Goal: Task Accomplishment & Management: Complete application form

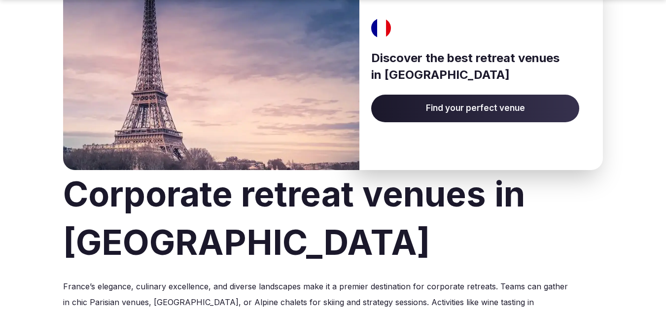
scroll to position [99, 0]
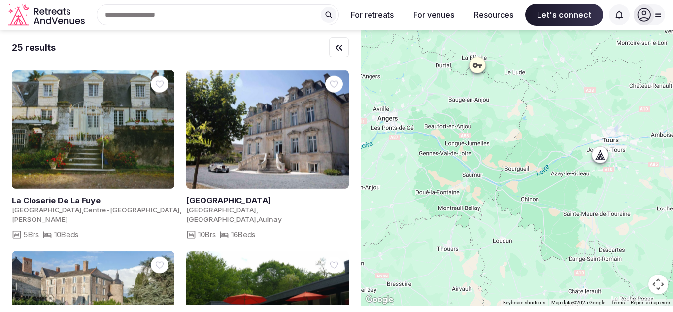
drag, startPoint x: 434, startPoint y: 96, endPoint x: 541, endPoint y: 209, distance: 156.5
click at [541, 209] on div at bounding box center [517, 168] width 312 height 276
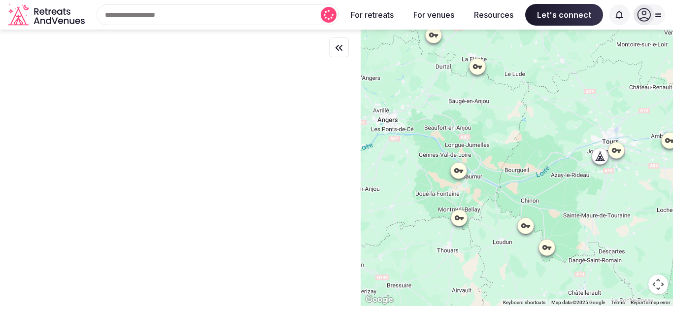
click at [463, 173] on icon at bounding box center [459, 171] width 10 height 10
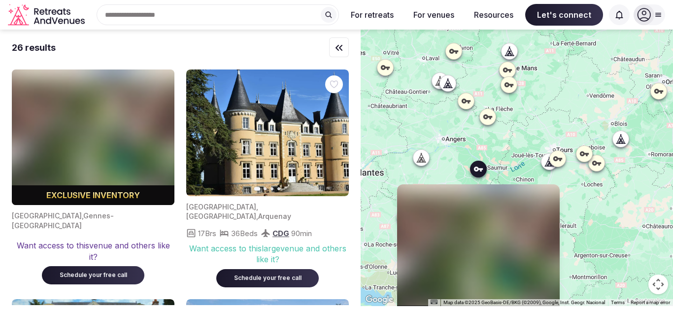
click at [429, 164] on div at bounding box center [421, 158] width 16 height 16
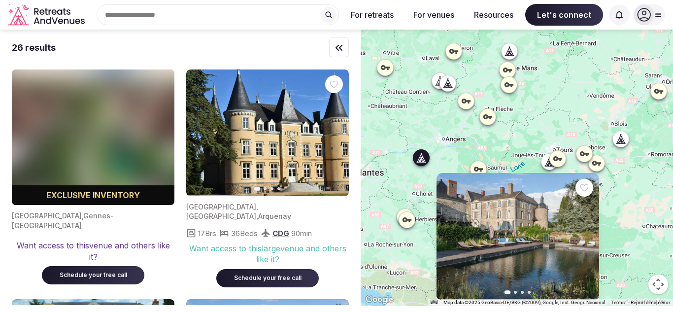
click at [549, 164] on icon at bounding box center [550, 162] width 10 height 10
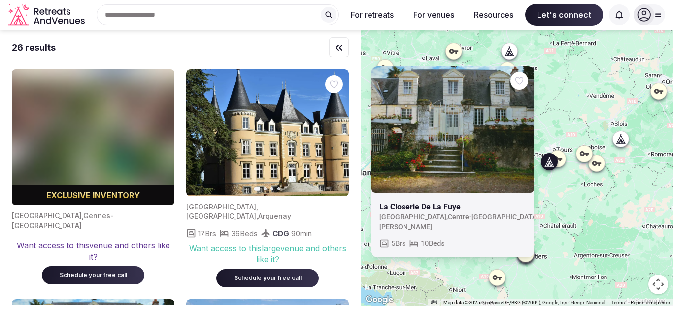
click at [626, 138] on icon at bounding box center [621, 139] width 10 height 10
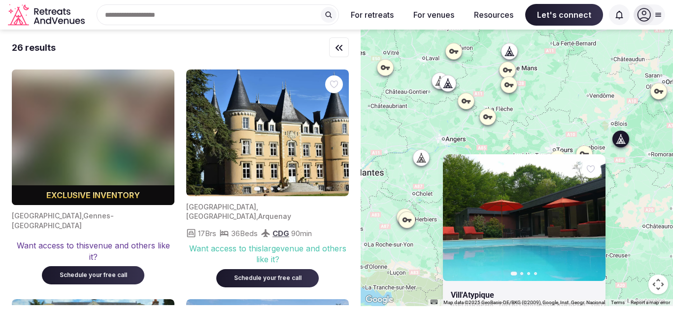
click at [555, 135] on div "Previous slide Next slide Vill'Atypique [GEOGRAPHIC_DATA] , [GEOGRAPHIC_DATA] ,…" at bounding box center [517, 168] width 312 height 276
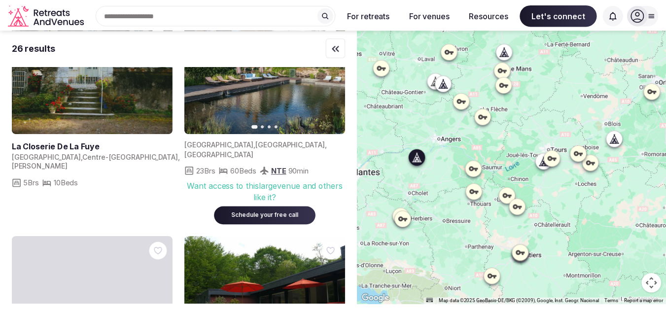
scroll to position [345, 0]
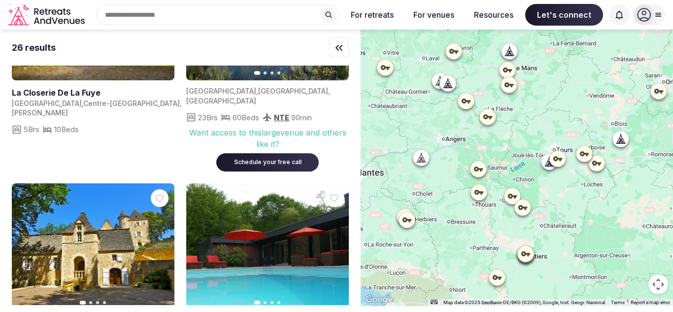
click at [661, 16] on icon at bounding box center [658, 15] width 8 height 8
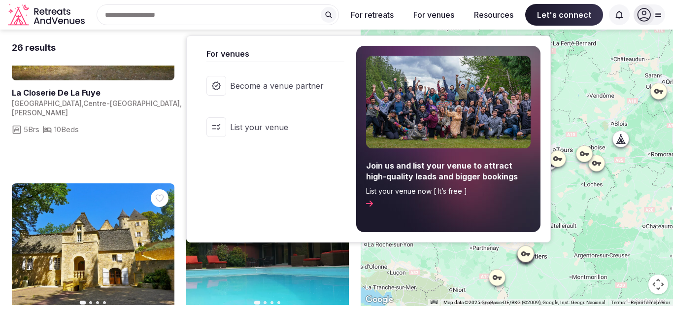
click at [301, 85] on span "Become a venue partner" at bounding box center [277, 85] width 94 height 11
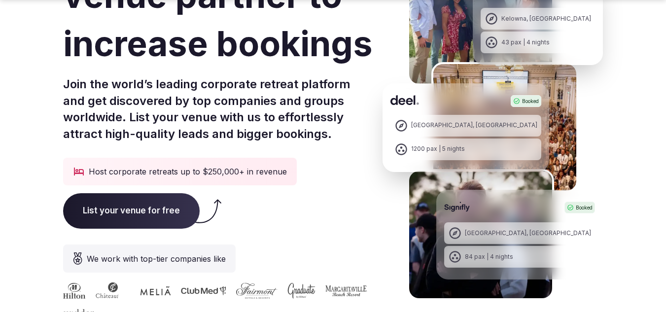
scroll to position [148, 0]
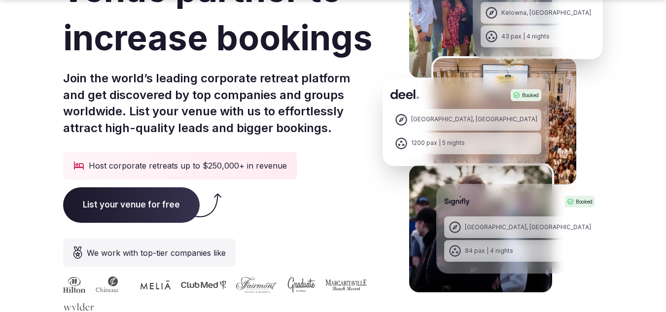
click at [149, 195] on span "List your venue for free" at bounding box center [131, 204] width 137 height 35
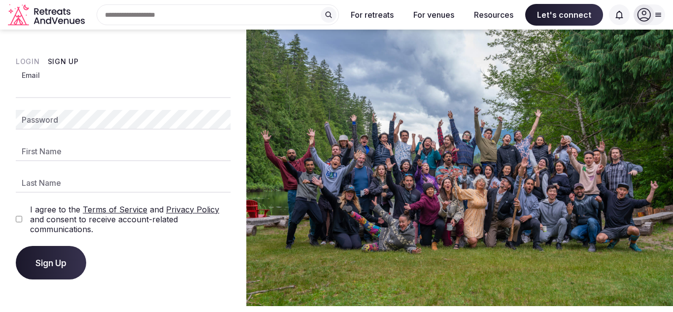
click at [118, 89] on input "Email" at bounding box center [123, 88] width 215 height 20
type input "**********"
type input "****"
type input "******"
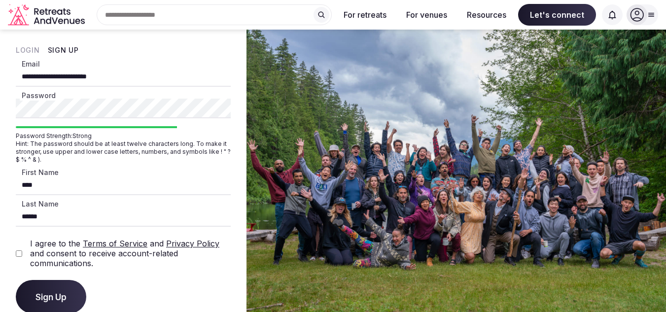
click at [45, 260] on label "I agree to the Terms of Service and Privacy Policy and consent to receive accou…" at bounding box center [130, 254] width 201 height 30
click at [45, 290] on button "Sign Up" at bounding box center [51, 297] width 70 height 34
click at [45, 290] on div "Sign Up" at bounding box center [123, 297] width 215 height 34
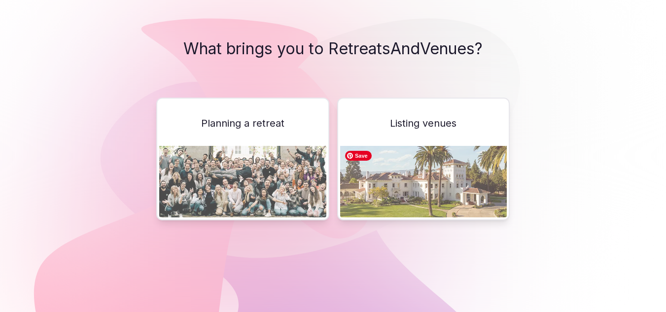
click at [421, 162] on img at bounding box center [423, 181] width 167 height 71
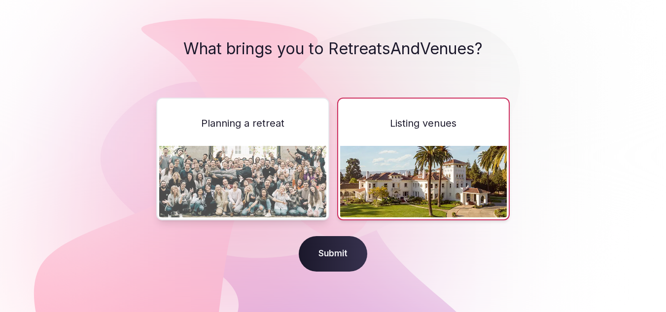
click at [345, 253] on span "Submit" at bounding box center [333, 253] width 68 height 35
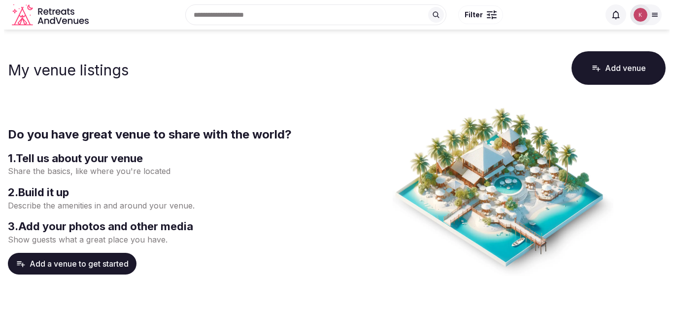
scroll to position [49, 0]
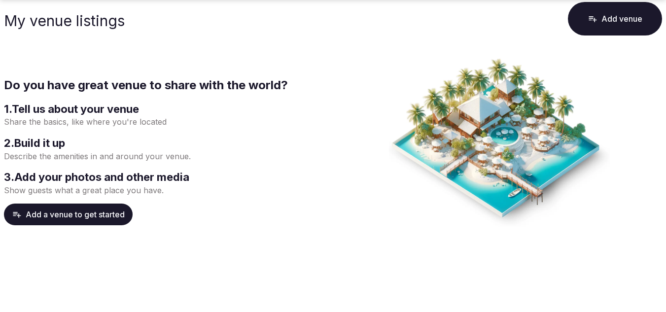
click at [91, 207] on button "Add a venue to get started" at bounding box center [68, 215] width 129 height 22
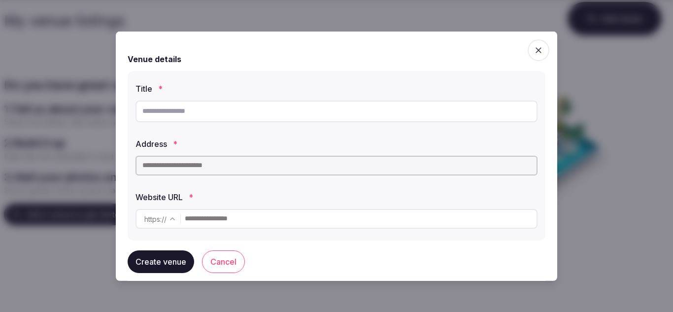
click at [260, 109] on input "text" at bounding box center [337, 111] width 402 height 22
type input "**********"
click at [255, 173] on input "text" at bounding box center [337, 165] width 402 height 20
click at [260, 167] on input "text" at bounding box center [337, 165] width 402 height 20
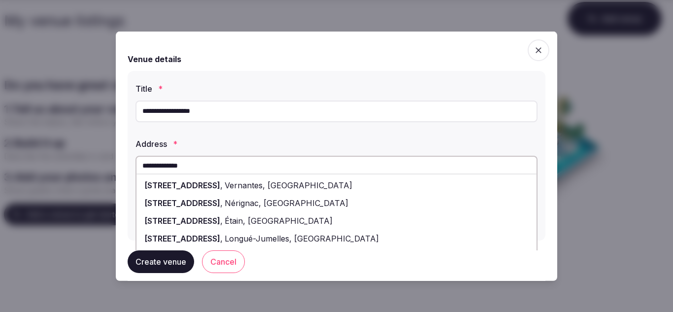
click at [258, 180] on span "Vernantes, [GEOGRAPHIC_DATA]" at bounding box center [288, 185] width 130 height 10
type input "**********"
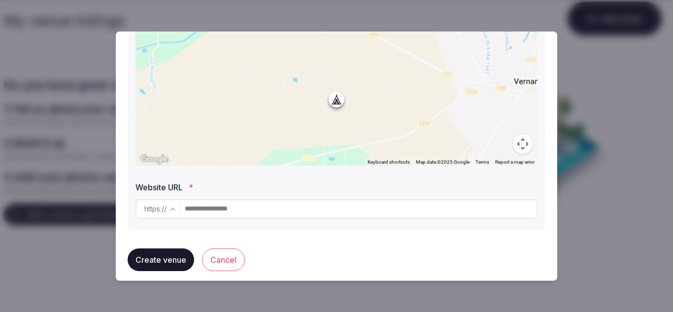
scroll to position [175, 0]
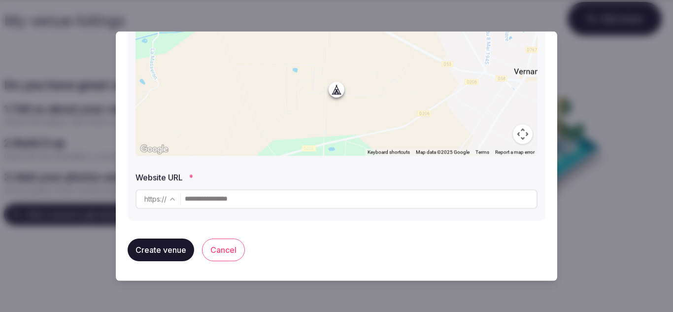
click at [278, 198] on input "text" at bounding box center [361, 199] width 352 height 20
type input "**********"
click at [181, 244] on button "Create venue" at bounding box center [161, 249] width 67 height 23
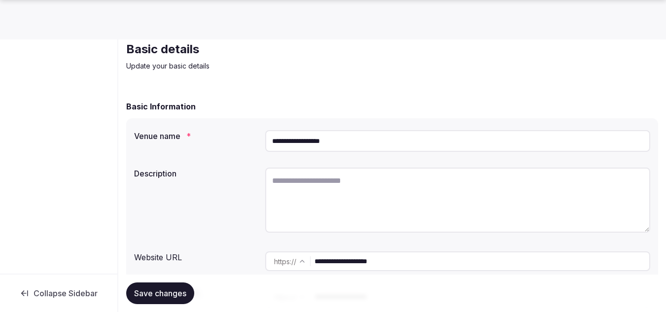
scroll to position [49, 0]
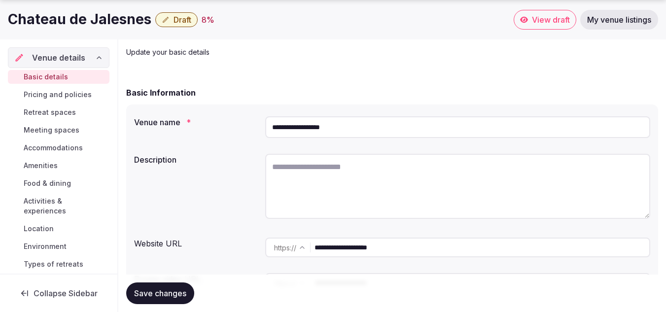
click at [281, 128] on input "**********" at bounding box center [457, 127] width 385 height 22
paste input "text"
type input "**********"
click at [316, 171] on textarea at bounding box center [457, 186] width 385 height 65
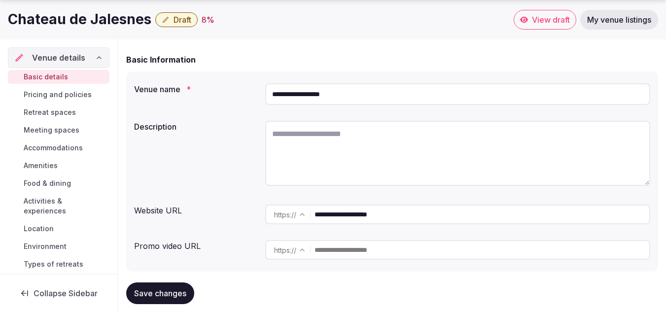
scroll to position [99, 0]
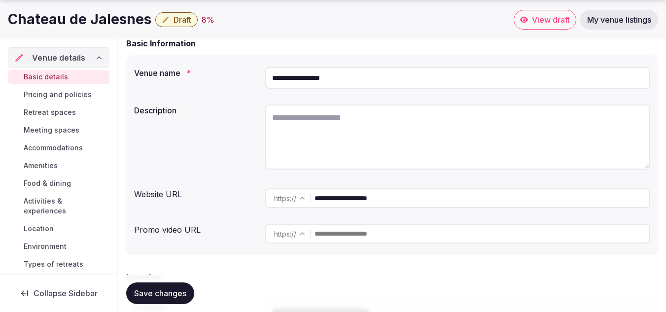
paste textarea "**********"
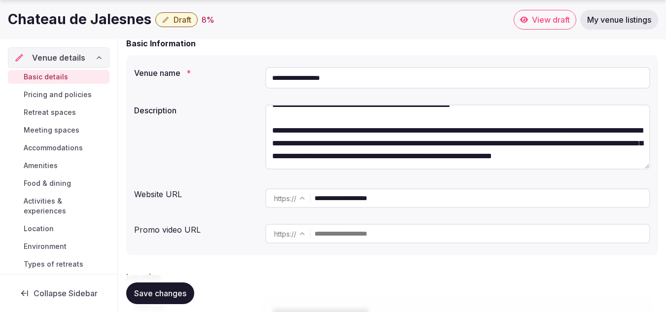
scroll to position [71, 0]
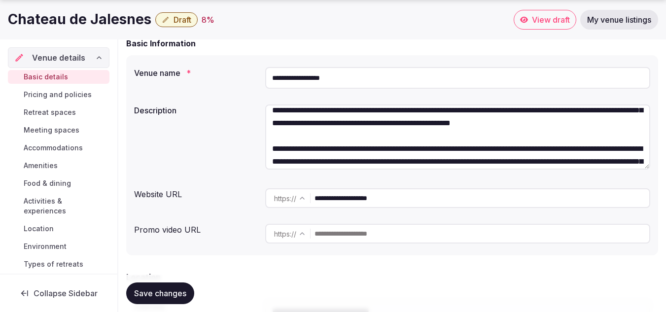
click at [453, 123] on textarea "**********" at bounding box center [457, 136] width 385 height 65
click at [645, 168] on textarea "**********" at bounding box center [457, 136] width 385 height 65
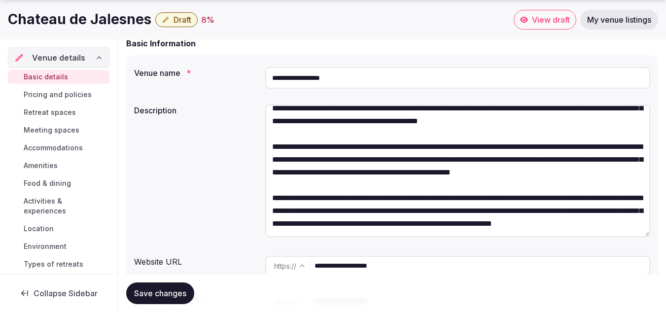
drag, startPoint x: 646, startPoint y: 165, endPoint x: 646, endPoint y: 233, distance: 68.0
click at [646, 233] on textarea "**********" at bounding box center [457, 170] width 385 height 133
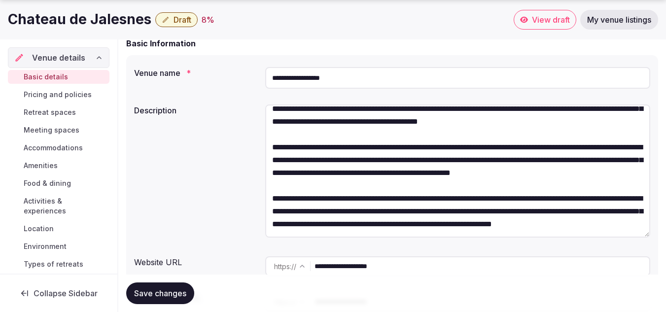
scroll to position [11, 0]
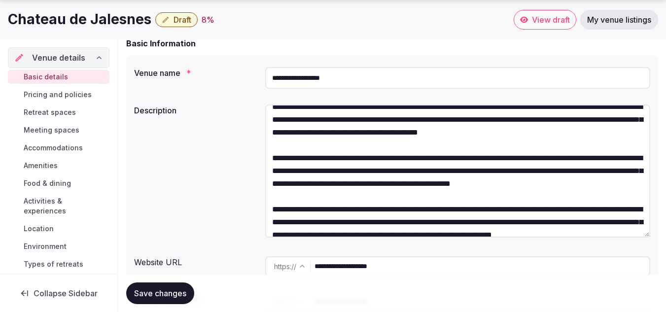
click at [491, 171] on textarea "**********" at bounding box center [457, 170] width 385 height 133
click at [583, 171] on textarea "**********" at bounding box center [457, 170] width 385 height 133
click at [584, 171] on textarea "**********" at bounding box center [457, 170] width 385 height 133
click at [296, 184] on textarea "**********" at bounding box center [457, 170] width 385 height 133
click at [368, 206] on textarea "**********" at bounding box center [457, 170] width 385 height 133
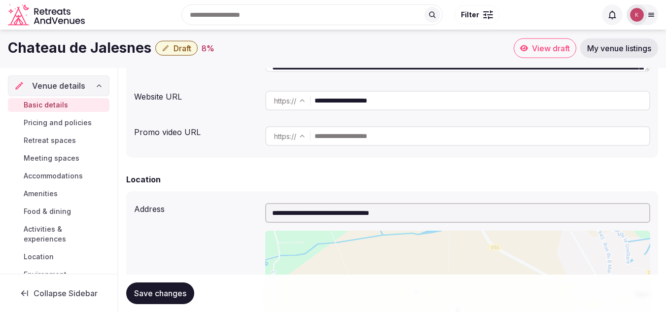
scroll to position [246, 0]
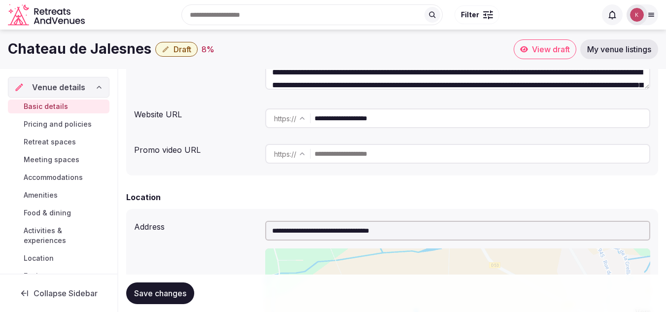
type textarea "**********"
click at [355, 153] on input "text" at bounding box center [481, 154] width 335 height 20
click at [350, 174] on div "**********" at bounding box center [392, 41] width 532 height 268
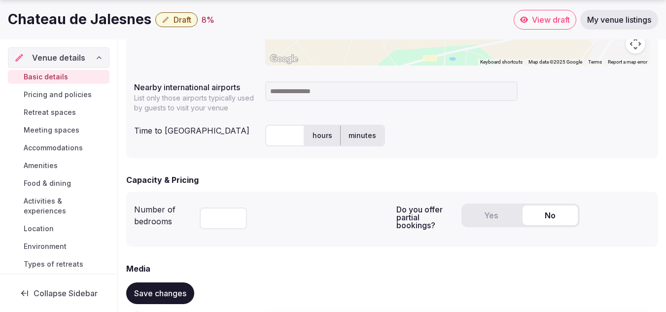
scroll to position [591, 0]
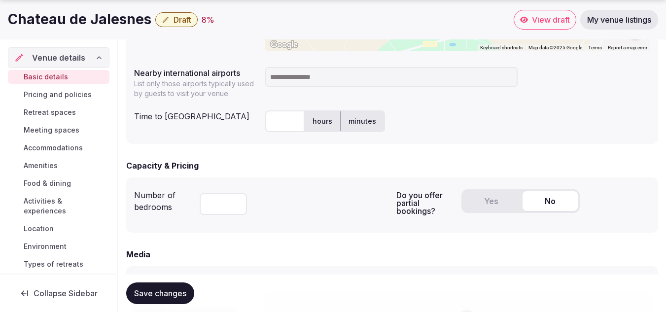
click at [306, 79] on input at bounding box center [391, 77] width 252 height 20
type input "*****"
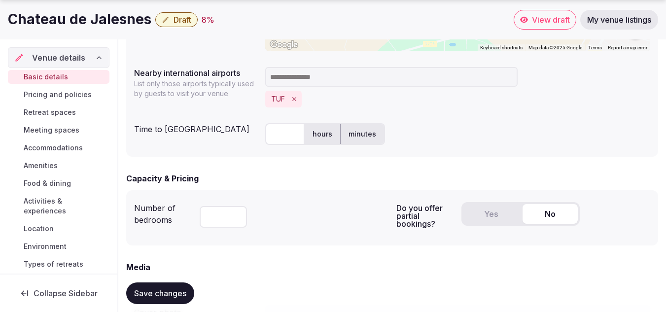
click at [308, 79] on input at bounding box center [391, 77] width 252 height 20
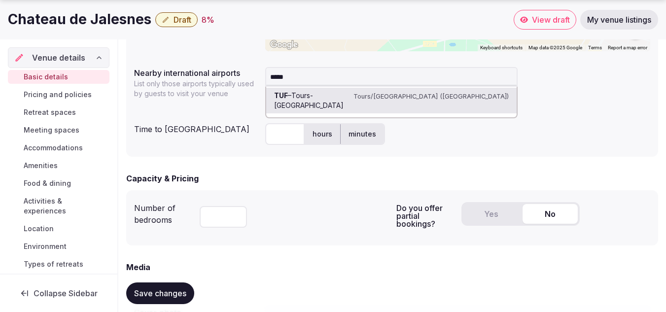
type input "******"
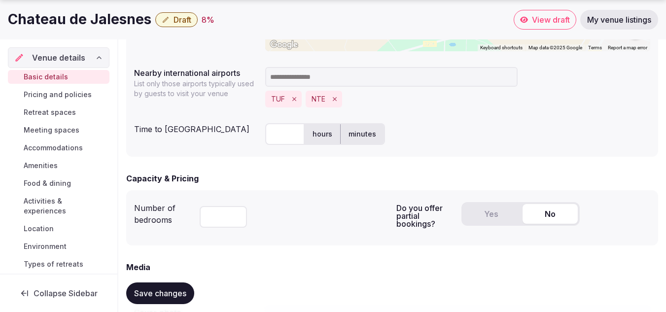
click at [310, 77] on input at bounding box center [391, 77] width 252 height 20
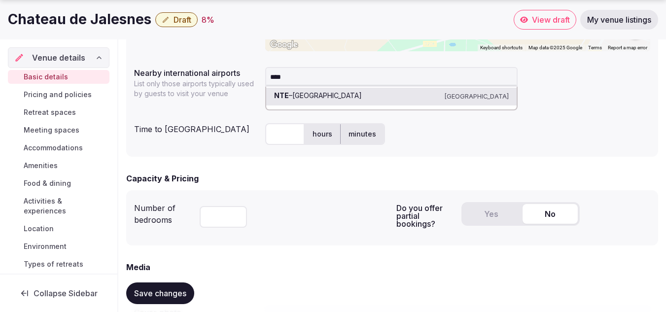
type input "*****"
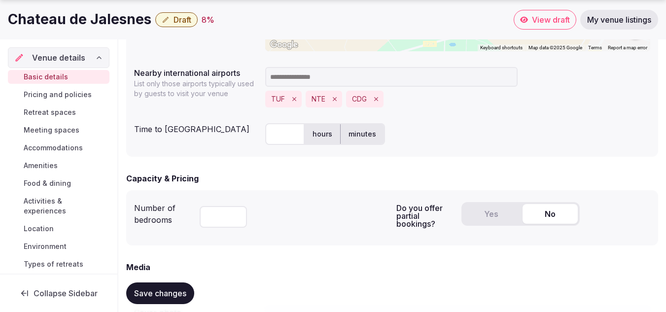
click at [292, 75] on input at bounding box center [391, 77] width 252 height 20
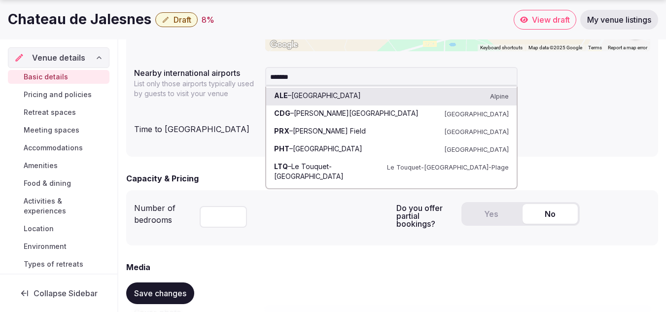
type input "********"
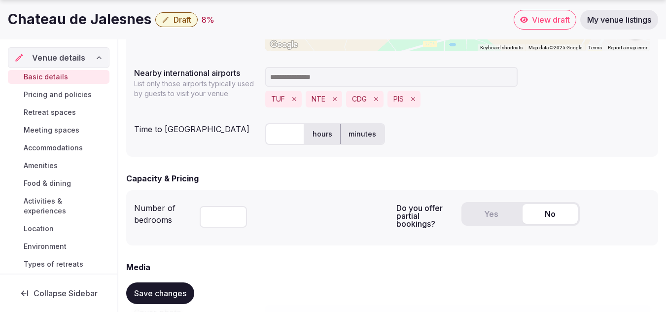
click at [300, 76] on input at bounding box center [391, 77] width 252 height 20
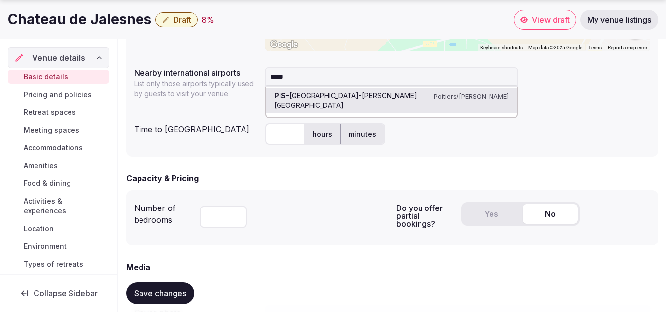
type input "******"
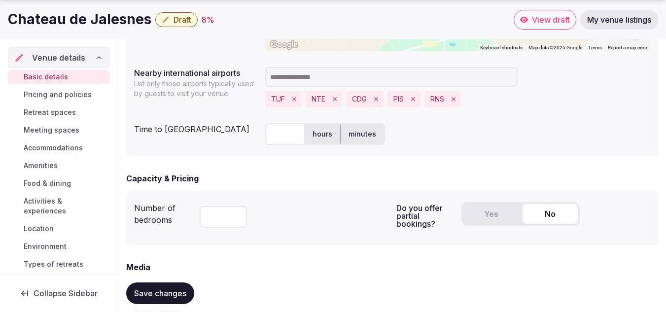
click at [233, 101] on div "Nearby international airports List only those airports typically used by guests…" at bounding box center [392, 87] width 516 height 48
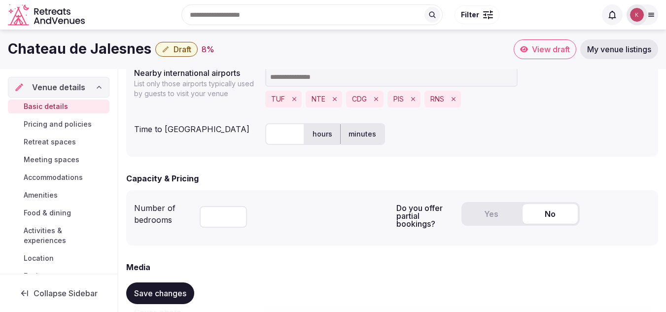
click at [279, 138] on input "text" at bounding box center [284, 134] width 39 height 22
type input "**"
click at [357, 131] on label "minutes" at bounding box center [362, 134] width 43 height 26
click at [414, 136] on div "** hours minutes" at bounding box center [457, 134] width 385 height 22
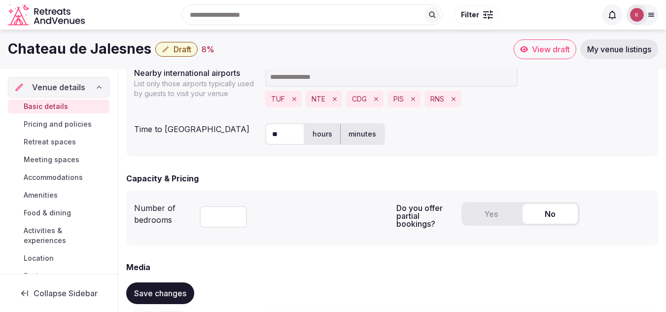
click at [403, 160] on form "**********" at bounding box center [392, 84] width 532 height 1078
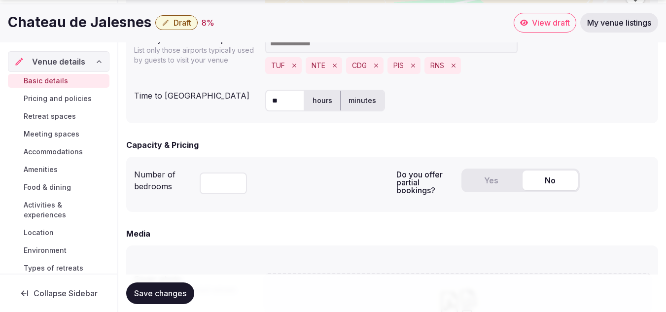
scroll to position [641, 0]
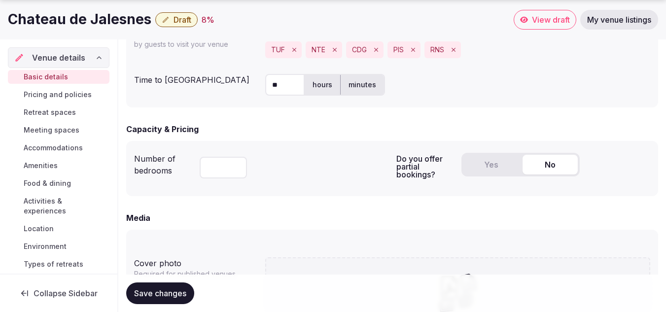
click at [236, 168] on input "number" at bounding box center [223, 168] width 47 height 22
type input "**"
click at [281, 177] on div "**" at bounding box center [294, 166] width 189 height 34
click at [495, 169] on button "Yes" at bounding box center [490, 165] width 55 height 20
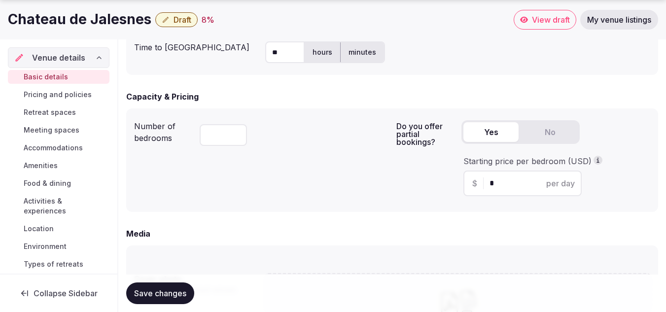
scroll to position [690, 0]
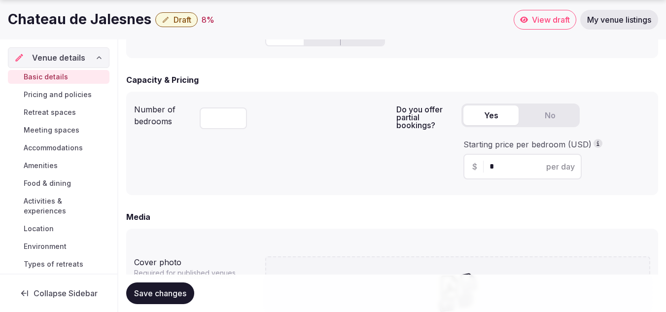
click at [505, 165] on input "*" at bounding box center [530, 167] width 83 height 12
click at [499, 160] on div "$ * per day" at bounding box center [522, 167] width 118 height 26
drag, startPoint x: 499, startPoint y: 166, endPoint x: 480, endPoint y: 165, distance: 18.7
click at [481, 166] on div "$ * per day" at bounding box center [522, 167] width 118 height 26
drag, startPoint x: 496, startPoint y: 172, endPoint x: 509, endPoint y: 171, distance: 13.4
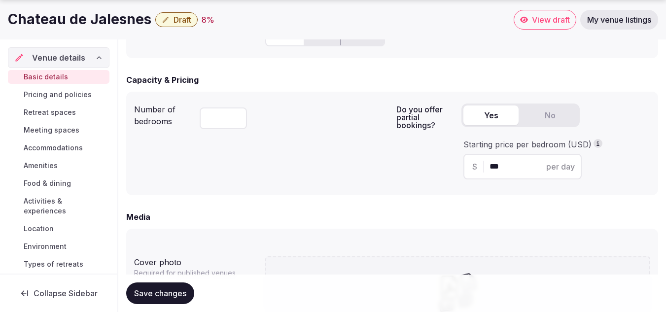
click at [509, 171] on input "***" at bounding box center [530, 167] width 83 height 12
click at [490, 220] on div "Media" at bounding box center [392, 217] width 532 height 12
click at [498, 164] on input "***" at bounding box center [530, 167] width 83 height 12
type input "***"
click at [498, 193] on div "Number of bedrooms ** Do you offer partial bookings? Yes No Starting price per …" at bounding box center [392, 143] width 532 height 103
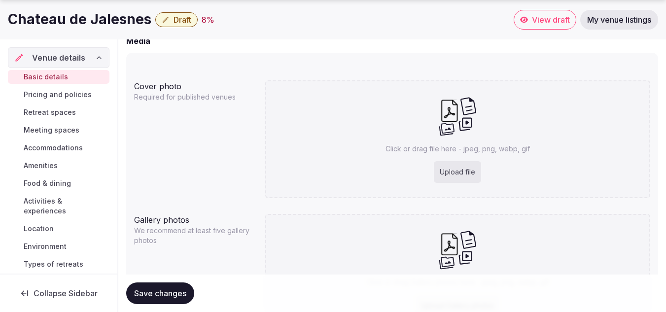
scroll to position [887, 0]
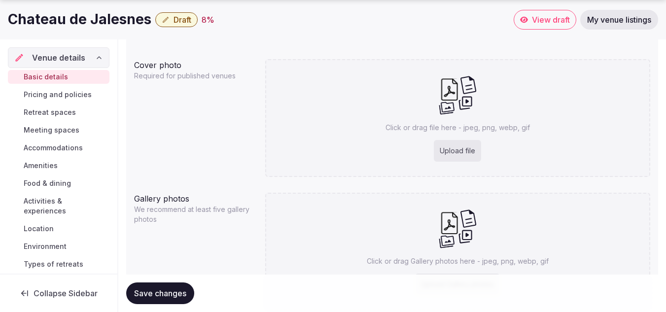
click at [444, 149] on div "Upload file" at bounding box center [457, 151] width 47 height 22
type input "**********"
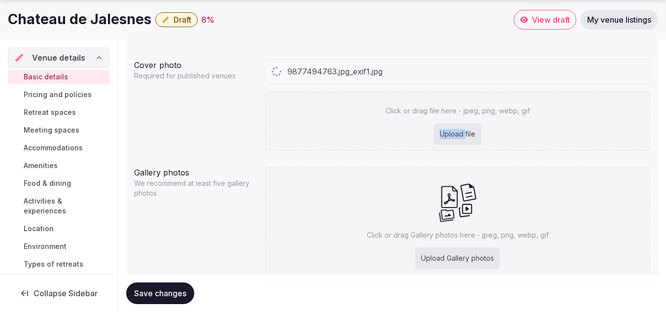
scroll to position [932, 0]
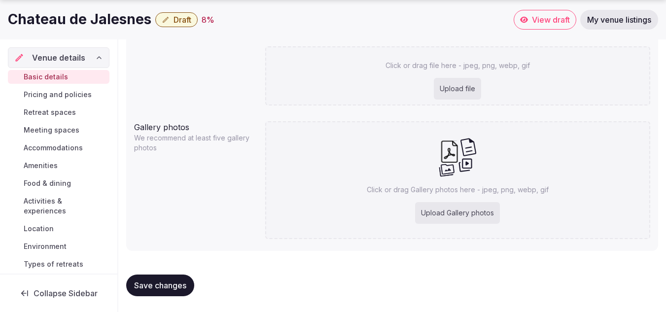
click at [455, 208] on div "Upload Gallery photos" at bounding box center [457, 213] width 85 height 22
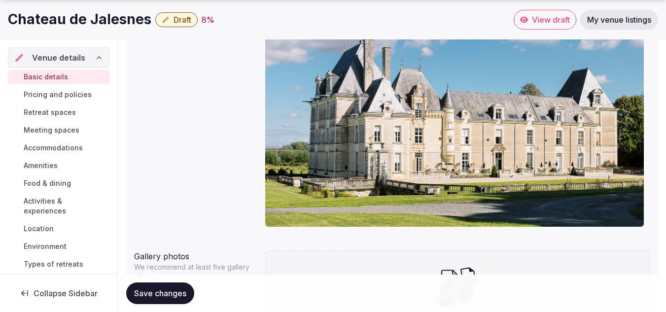
type input "**********"
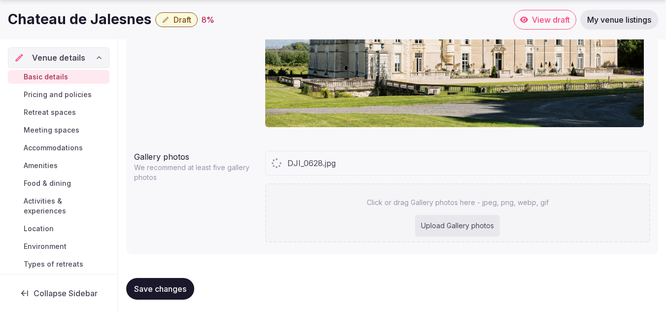
scroll to position [1035, 0]
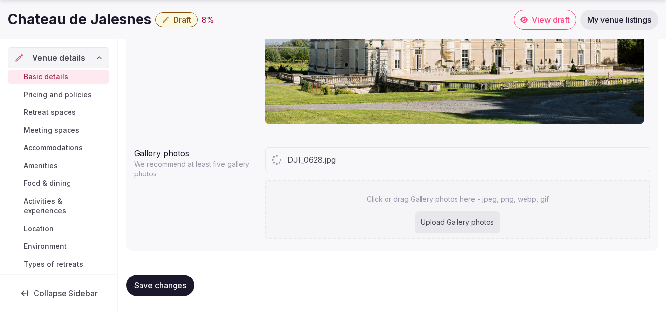
click at [462, 223] on div "Upload Gallery photos" at bounding box center [457, 222] width 85 height 22
type input "**********"
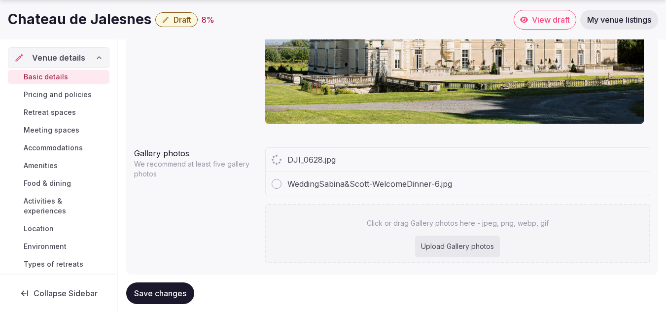
click at [442, 243] on div "Upload Gallery photos" at bounding box center [457, 247] width 85 height 22
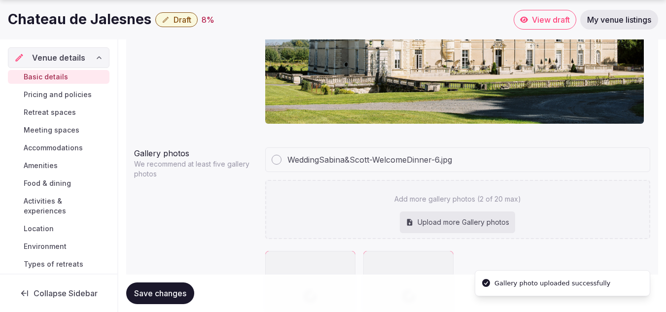
type input "**********"
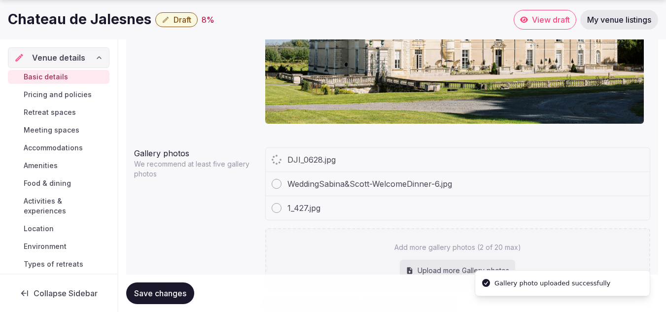
click at [426, 266] on div "Upload more Gallery photos" at bounding box center [457, 271] width 115 height 22
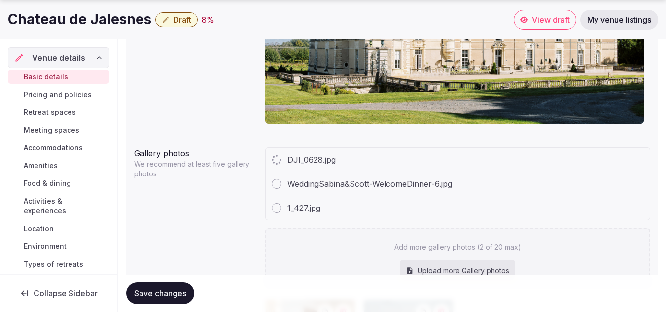
type input "**********"
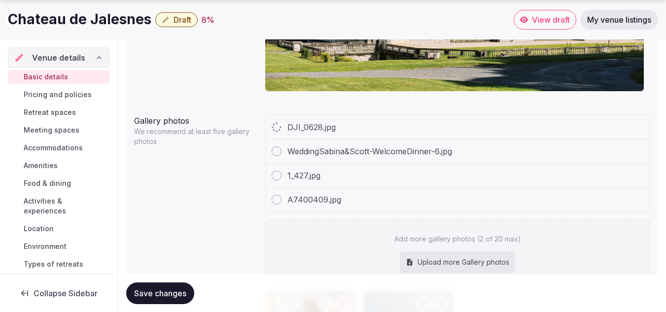
scroll to position [1085, 0]
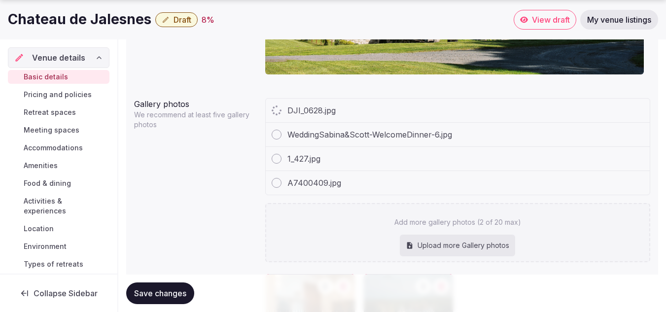
click at [432, 243] on div "Upload more Gallery photos" at bounding box center [457, 246] width 115 height 22
type input "**********"
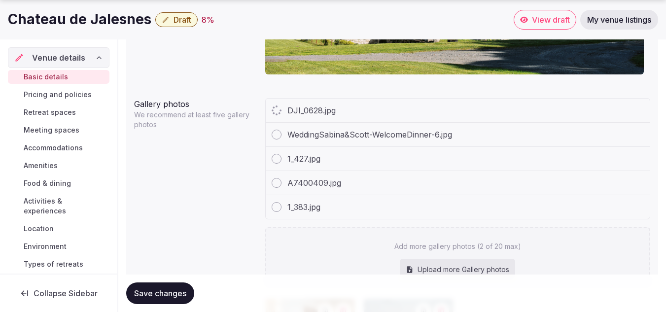
click at [450, 263] on div "DJI_0628.jpg WeddingSabina&Scott-WelcomeDinner-6.jpg 1_427.jpg A7400409.jpg 1_3…" at bounding box center [457, 243] width 385 height 290
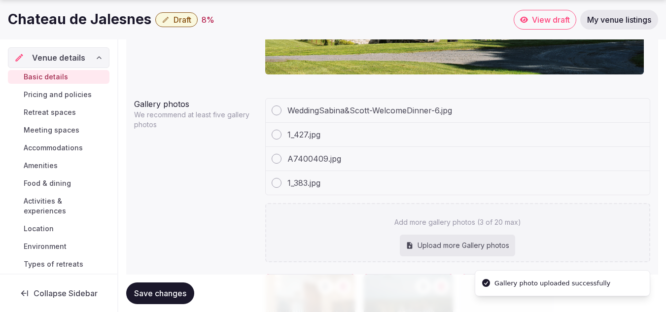
click at [430, 241] on div "Upload more Gallery photos" at bounding box center [457, 246] width 115 height 22
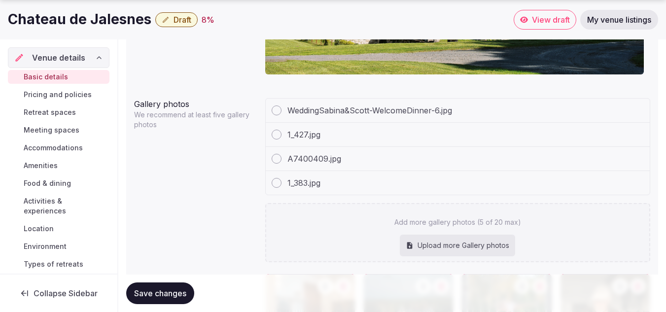
type input "**********"
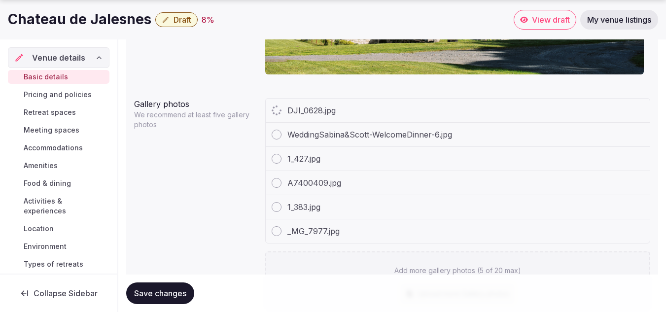
click at [450, 269] on p "Add more gallery photos (5 of 20 max)" at bounding box center [457, 271] width 127 height 10
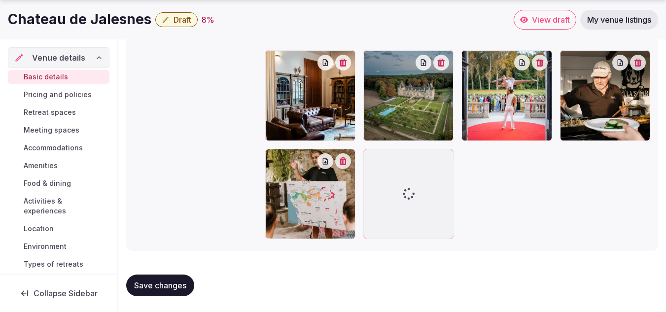
type input "**********"
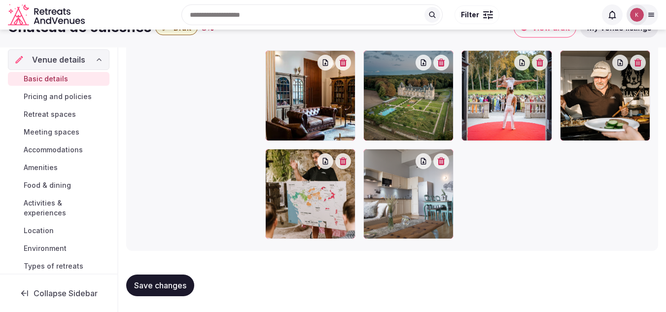
scroll to position [1336, 0]
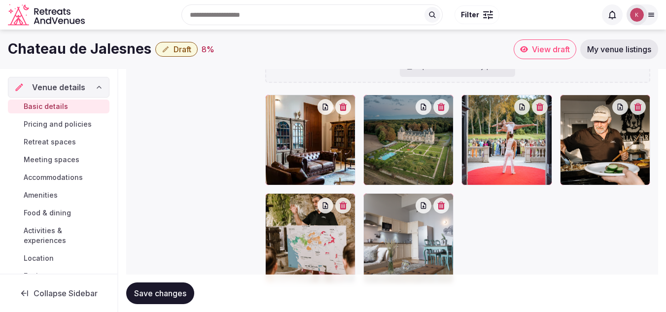
click at [481, 77] on div "Upload more Gallery photos" at bounding box center [457, 66] width 115 height 22
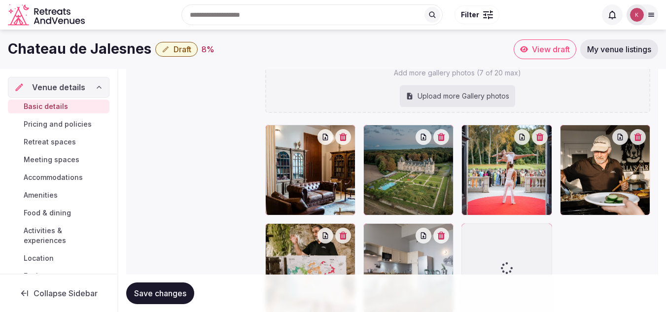
type input "**********"
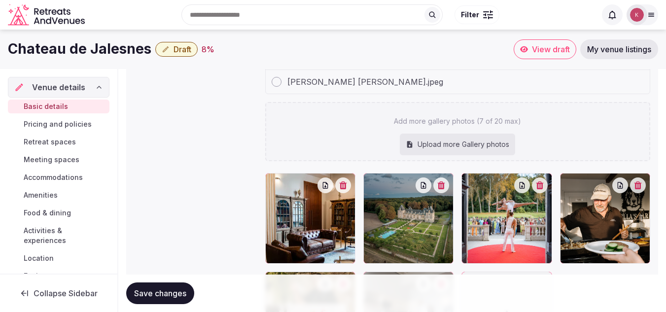
click at [461, 139] on div "Upload more Gallery photos" at bounding box center [457, 145] width 115 height 22
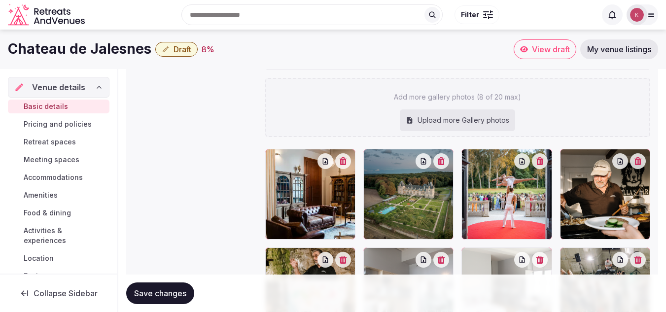
type input "**********"
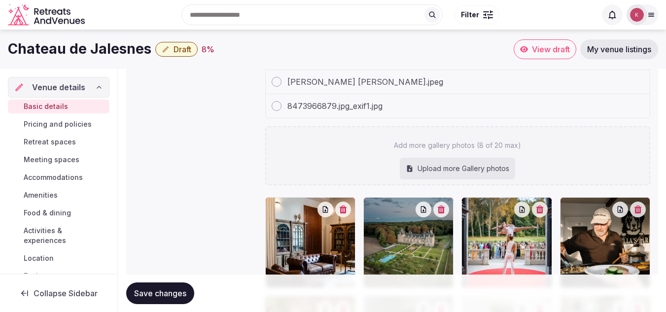
click at [459, 120] on div "DJI_0628.jpg WeddingSabina&Scott-WelcomeDinner-6.jpg 1_427.jpg A7400409.jpg 1_3…" at bounding box center [457, 42] width 385 height 285
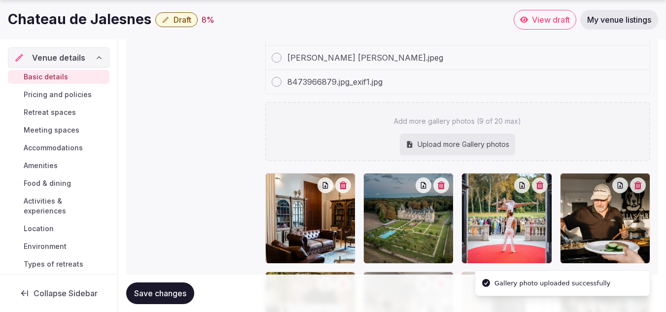
click at [468, 143] on div "Upload more Gallery photos" at bounding box center [457, 145] width 115 height 22
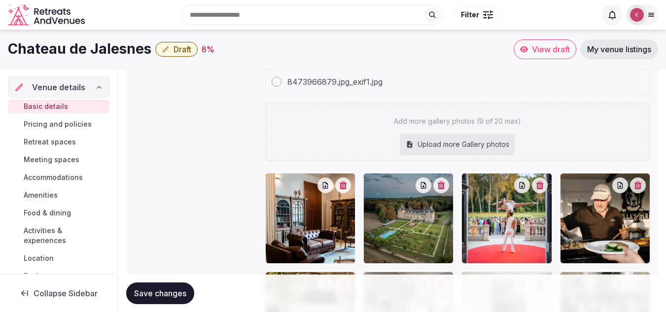
type input "**********"
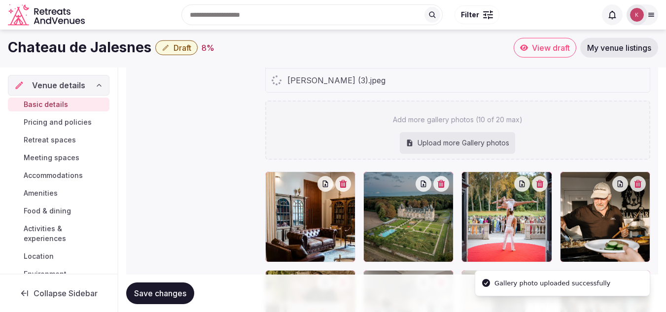
scroll to position [1332, 0]
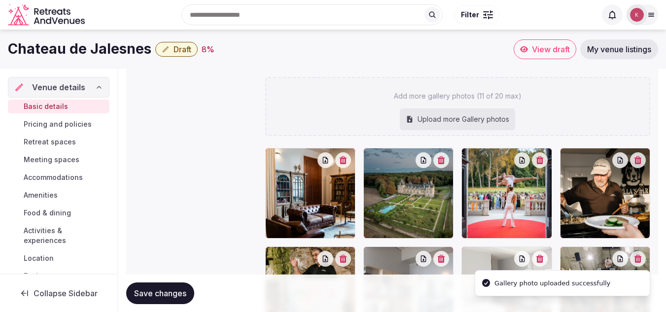
click at [447, 141] on div "WeddingSabina&Scott-WelcomeDinner-6.jpg 1_427.jpg A7400409.jpg 1_383.jpg _MG_79…" at bounding box center [457, 142] width 385 height 583
click at [474, 116] on div "Upload more Gallery photos" at bounding box center [457, 119] width 115 height 22
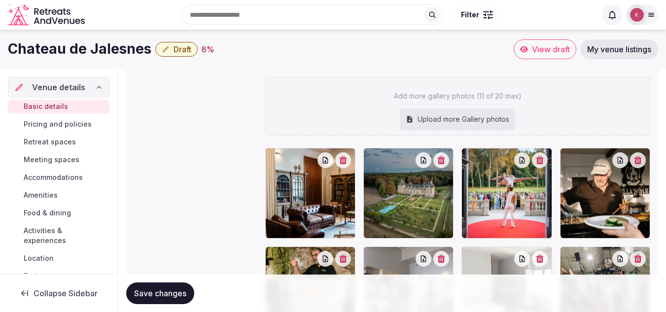
type input "**********"
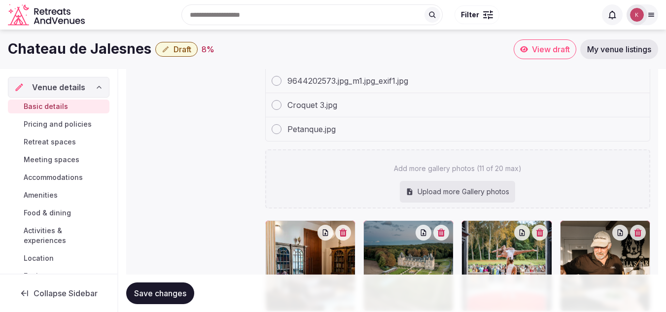
click at [462, 190] on div "DJI_0628.jpg WeddingSabina&Scott-WelcomeDinner-6.jpg 1_427.jpg A7400409.jpg 1_3…" at bounding box center [457, 179] width 385 height 656
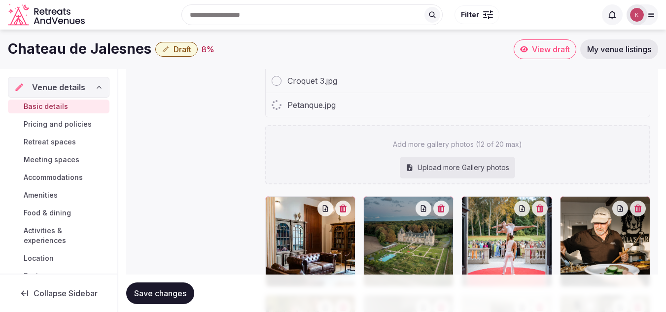
click at [476, 167] on div "Upload more Gallery photos" at bounding box center [457, 168] width 115 height 22
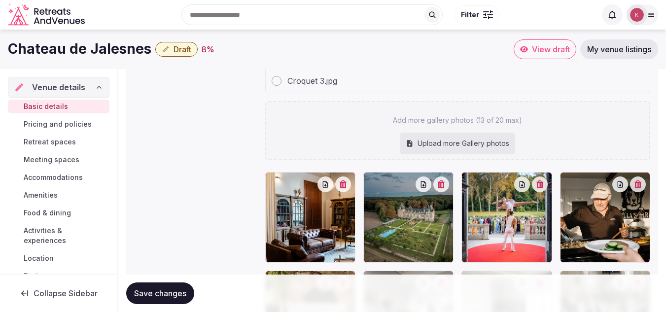
type input "**********"
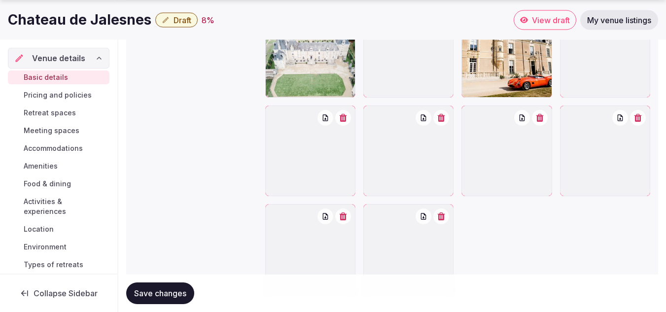
scroll to position [1723, 0]
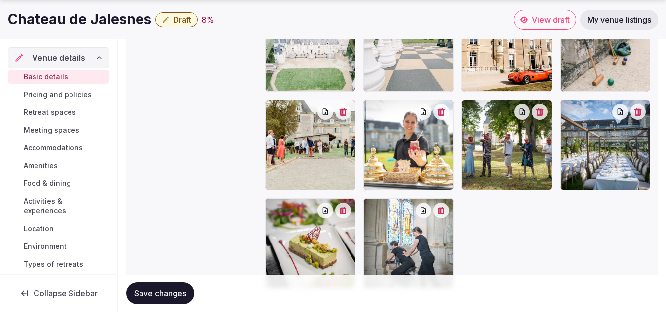
click at [172, 290] on span "Save changes" at bounding box center [160, 293] width 52 height 10
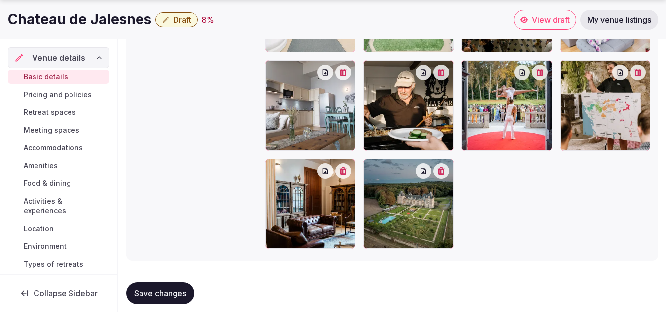
scroll to position [1772, 0]
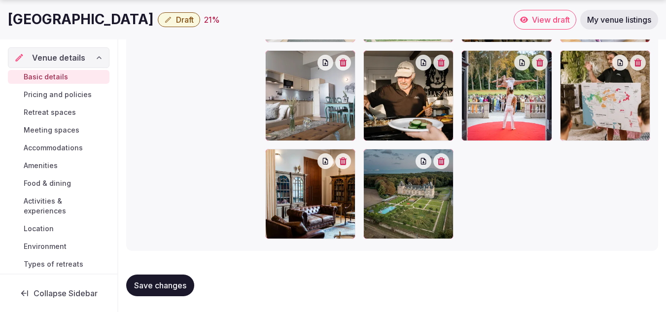
click at [60, 93] on span "Pricing and policies" at bounding box center [58, 95] width 68 height 10
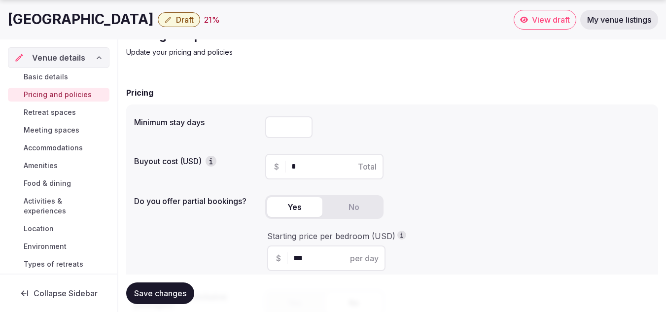
scroll to position [99, 0]
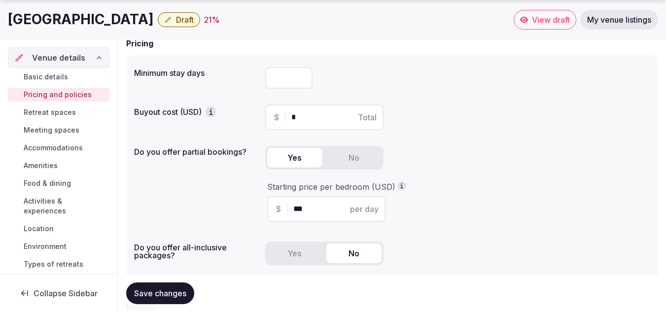
click at [295, 84] on input "number" at bounding box center [288, 78] width 47 height 22
type input "*"
click at [403, 81] on div "*" at bounding box center [457, 78] width 385 height 22
click at [455, 118] on div "$ * Total" at bounding box center [457, 117] width 385 height 26
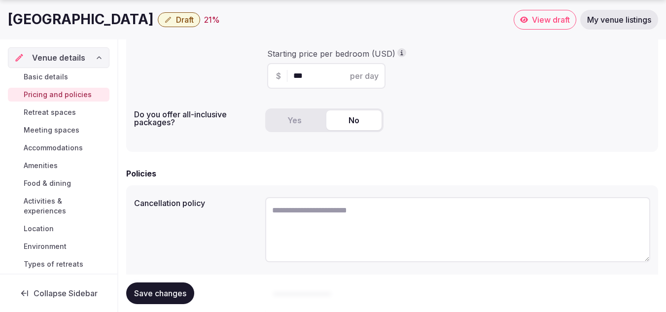
scroll to position [246, 0]
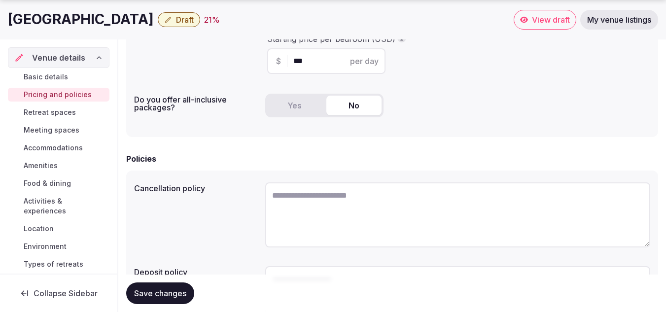
click at [291, 111] on button "Yes" at bounding box center [294, 106] width 55 height 20
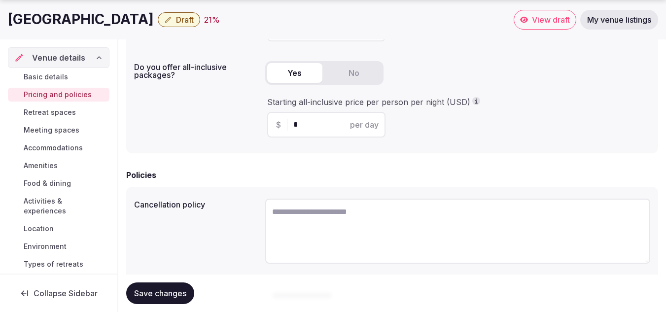
scroll to position [296, 0]
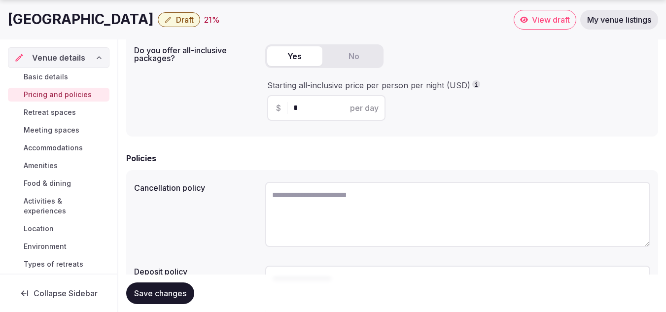
click at [327, 111] on input "*" at bounding box center [334, 108] width 83 height 12
click at [256, 140] on form "Pricing Minimum stay days * Buyout cost (USD) $ * Total Do you offer partial bo…" at bounding box center [392, 119] width 532 height 558
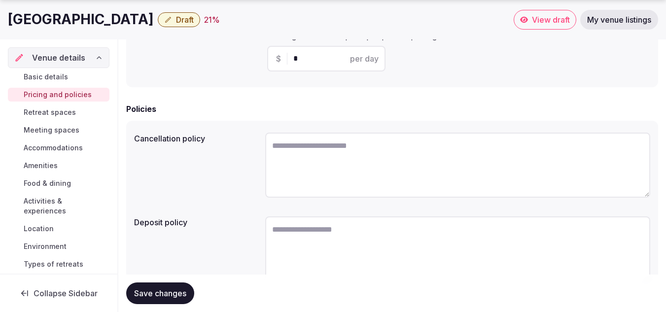
scroll to position [390, 0]
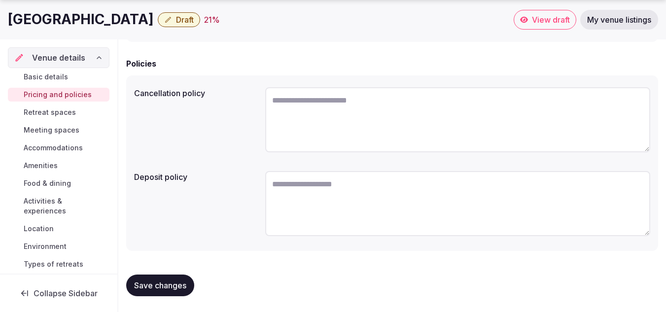
click at [54, 111] on span "Retreat spaces" at bounding box center [50, 112] width 52 height 10
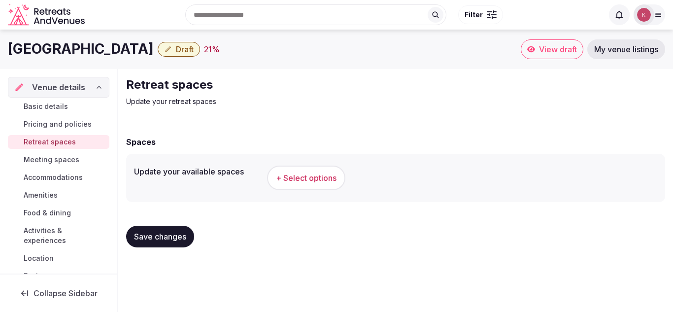
click at [307, 185] on button "+ Select options" at bounding box center [306, 178] width 78 height 25
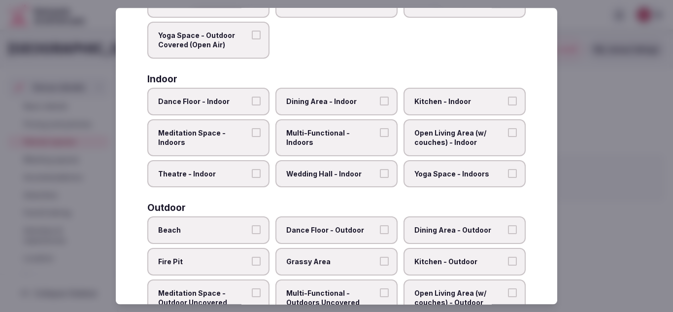
scroll to position [148, 0]
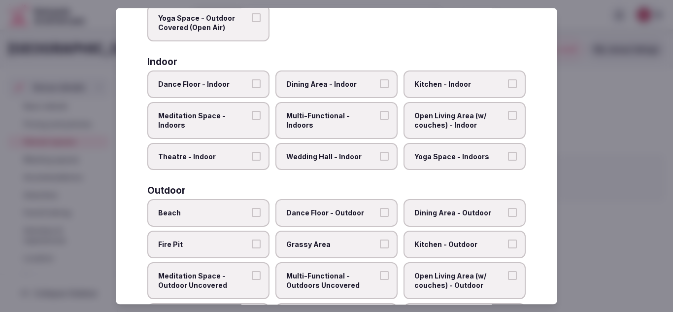
click at [248, 84] on label "Dance Floor - Indoor" at bounding box center [208, 84] width 122 height 28
click at [252, 84] on button "Dance Floor - Indoor" at bounding box center [256, 83] width 9 height 9
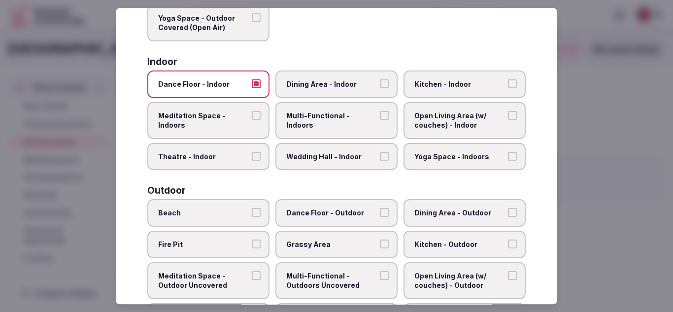
click at [367, 82] on span "Dining Area - Indoor" at bounding box center [331, 84] width 91 height 10
click at [380, 82] on button "Dining Area - Indoor" at bounding box center [384, 83] width 9 height 9
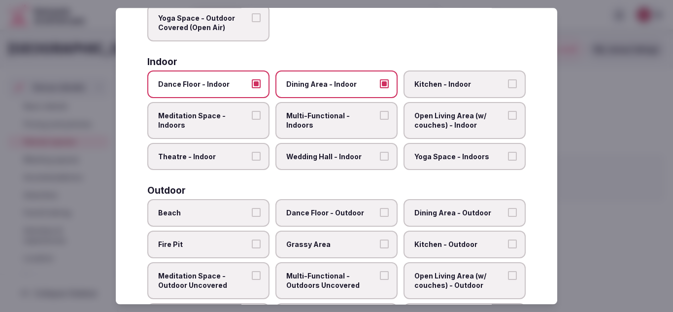
click at [366, 118] on span "Multi-Functional - Indoors" at bounding box center [331, 120] width 91 height 19
click at [380, 118] on button "Multi-Functional - Indoors" at bounding box center [384, 115] width 9 height 9
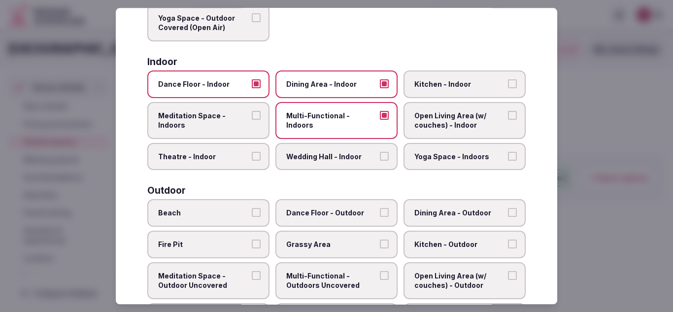
click at [345, 155] on span "Wedding Hall - Indoor" at bounding box center [331, 157] width 91 height 10
click at [380, 155] on button "Wedding Hall - Indoor" at bounding box center [384, 156] width 9 height 9
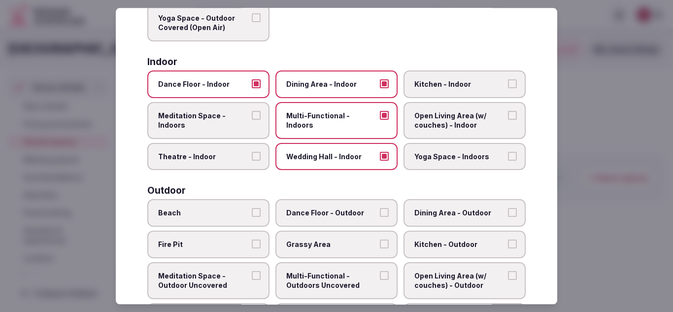
click at [478, 130] on span "Open Living Area (w/ couches) - Indoor" at bounding box center [459, 120] width 91 height 19
click at [508, 120] on button "Open Living Area (w/ couches) - Indoor" at bounding box center [512, 115] width 9 height 9
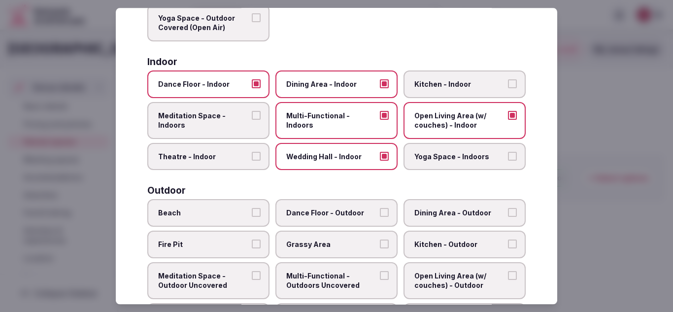
click at [462, 89] on label "Kitchen - Indoor" at bounding box center [465, 84] width 122 height 28
click at [508, 88] on button "Kitchen - Indoor" at bounding box center [512, 83] width 9 height 9
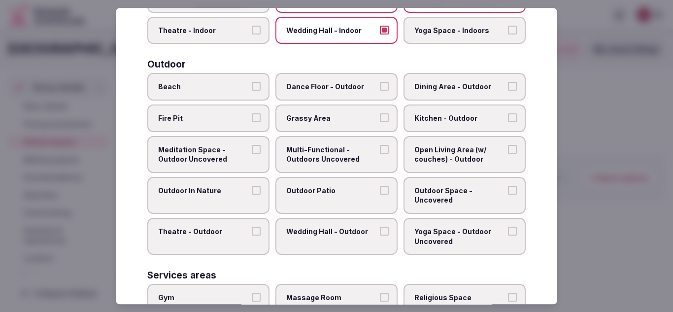
scroll to position [296, 0]
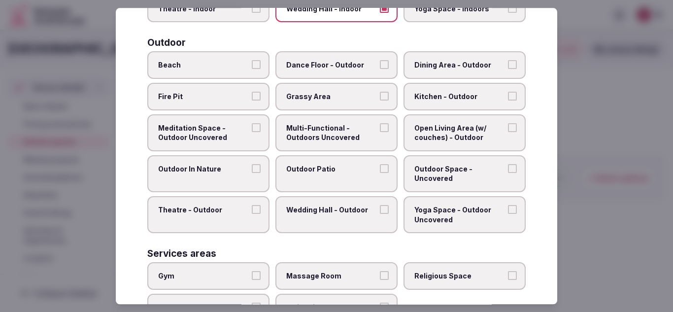
click at [203, 98] on span "Fire Pit" at bounding box center [203, 97] width 91 height 10
click at [252, 98] on button "Fire Pit" at bounding box center [256, 96] width 9 height 9
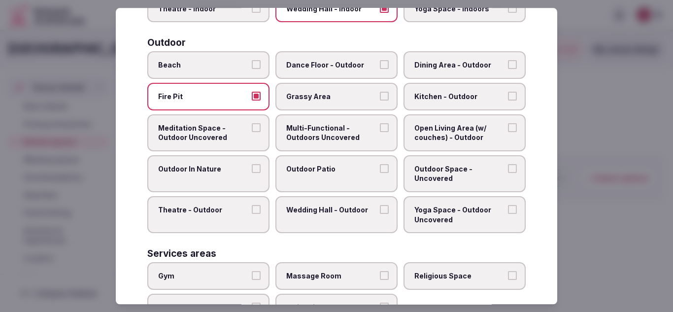
click at [457, 68] on span "Dining Area - Outdoor" at bounding box center [459, 66] width 91 height 10
click at [508, 68] on button "Dining Area - Outdoor" at bounding box center [512, 65] width 9 height 9
click at [343, 102] on label "Grassy Area" at bounding box center [336, 97] width 122 height 28
click at [380, 101] on button "Grassy Area" at bounding box center [384, 96] width 9 height 9
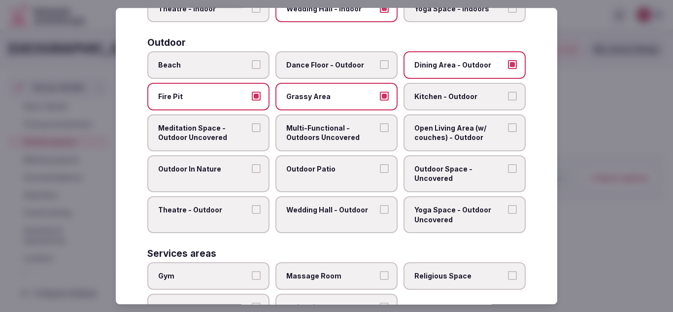
click at [342, 136] on span "Multi-Functional - Outdoors Uncovered" at bounding box center [331, 132] width 91 height 19
click at [380, 132] on button "Multi-Functional - Outdoors Uncovered" at bounding box center [384, 127] width 9 height 9
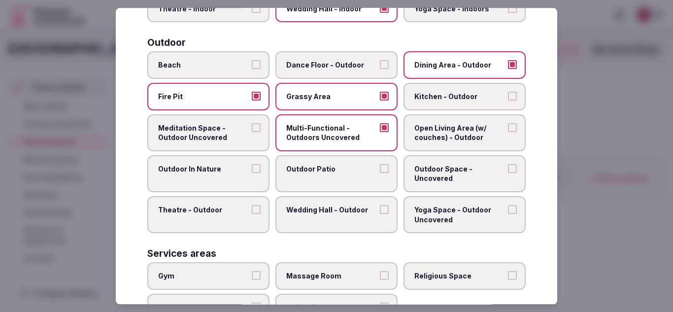
click at [227, 139] on span "Meditation Space - Outdoor Uncovered" at bounding box center [203, 132] width 91 height 19
click at [252, 132] on button "Meditation Space - Outdoor Uncovered" at bounding box center [256, 127] width 9 height 9
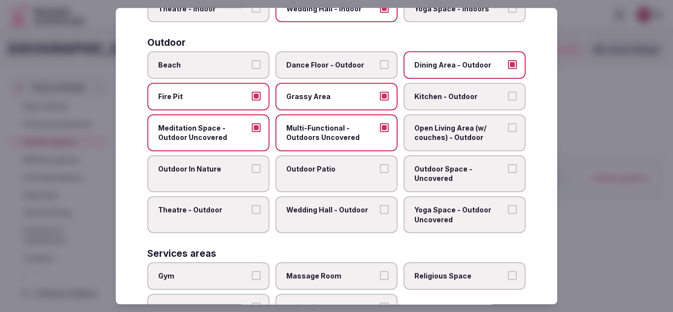
scroll to position [345, 0]
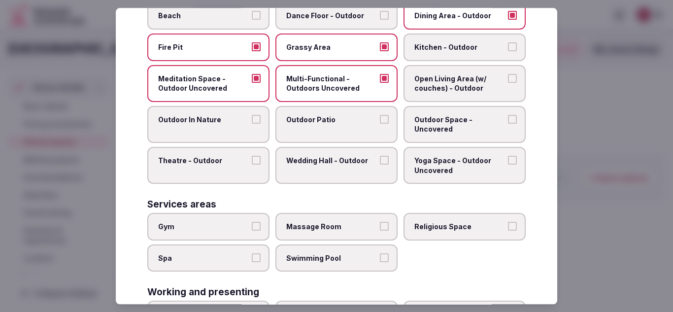
click at [464, 131] on span "Outdoor Space - Uncovered" at bounding box center [459, 124] width 91 height 19
click at [508, 124] on button "Outdoor Space - Uncovered" at bounding box center [512, 119] width 9 height 9
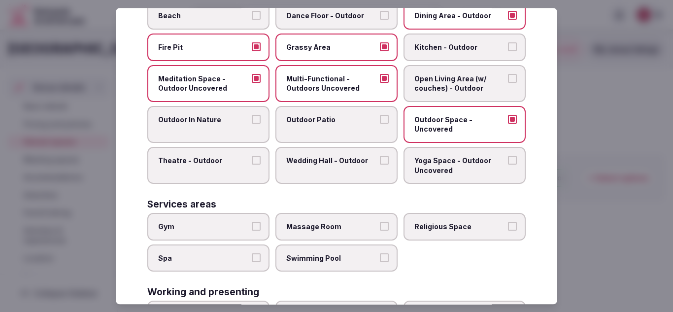
click at [324, 131] on label "Outdoor Patio" at bounding box center [336, 124] width 122 height 37
click at [380, 124] on button "Outdoor Patio" at bounding box center [384, 119] width 9 height 9
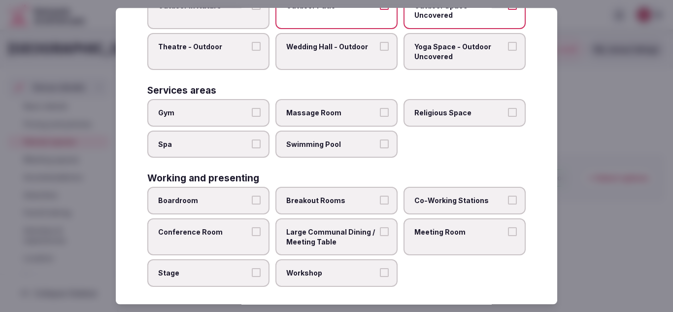
scroll to position [465, 0]
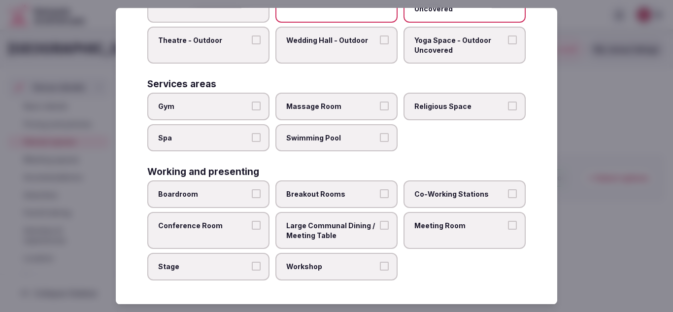
click at [349, 142] on span "Swimming Pool" at bounding box center [331, 138] width 91 height 10
click at [380, 142] on button "Swimming Pool" at bounding box center [384, 137] width 9 height 9
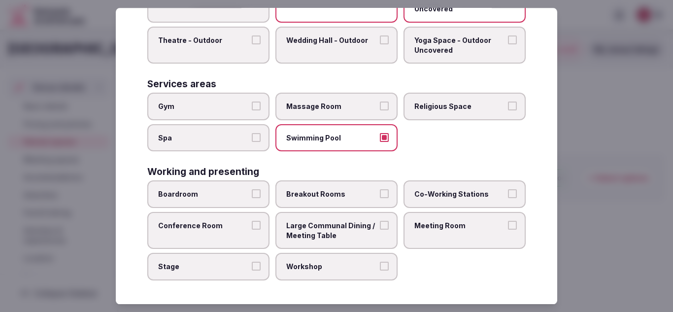
click at [356, 237] on span "Large Communal Dining / Meeting Table" at bounding box center [331, 230] width 91 height 19
click at [380, 230] on button "Large Communal Dining / Meeting Table" at bounding box center [384, 225] width 9 height 9
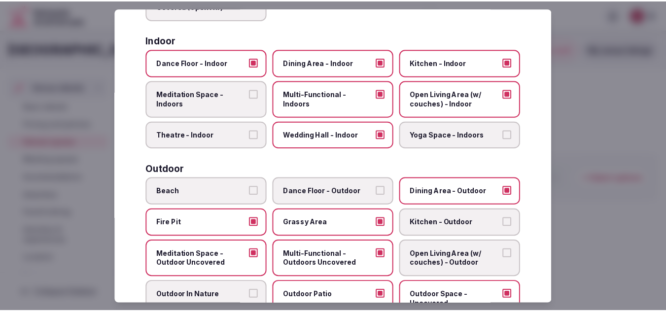
scroll to position [0, 0]
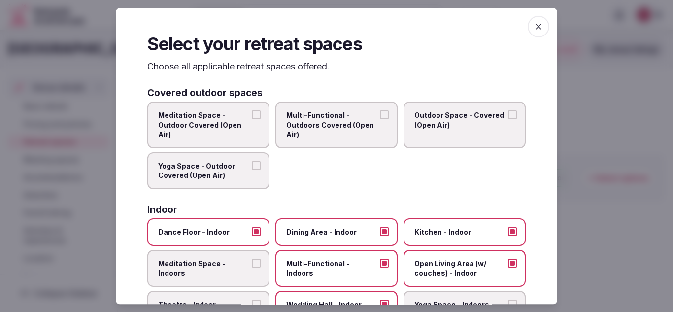
click at [534, 25] on icon "button" at bounding box center [539, 27] width 10 height 10
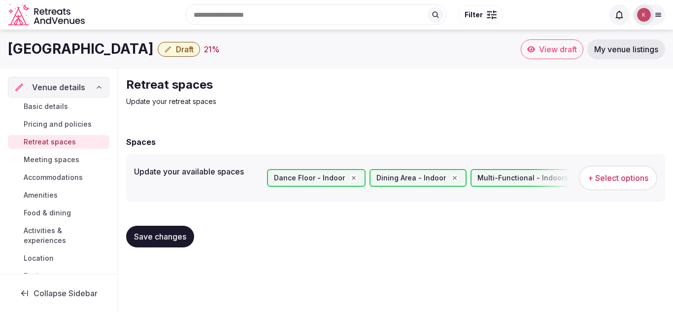
click at [172, 239] on span "Save changes" at bounding box center [160, 237] width 52 height 10
click at [64, 162] on span "Meeting spaces" at bounding box center [52, 160] width 56 height 10
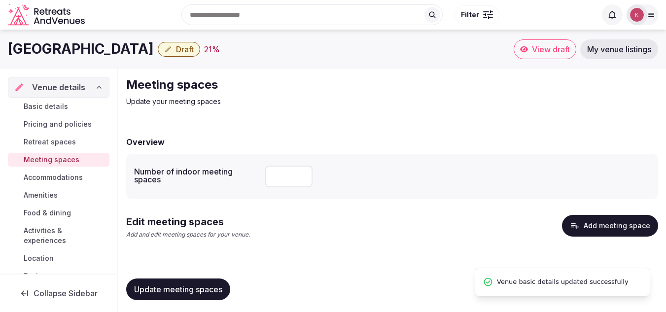
scroll to position [4, 0]
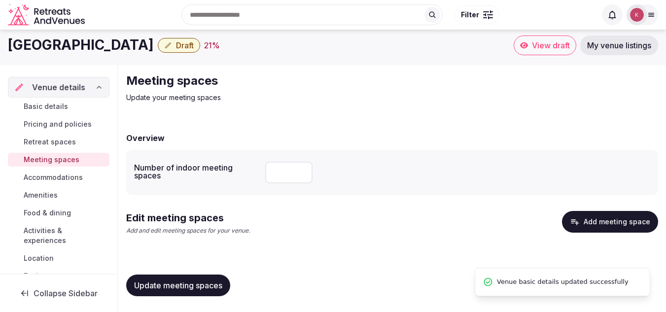
click at [286, 177] on input "number" at bounding box center [288, 173] width 47 height 22
click at [278, 195] on div "Overview Number of indoor meeting spaces Edit meeting spaces Add and edit meeti…" at bounding box center [392, 213] width 532 height 182
click at [70, 180] on span "Accommodations" at bounding box center [53, 177] width 59 height 10
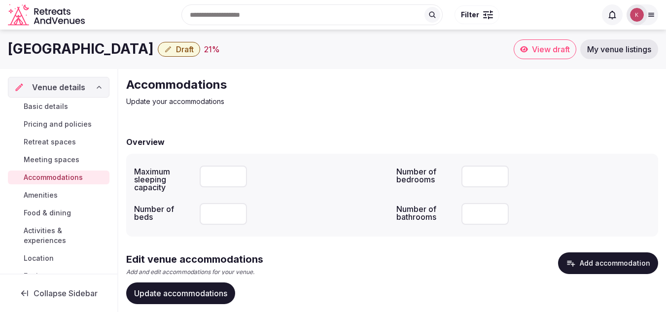
scroll to position [41, 0]
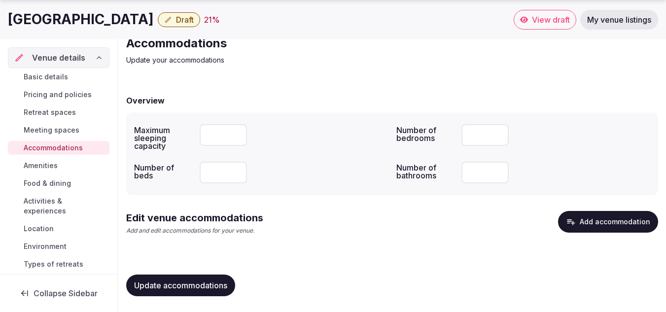
click at [222, 134] on input "number" at bounding box center [223, 135] width 47 height 22
type input "**"
click at [317, 136] on div "**" at bounding box center [294, 135] width 189 height 22
click at [217, 168] on input "number" at bounding box center [223, 173] width 47 height 22
click at [327, 167] on div at bounding box center [294, 173] width 189 height 22
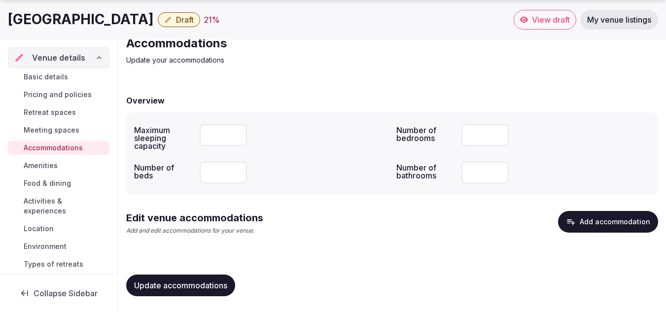
click at [214, 171] on input "number" at bounding box center [223, 173] width 47 height 22
click at [334, 172] on div at bounding box center [294, 173] width 189 height 22
click at [484, 172] on input "number" at bounding box center [484, 173] width 47 height 22
click at [346, 173] on div at bounding box center [294, 173] width 189 height 22
click at [60, 169] on link "Amenities" at bounding box center [59, 166] width 102 height 14
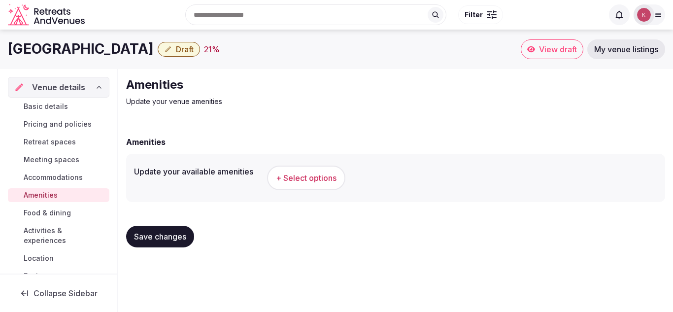
click at [305, 171] on button "+ Select options" at bounding box center [306, 178] width 78 height 25
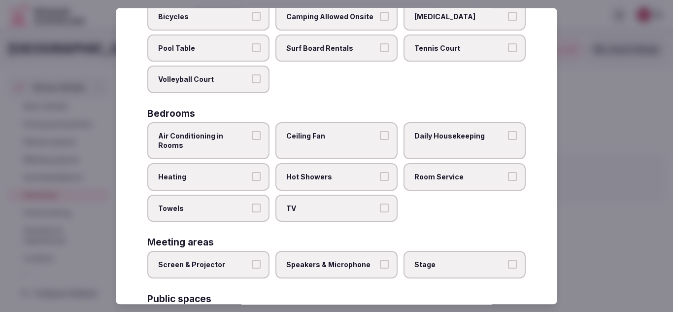
scroll to position [148, 0]
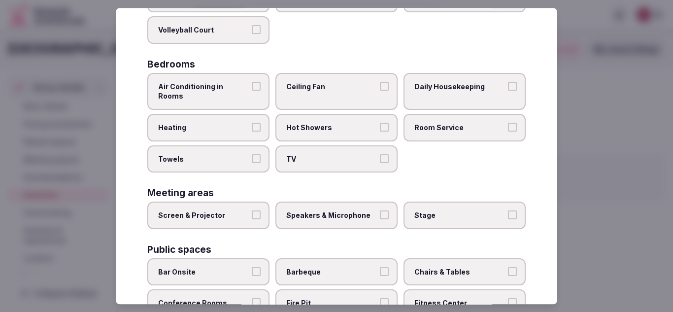
click at [337, 154] on span "TV" at bounding box center [331, 159] width 91 height 10
click at [380, 154] on button "TV" at bounding box center [384, 158] width 9 height 9
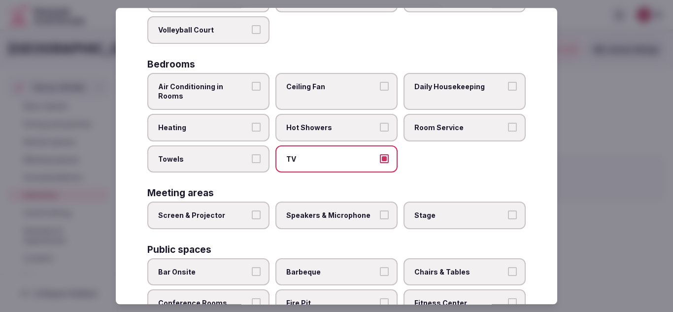
click at [325, 123] on span "Hot Showers" at bounding box center [331, 128] width 91 height 10
click at [380, 123] on button "Hot Showers" at bounding box center [384, 127] width 9 height 9
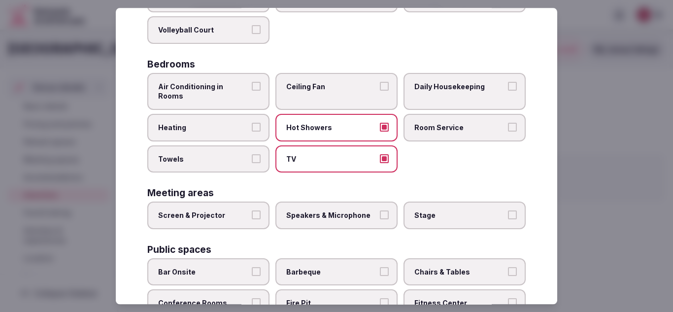
click at [223, 123] on label "Heating" at bounding box center [208, 128] width 122 height 28
click at [252, 123] on button "Heating" at bounding box center [256, 127] width 9 height 9
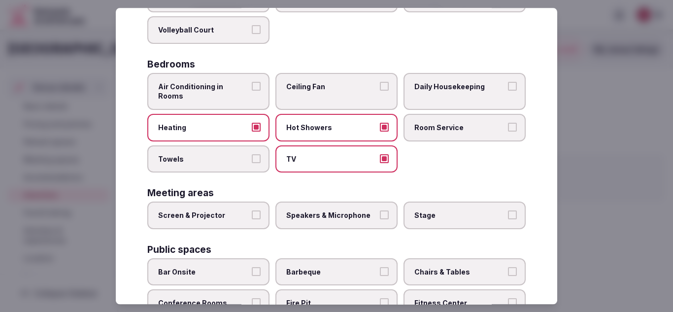
click at [228, 154] on span "Towels" at bounding box center [203, 159] width 91 height 10
click at [252, 154] on button "Towels" at bounding box center [256, 158] width 9 height 9
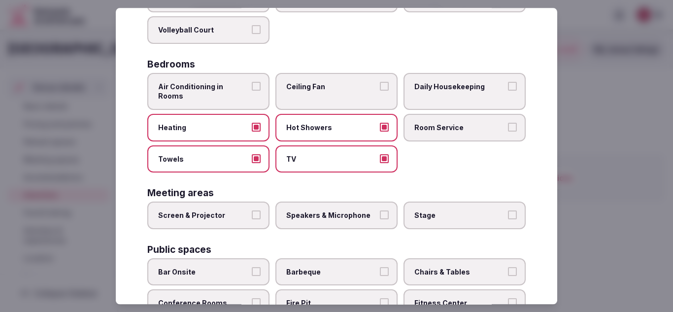
click at [329, 87] on span "Ceiling Fan" at bounding box center [331, 87] width 91 height 10
click at [380, 87] on button "Ceiling Fan" at bounding box center [384, 86] width 9 height 9
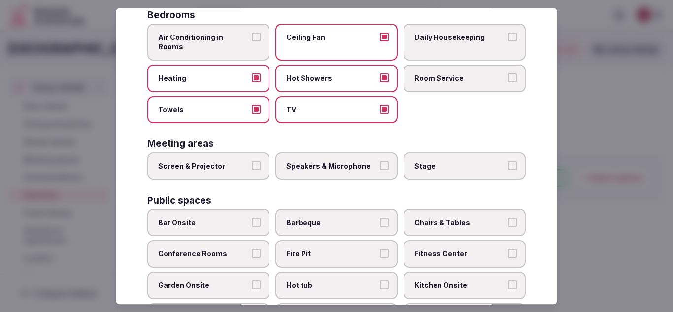
scroll to position [246, 0]
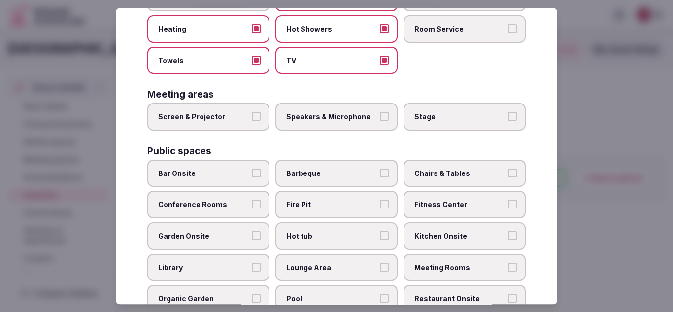
click at [211, 112] on span "Screen & Projector" at bounding box center [203, 117] width 91 height 10
click at [252, 112] on button "Screen & Projector" at bounding box center [256, 116] width 9 height 9
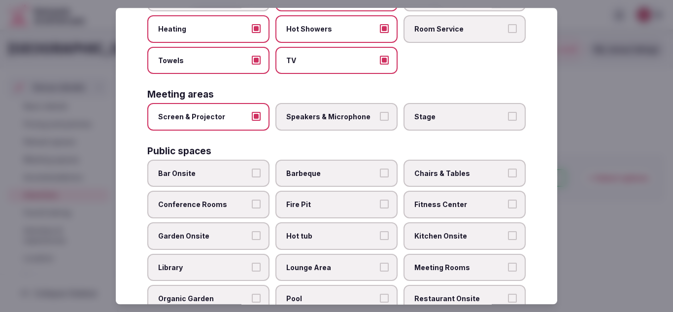
click at [334, 112] on span "Speakers & Microphone" at bounding box center [331, 117] width 91 height 10
click at [380, 112] on button "Speakers & Microphone" at bounding box center [384, 116] width 9 height 9
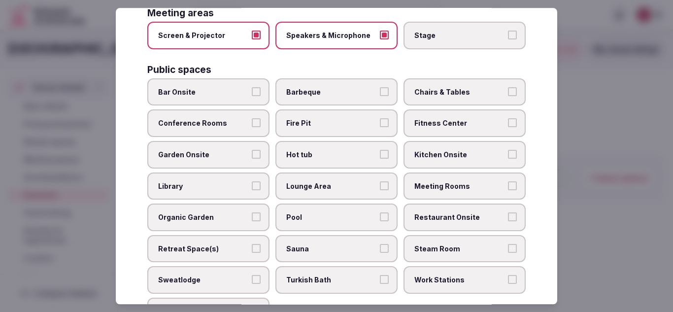
scroll to position [345, 0]
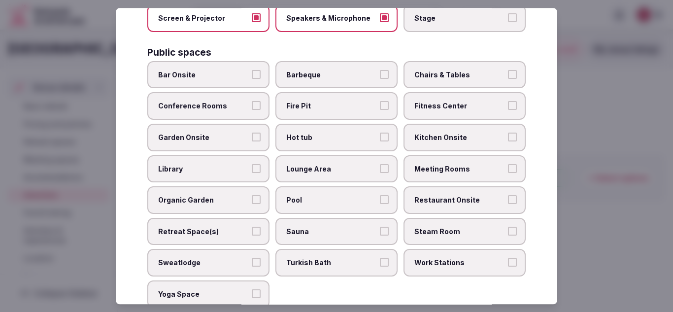
click at [328, 104] on label "Fire Pit" at bounding box center [336, 107] width 122 height 28
click at [380, 104] on button "Fire Pit" at bounding box center [384, 106] width 9 height 9
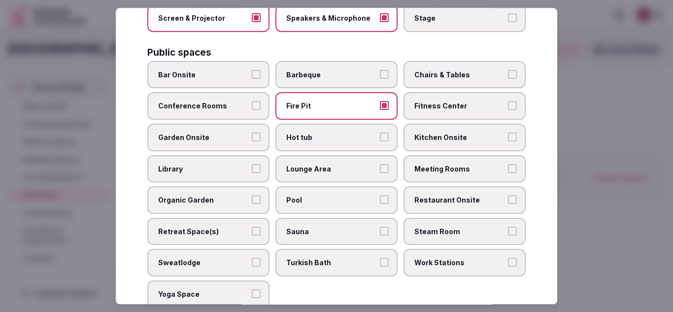
click at [344, 70] on span "Barbeque" at bounding box center [331, 75] width 91 height 10
click at [380, 70] on button "Barbeque" at bounding box center [384, 74] width 9 height 9
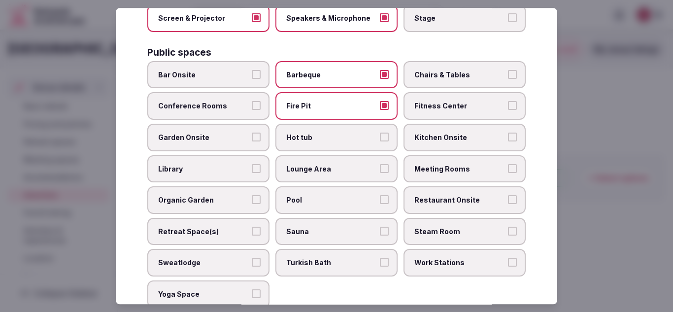
click at [448, 70] on span "Chairs & Tables" at bounding box center [459, 75] width 91 height 10
click at [508, 70] on button "Chairs & Tables" at bounding box center [512, 74] width 9 height 9
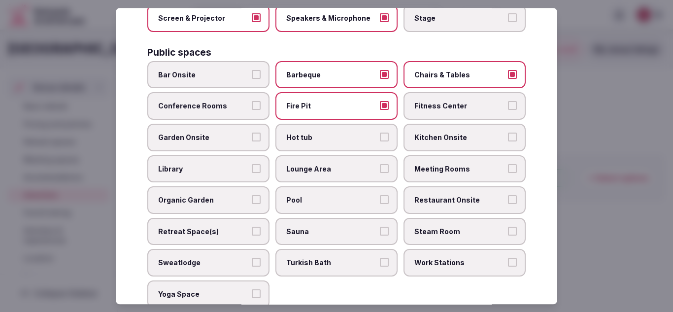
click at [447, 133] on span "Kitchen Onsite" at bounding box center [459, 138] width 91 height 10
click at [508, 133] on button "Kitchen Onsite" at bounding box center [512, 137] width 9 height 9
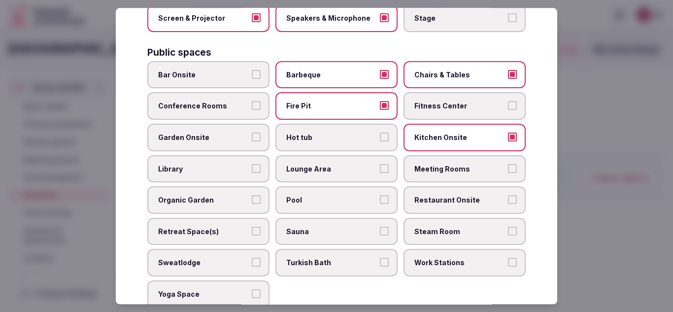
click at [220, 70] on span "Bar Onsite" at bounding box center [203, 75] width 91 height 10
click at [252, 70] on button "Bar Onsite" at bounding box center [256, 74] width 9 height 9
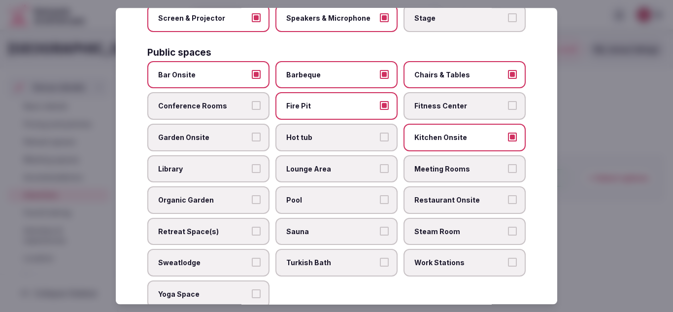
click at [220, 133] on span "Garden Onsite" at bounding box center [203, 138] width 91 height 10
click at [252, 133] on button "Garden Onsite" at bounding box center [256, 137] width 9 height 9
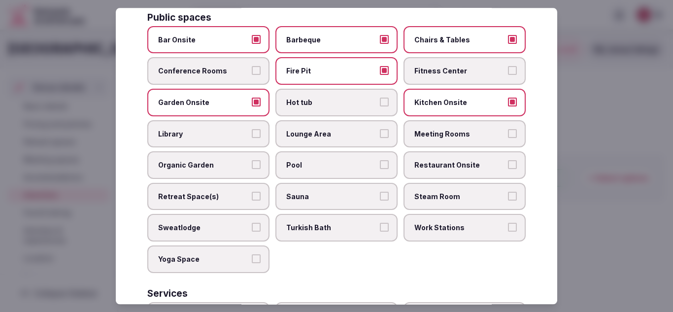
scroll to position [394, 0]
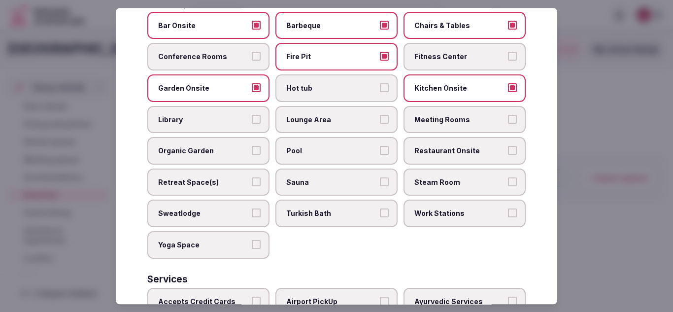
click at [199, 115] on span "Library" at bounding box center [203, 120] width 91 height 10
click at [252, 115] on button "Library" at bounding box center [256, 119] width 9 height 9
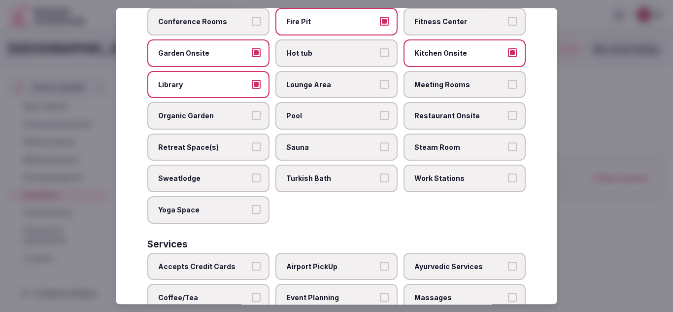
scroll to position [444, 0]
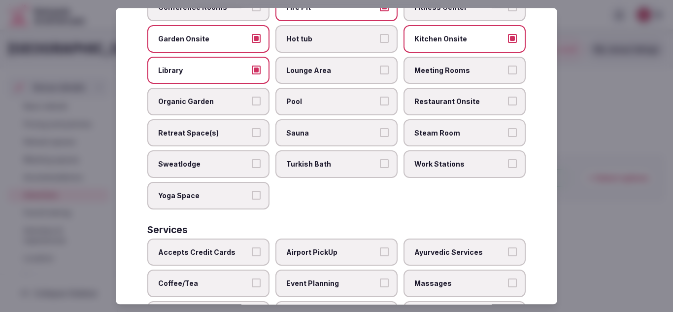
click at [314, 97] on span "Pool" at bounding box center [331, 102] width 91 height 10
click at [380, 97] on button "Pool" at bounding box center [384, 101] width 9 height 9
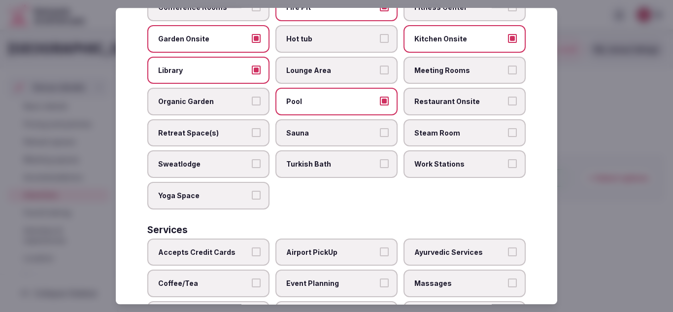
click at [216, 129] on label "Retreat Space(s)" at bounding box center [208, 133] width 122 height 28
click at [252, 129] on button "Retreat Space(s)" at bounding box center [256, 132] width 9 height 9
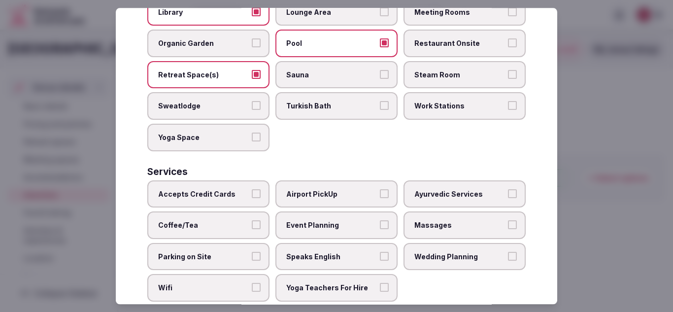
scroll to position [513, 0]
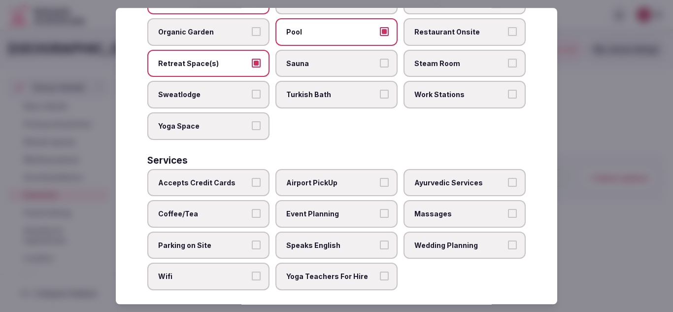
click at [321, 169] on label "Airport PickUp" at bounding box center [336, 183] width 122 height 28
click at [380, 178] on button "Airport PickUp" at bounding box center [384, 182] width 9 height 9
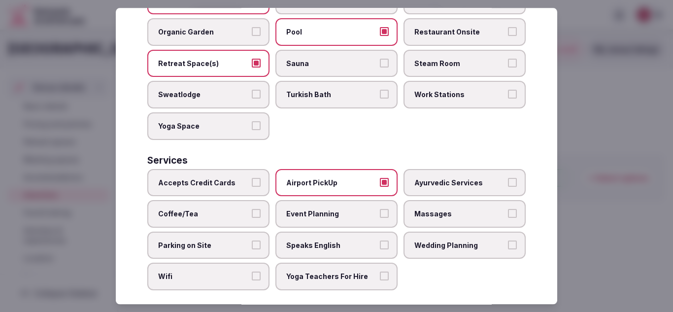
click at [216, 178] on span "Accepts Credit Cards" at bounding box center [203, 183] width 91 height 10
click at [252, 178] on button "Accepts Credit Cards" at bounding box center [256, 182] width 9 height 9
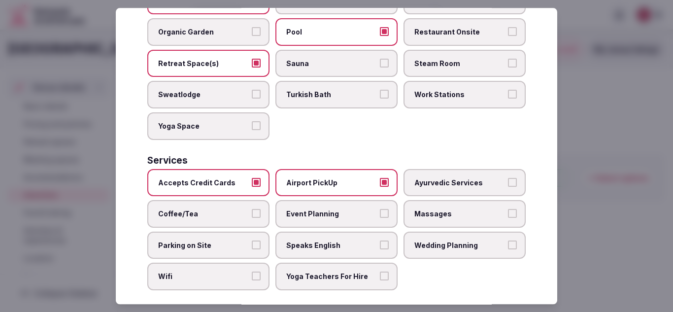
click at [241, 209] on span "Coffee/Tea" at bounding box center [203, 214] width 91 height 10
click at [252, 209] on button "Coffee/Tea" at bounding box center [256, 213] width 9 height 9
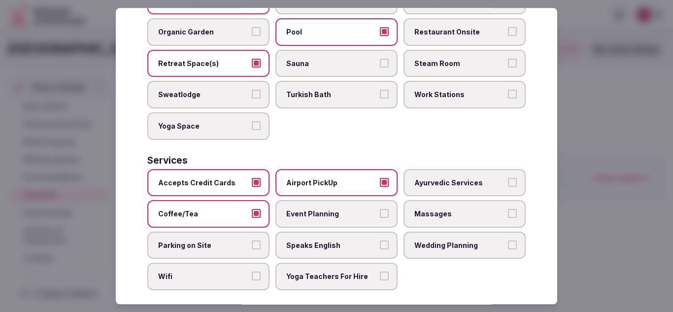
click at [242, 243] on label "Parking on Site" at bounding box center [208, 246] width 122 height 28
click at [252, 243] on button "Parking on Site" at bounding box center [256, 244] width 9 height 9
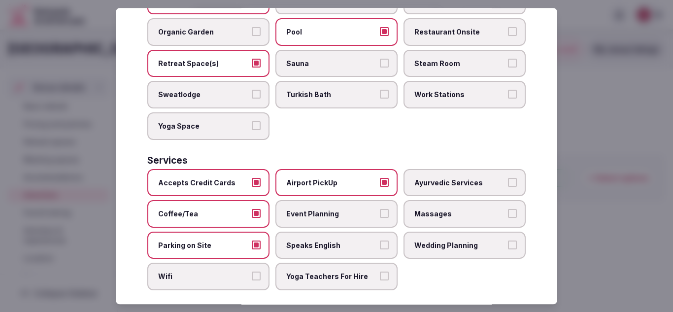
click at [239, 263] on label "Wifi" at bounding box center [208, 277] width 122 height 28
click at [252, 272] on button "Wifi" at bounding box center [256, 276] width 9 height 9
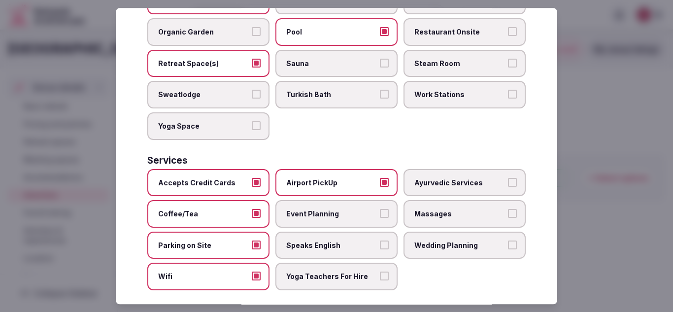
click at [320, 272] on span "Yoga Teachers For Hire" at bounding box center [331, 277] width 91 height 10
click at [380, 272] on button "Yoga Teachers For Hire" at bounding box center [384, 276] width 9 height 9
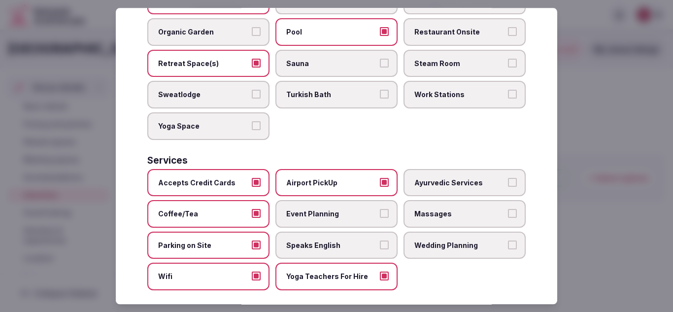
click at [437, 240] on span "Wedding Planning" at bounding box center [459, 245] width 91 height 10
click at [508, 240] on button "Wedding Planning" at bounding box center [512, 244] width 9 height 9
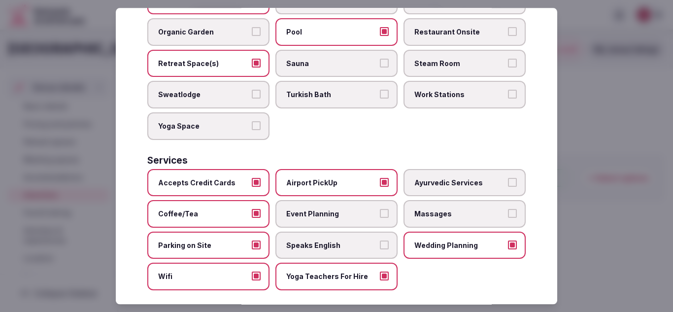
click at [353, 240] on span "Speaks English" at bounding box center [331, 245] width 91 height 10
click at [380, 240] on button "Speaks English" at bounding box center [384, 244] width 9 height 9
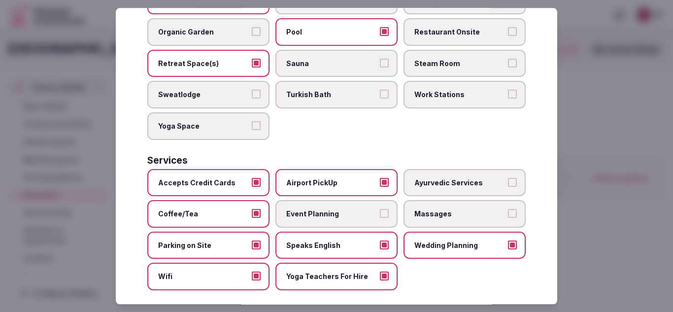
click at [415, 209] on span "Massages" at bounding box center [459, 214] width 91 height 10
click at [508, 209] on button "Massages" at bounding box center [512, 213] width 9 height 9
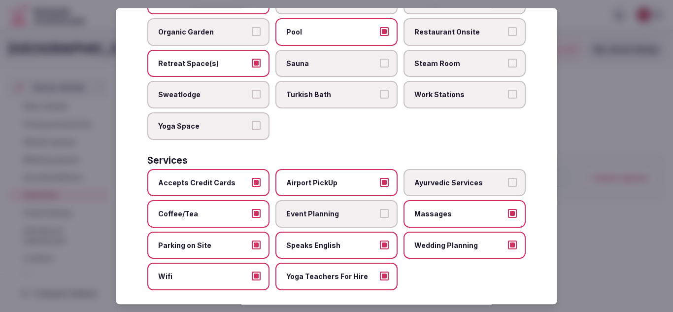
click at [359, 209] on span "Event Planning" at bounding box center [331, 214] width 91 height 10
click at [380, 209] on button "Event Planning" at bounding box center [384, 213] width 9 height 9
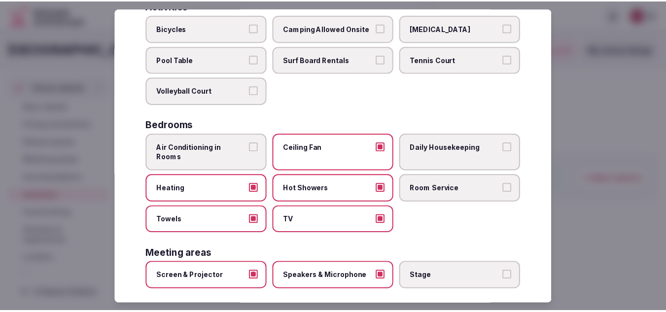
scroll to position [0, 0]
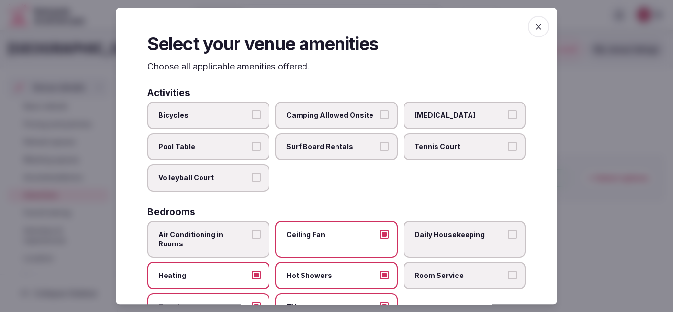
click at [535, 24] on icon "button" at bounding box center [539, 27] width 10 height 10
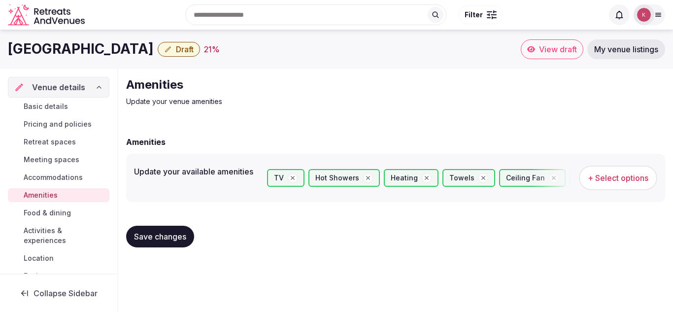
click at [153, 235] on span "Save changes" at bounding box center [160, 237] width 52 height 10
click at [49, 218] on link "Food & dining" at bounding box center [59, 213] width 102 height 14
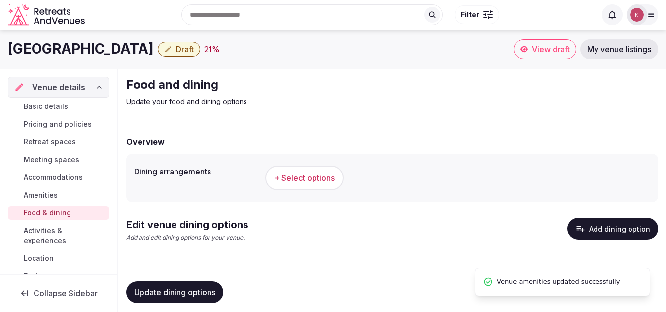
scroll to position [7, 0]
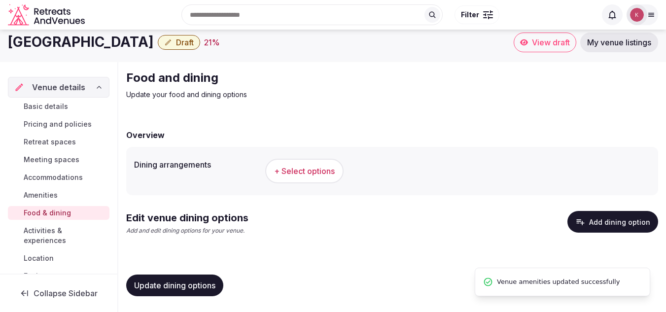
click at [309, 171] on span "+ Select options" at bounding box center [304, 171] width 61 height 11
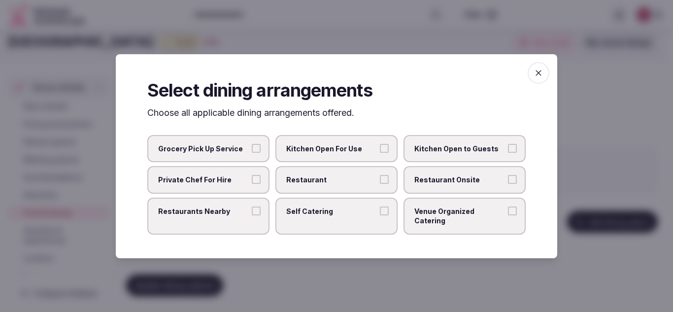
click at [247, 185] on span "Private Chef For Hire" at bounding box center [203, 180] width 91 height 10
click at [252, 184] on button "Private Chef For Hire" at bounding box center [256, 179] width 9 height 9
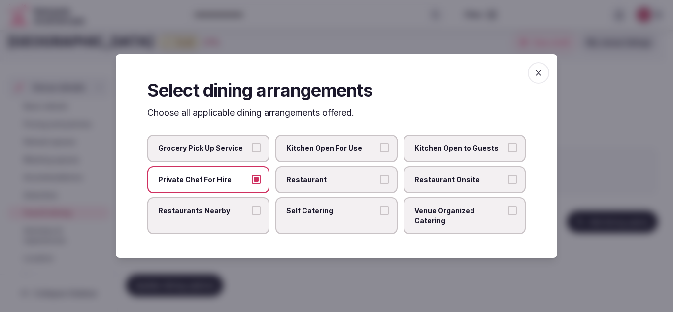
click at [301, 223] on label "Self Catering" at bounding box center [336, 215] width 122 height 37
click at [380, 215] on button "Self Catering" at bounding box center [384, 210] width 9 height 9
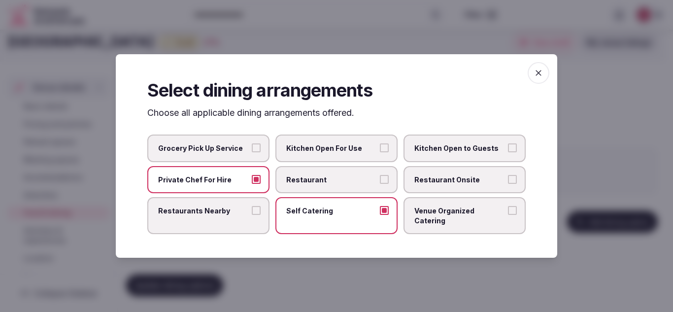
click at [246, 224] on label "Restaurants Nearby" at bounding box center [208, 215] width 122 height 37
click at [252, 215] on button "Restaurants Nearby" at bounding box center [256, 210] width 9 height 9
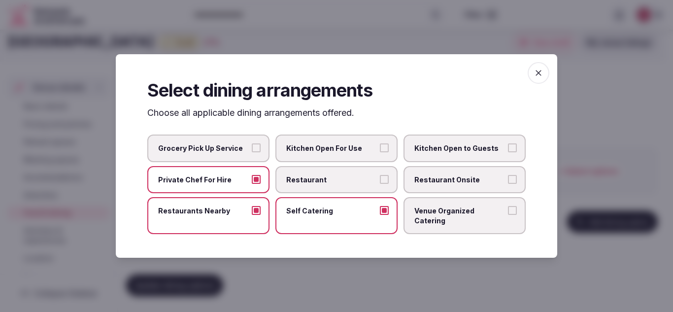
click at [459, 221] on label "Venue Organized Catering" at bounding box center [465, 215] width 122 height 37
click at [508, 215] on button "Venue Organized Catering" at bounding box center [512, 210] width 9 height 9
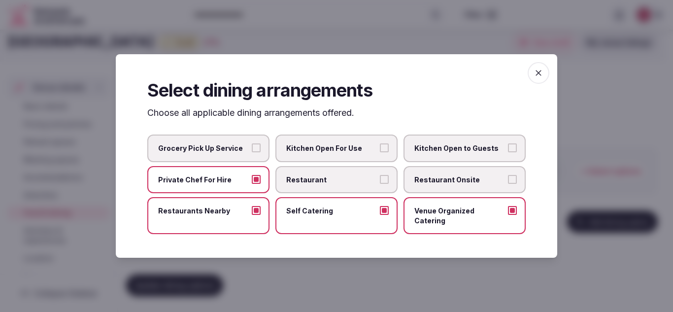
click at [538, 83] on span "button" at bounding box center [539, 73] width 22 height 22
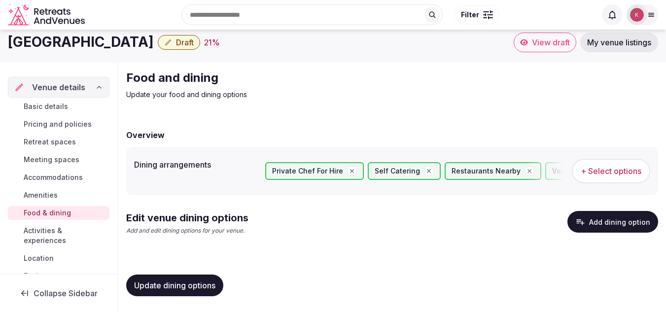
click at [197, 280] on span "Update dining options" at bounding box center [174, 285] width 81 height 10
click at [70, 236] on span "Activities & experiences" at bounding box center [65, 236] width 82 height 20
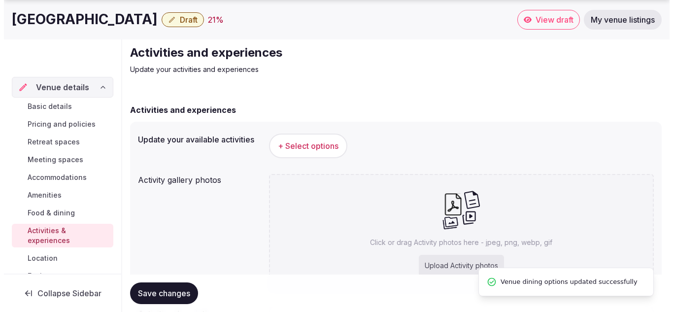
scroll to position [49, 0]
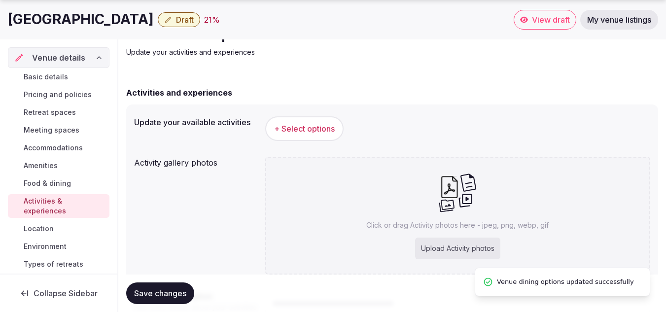
click at [301, 130] on span "+ Select options" at bounding box center [304, 128] width 61 height 11
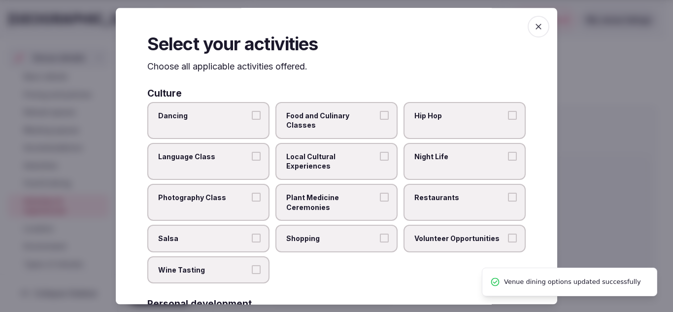
click at [332, 113] on span "Food and Culinary Classes" at bounding box center [331, 119] width 91 height 19
click at [380, 113] on button "Food and Culinary Classes" at bounding box center [384, 114] width 9 height 9
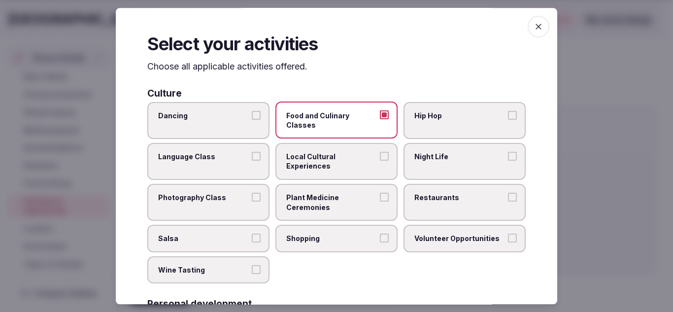
click at [220, 118] on span "Dancing" at bounding box center [203, 115] width 91 height 10
click at [252, 118] on button "Dancing" at bounding box center [256, 114] width 9 height 9
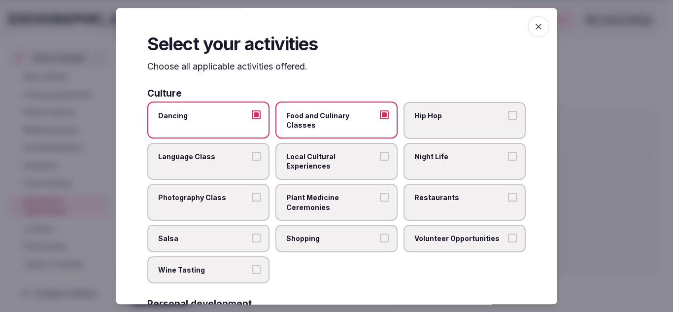
click at [220, 128] on label "Dancing" at bounding box center [208, 120] width 122 height 37
click at [252, 119] on button "Dancing" at bounding box center [256, 114] width 9 height 9
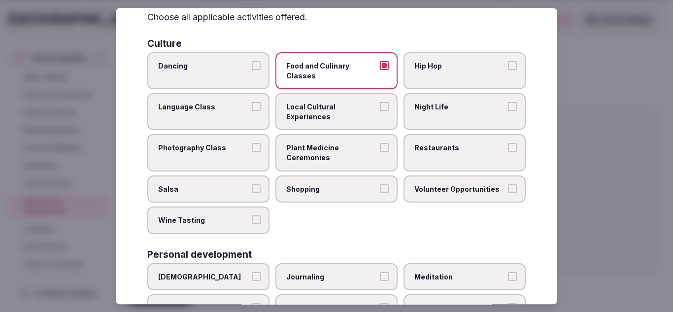
click at [253, 161] on label "Photography Class" at bounding box center [208, 153] width 122 height 37
click at [253, 152] on button "Photography Class" at bounding box center [256, 147] width 9 height 9
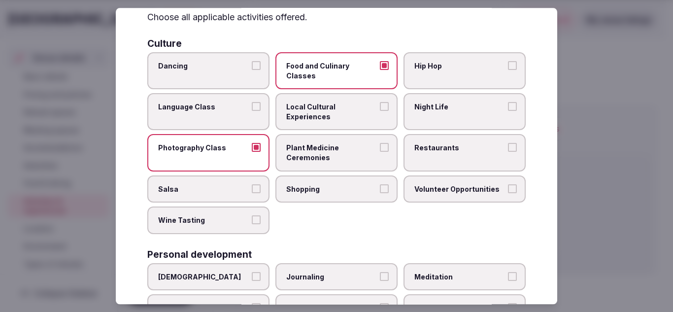
click at [322, 121] on span "Local Cultural Experiences" at bounding box center [331, 111] width 91 height 19
click at [380, 111] on button "Local Cultural Experiences" at bounding box center [384, 106] width 9 height 9
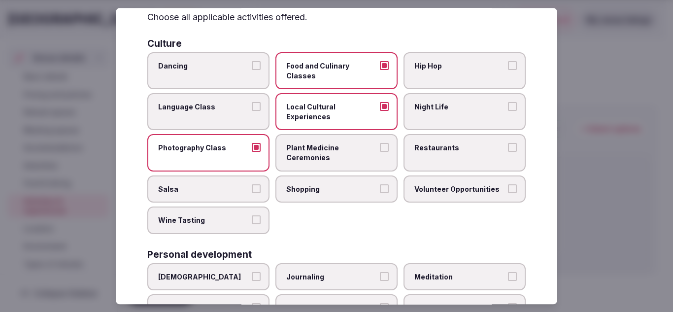
click at [436, 151] on span "Restaurants" at bounding box center [459, 148] width 91 height 10
click at [508, 151] on button "Restaurants" at bounding box center [512, 147] width 9 height 9
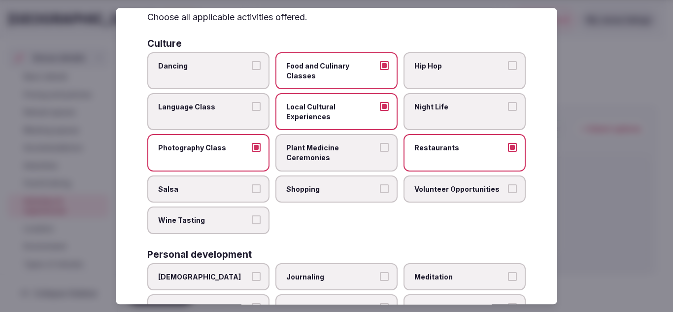
click at [436, 151] on span "Restaurants" at bounding box center [459, 148] width 91 height 10
click at [508, 151] on button "Restaurants" at bounding box center [512, 147] width 9 height 9
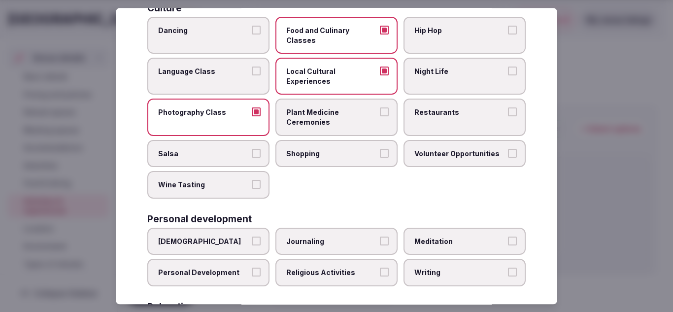
scroll to position [99, 0]
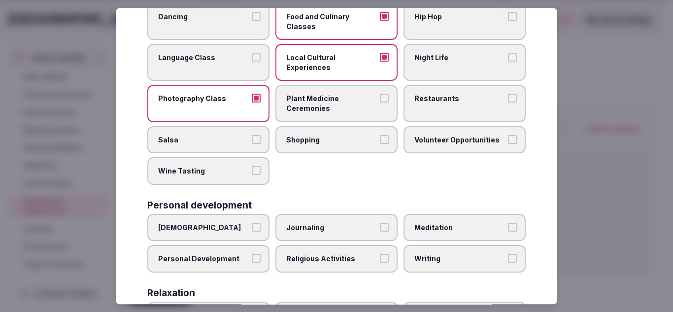
click at [437, 143] on span "Volunteer Opportunities" at bounding box center [459, 140] width 91 height 10
click at [508, 143] on button "Volunteer Opportunities" at bounding box center [512, 139] width 9 height 9
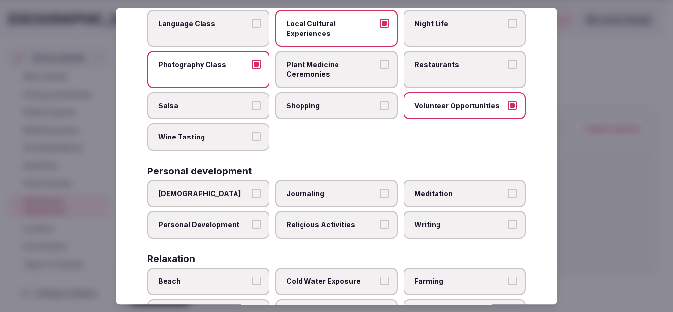
scroll to position [148, 0]
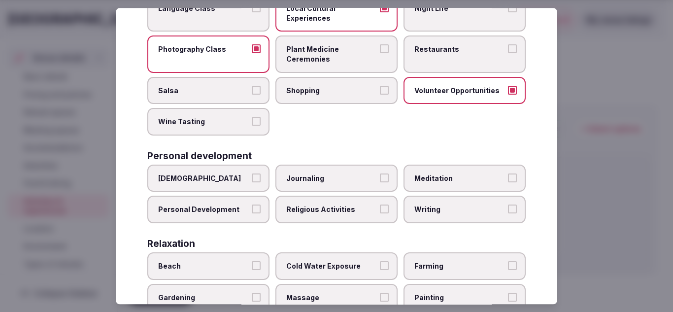
click at [228, 125] on span "Wine Tasting" at bounding box center [203, 122] width 91 height 10
click at [252, 125] on button "Wine Tasting" at bounding box center [256, 121] width 9 height 9
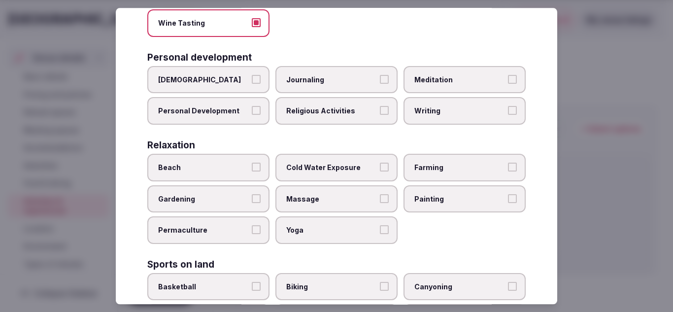
scroll to position [296, 0]
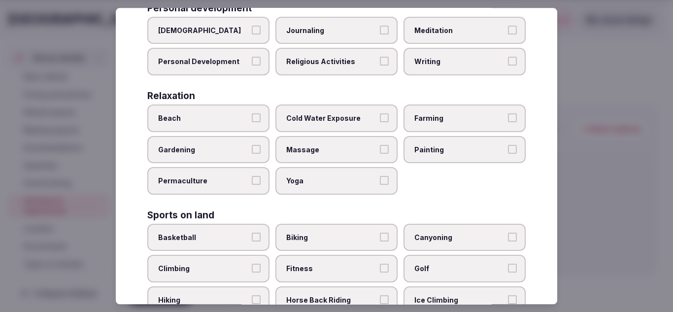
click at [453, 53] on label "Writing" at bounding box center [465, 62] width 122 height 28
click at [508, 57] on button "Writing" at bounding box center [512, 61] width 9 height 9
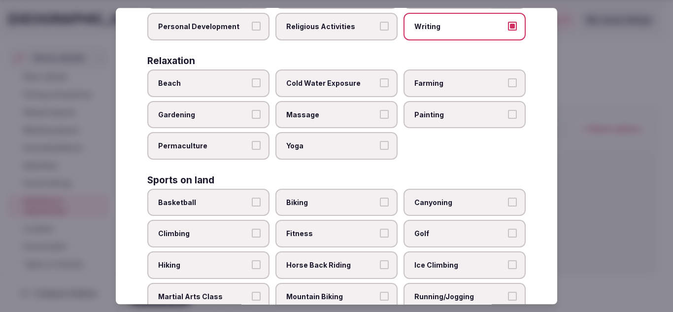
scroll to position [345, 0]
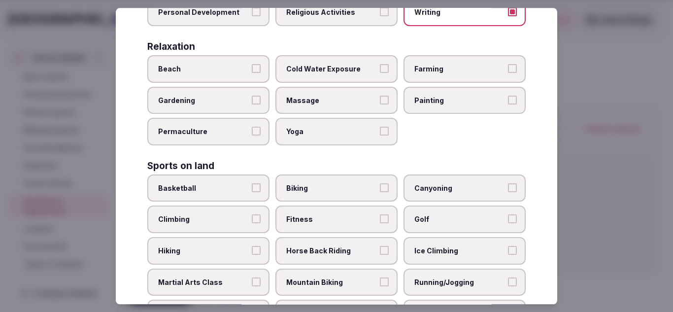
click at [342, 105] on label "Massage" at bounding box center [336, 101] width 122 height 28
click at [380, 104] on button "Massage" at bounding box center [384, 100] width 9 height 9
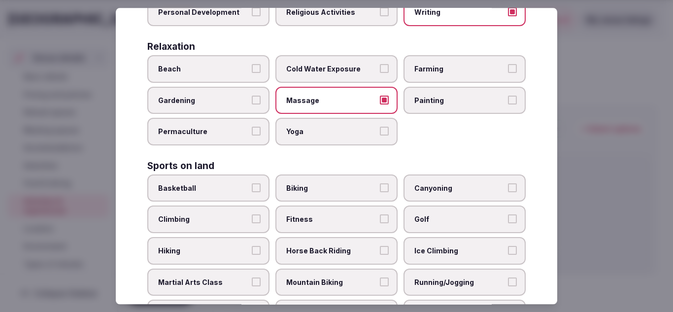
click at [346, 133] on span "Yoga" at bounding box center [331, 132] width 91 height 10
click at [380, 133] on button "Yoga" at bounding box center [384, 131] width 9 height 9
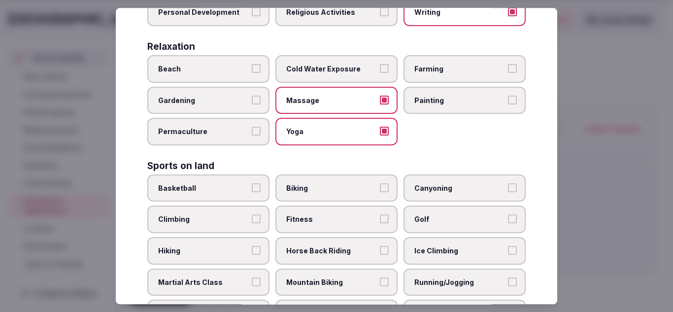
click at [437, 103] on span "Painting" at bounding box center [459, 101] width 91 height 10
click at [508, 103] on button "Painting" at bounding box center [512, 100] width 9 height 9
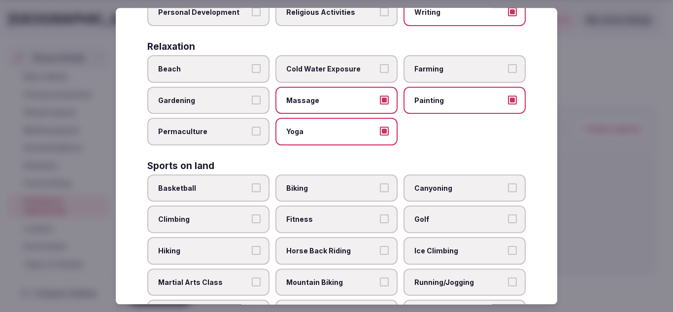
click at [184, 91] on label "Gardening" at bounding box center [208, 101] width 122 height 28
click at [252, 96] on button "Gardening" at bounding box center [256, 100] width 9 height 9
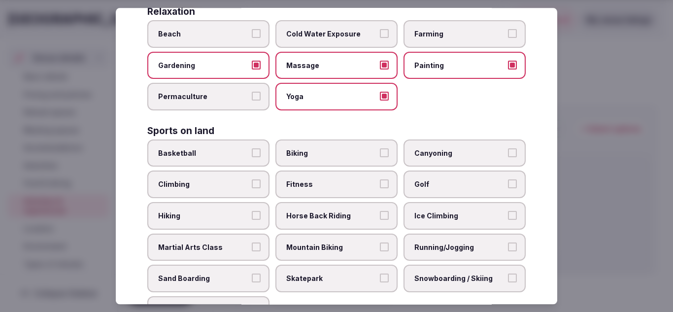
scroll to position [394, 0]
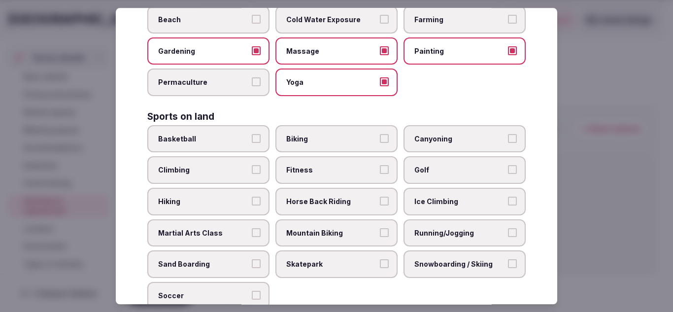
click at [204, 54] on span "Gardening" at bounding box center [203, 51] width 91 height 10
click at [252, 54] on button "Gardening" at bounding box center [256, 50] width 9 height 9
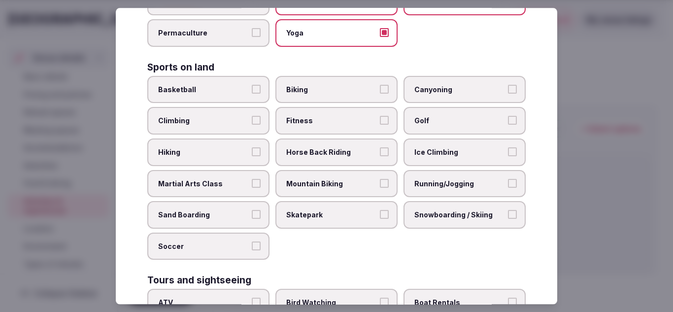
click at [332, 90] on span "Biking" at bounding box center [331, 90] width 91 height 10
click at [380, 90] on button "Biking" at bounding box center [384, 89] width 9 height 9
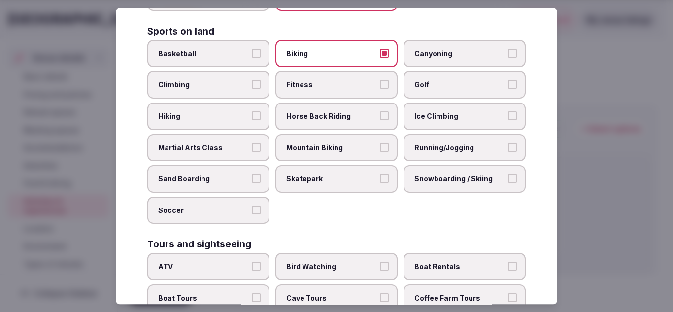
scroll to position [493, 0]
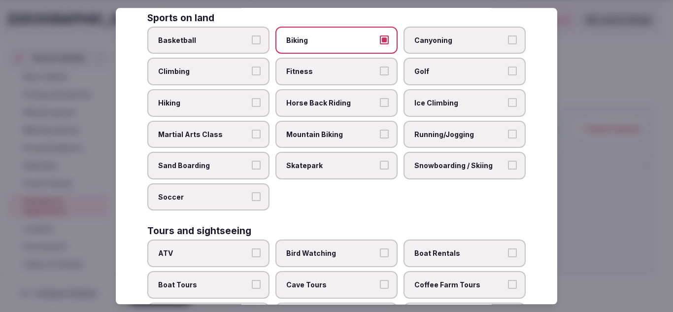
click at [331, 76] on span "Fitness" at bounding box center [331, 72] width 91 height 10
click at [380, 76] on button "Fitness" at bounding box center [384, 71] width 9 height 9
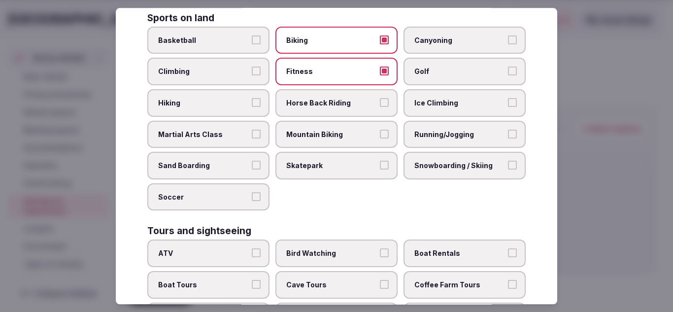
click at [348, 102] on span "Horse Back Riding" at bounding box center [331, 103] width 91 height 10
click at [380, 102] on button "Horse Back Riding" at bounding box center [384, 102] width 9 height 9
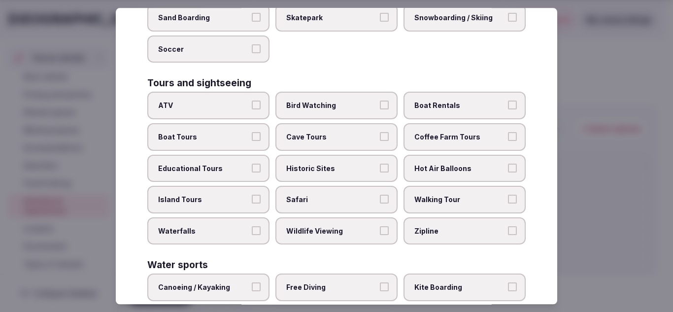
scroll to position [690, 0]
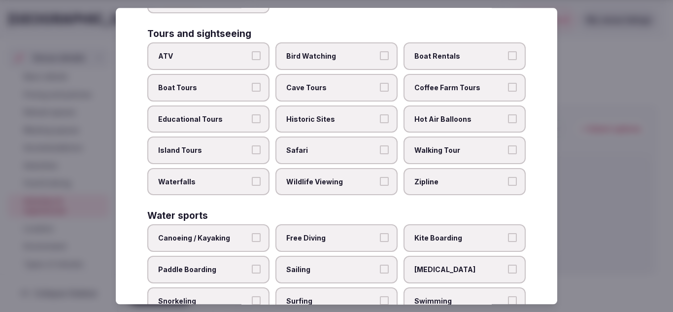
click at [224, 123] on span "Educational Tours" at bounding box center [203, 119] width 91 height 10
click at [252, 123] on button "Educational Tours" at bounding box center [256, 118] width 9 height 9
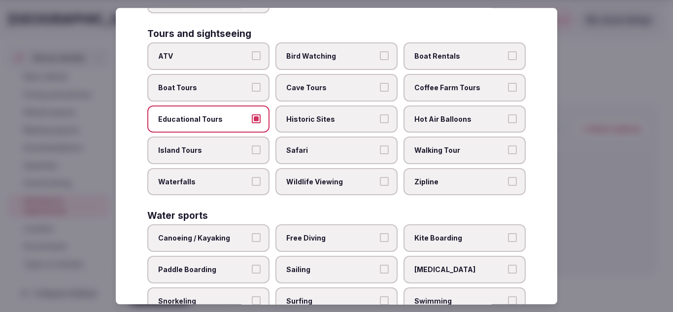
click at [454, 123] on span "Hot Air Balloons" at bounding box center [459, 119] width 91 height 10
click at [508, 123] on button "Hot Air Balloons" at bounding box center [512, 118] width 9 height 9
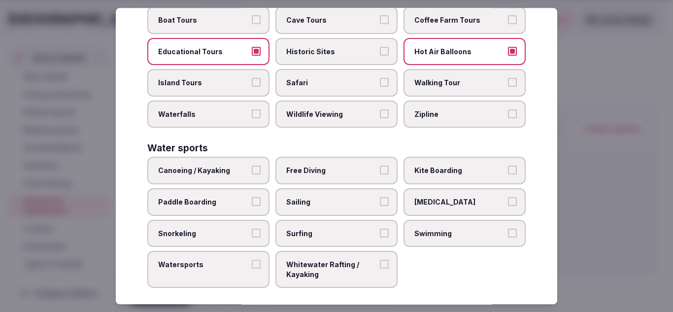
scroll to position [765, 0]
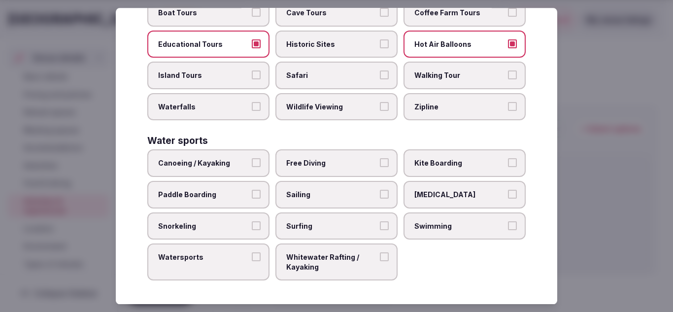
click at [218, 169] on label "Canoeing / Kayaking" at bounding box center [208, 164] width 122 height 28
click at [252, 168] on button "Canoeing / Kayaking" at bounding box center [256, 163] width 9 height 9
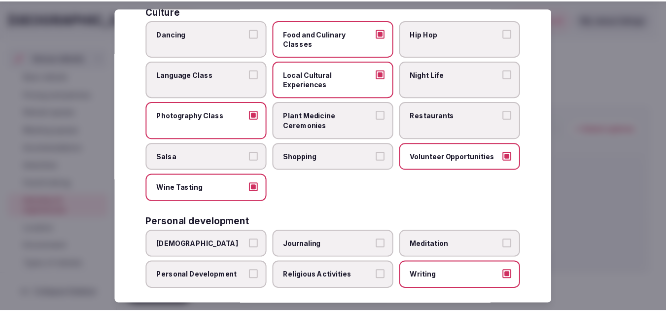
scroll to position [0, 0]
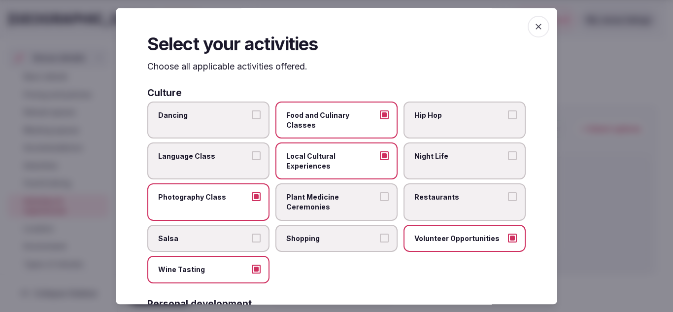
click at [534, 31] on icon "button" at bounding box center [539, 27] width 10 height 10
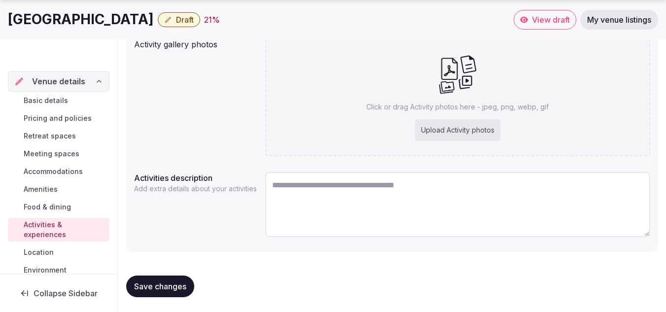
scroll to position [169, 0]
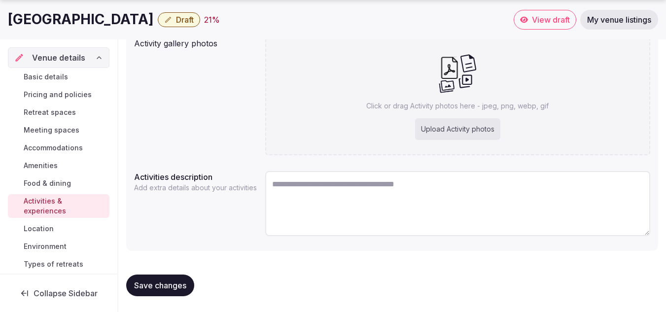
click at [300, 206] on textarea at bounding box center [457, 203] width 385 height 65
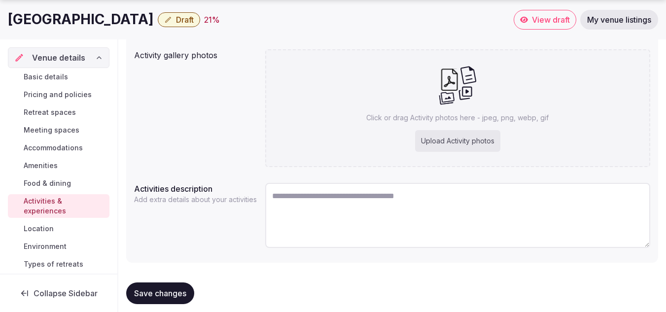
scroll to position [119, 0]
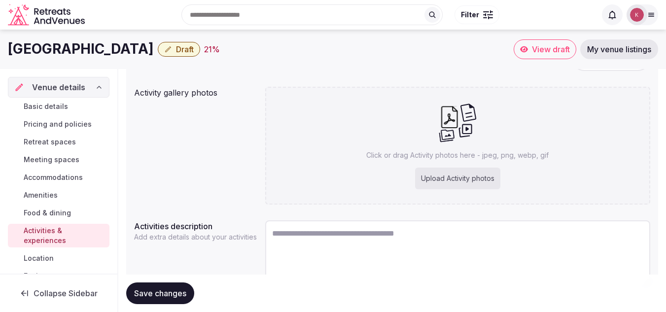
click at [454, 179] on div "Upload Activity photos" at bounding box center [457, 179] width 85 height 22
type input "**********"
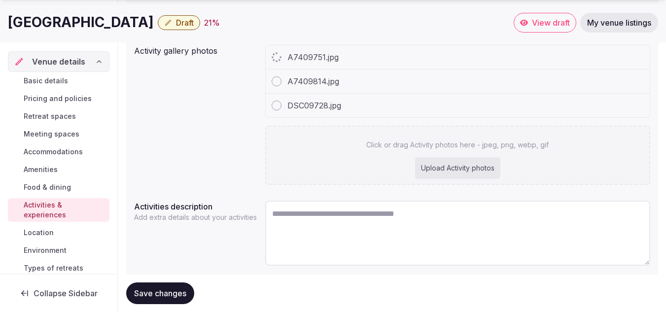
scroll to position [191, 0]
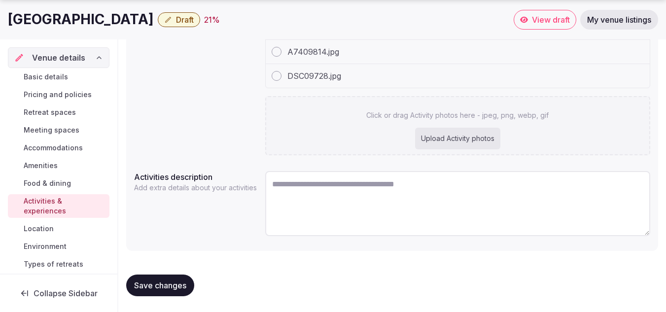
click at [164, 290] on span "Save changes" at bounding box center [160, 285] width 52 height 10
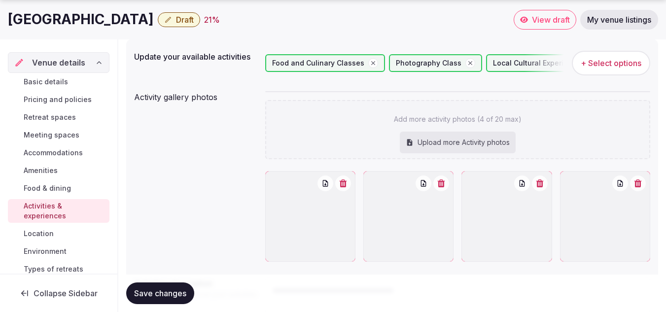
scroll to position [197, 0]
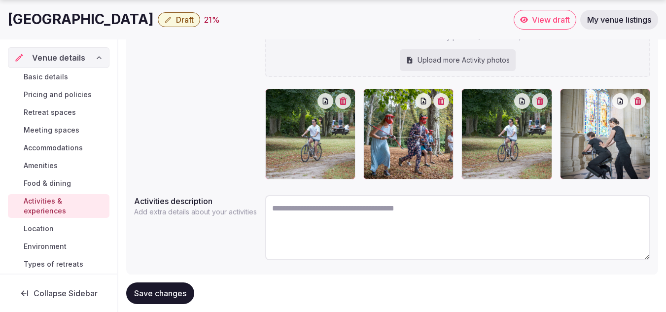
click at [369, 231] on textarea at bounding box center [457, 227] width 385 height 65
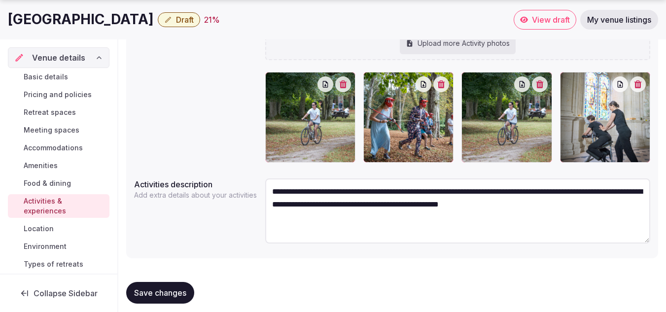
scroll to position [221, 0]
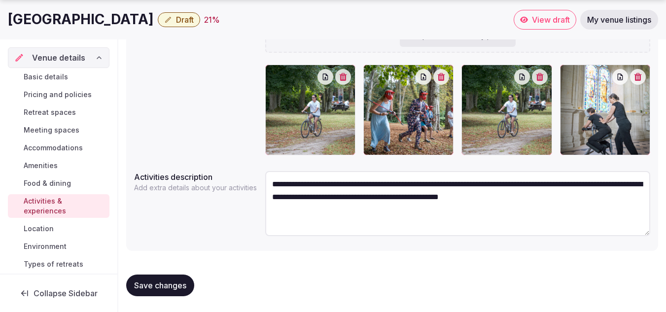
type textarea "**********"
click at [177, 286] on span "Save changes" at bounding box center [160, 285] width 52 height 10
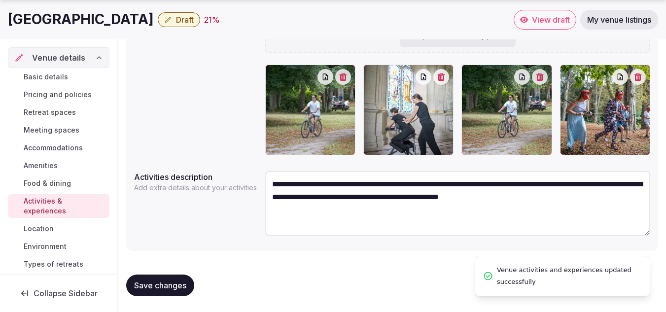
click at [55, 229] on link "Location" at bounding box center [59, 229] width 102 height 14
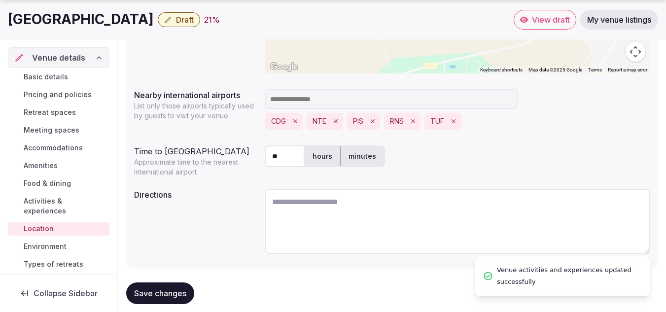
scroll to position [285, 0]
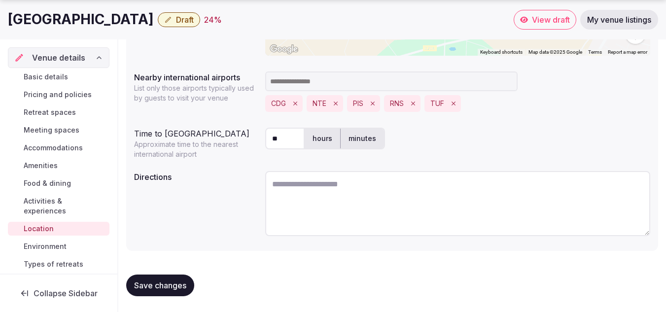
click at [166, 287] on span "Save changes" at bounding box center [160, 285] width 52 height 10
click at [59, 246] on span "Environment" at bounding box center [45, 246] width 43 height 10
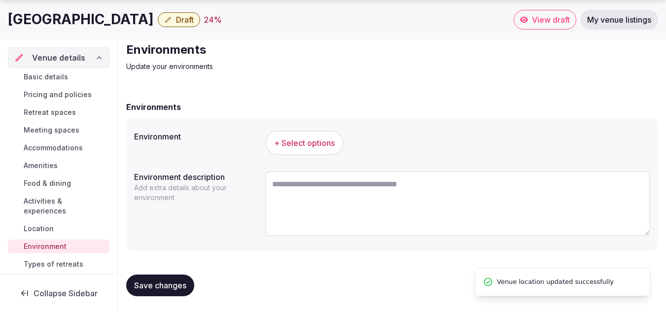
scroll to position [25, 0]
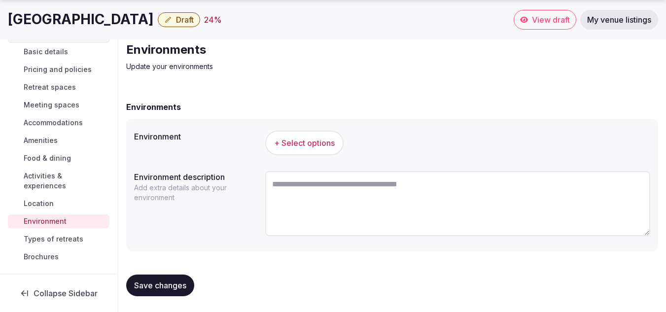
click at [60, 239] on span "Types of retreats" at bounding box center [54, 239] width 60 height 10
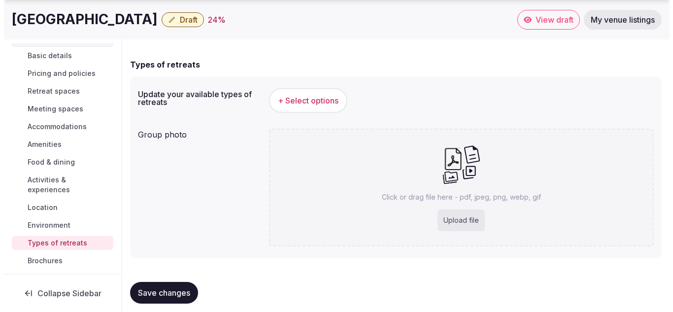
scroll to position [85, 0]
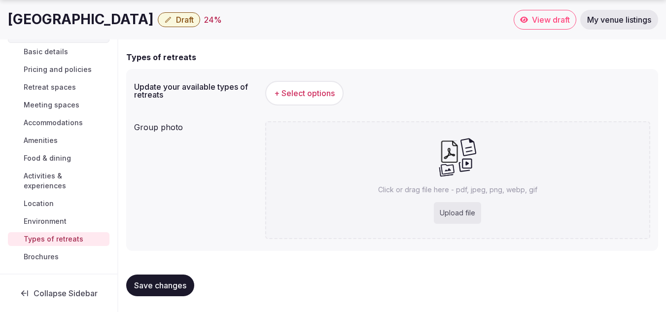
click at [299, 92] on span "+ Select options" at bounding box center [304, 93] width 61 height 11
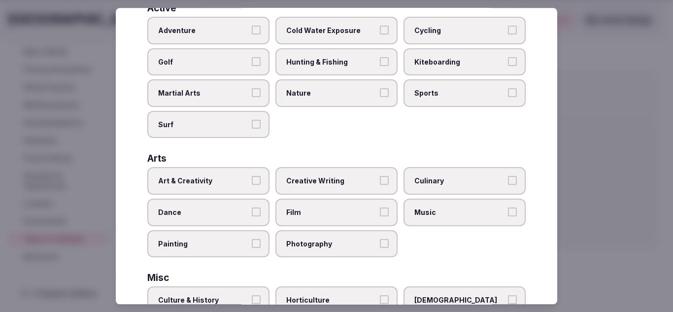
scroll to position [99, 0]
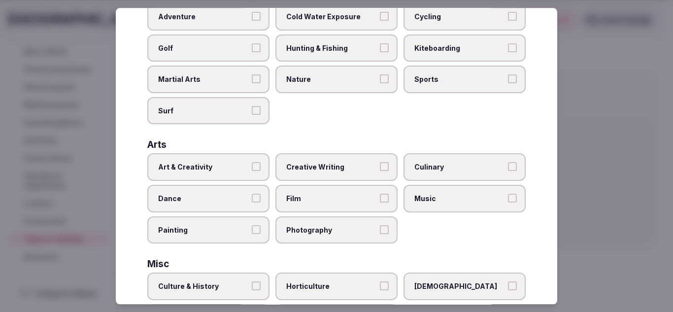
click at [436, 20] on span "Cycling" at bounding box center [459, 17] width 91 height 10
click at [508, 20] on button "Cycling" at bounding box center [512, 16] width 9 height 9
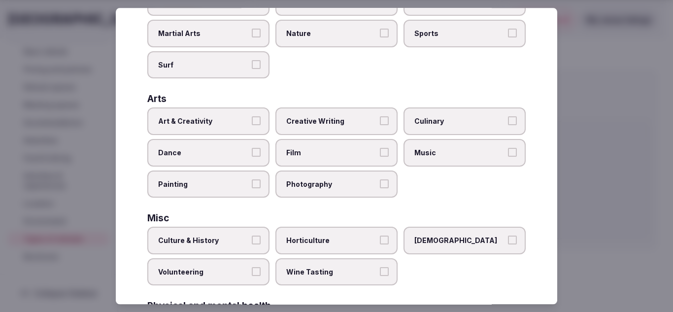
scroll to position [197, 0]
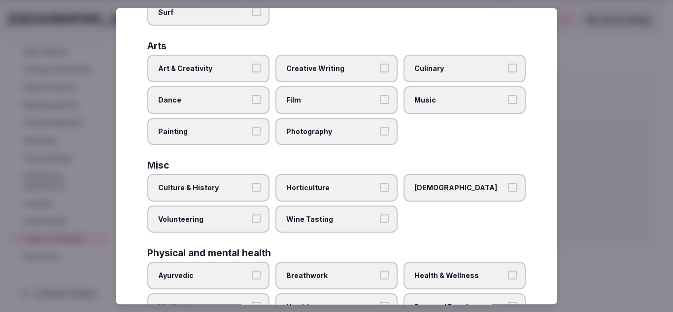
click at [337, 72] on span "Creative Writing" at bounding box center [331, 69] width 91 height 10
click at [380, 72] on button "Creative Writing" at bounding box center [384, 68] width 9 height 9
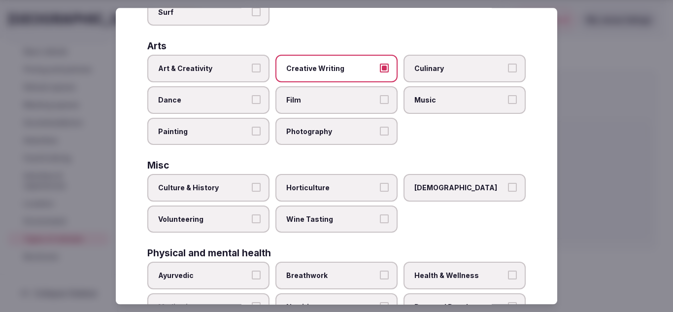
click at [319, 131] on span "Photography" at bounding box center [331, 132] width 91 height 10
click at [380, 131] on button "Photography" at bounding box center [384, 131] width 9 height 9
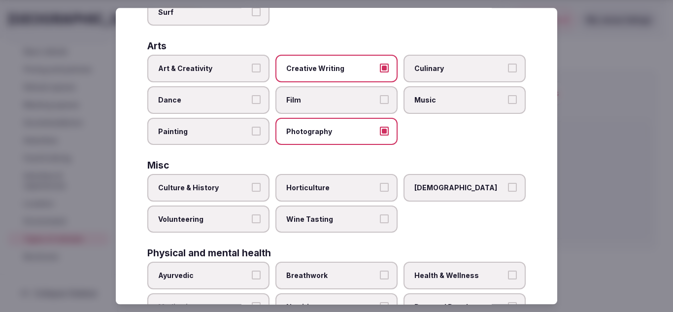
click at [310, 99] on span "Film" at bounding box center [331, 100] width 91 height 10
click at [380, 99] on button "Film" at bounding box center [384, 99] width 9 height 9
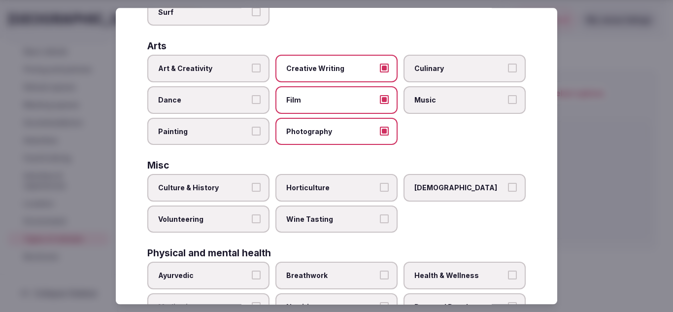
click at [217, 75] on label "Art & Creativity" at bounding box center [208, 69] width 122 height 28
click at [252, 73] on button "Art & Creativity" at bounding box center [256, 68] width 9 height 9
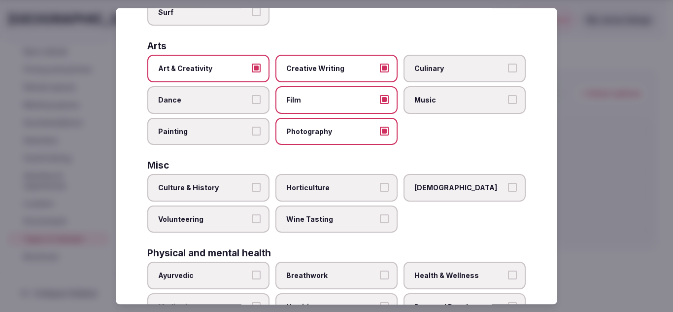
click at [459, 79] on label "Culinary" at bounding box center [465, 69] width 122 height 28
click at [508, 73] on button "Culinary" at bounding box center [512, 68] width 9 height 9
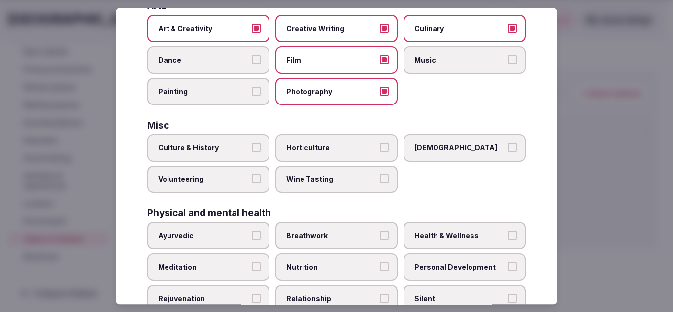
scroll to position [246, 0]
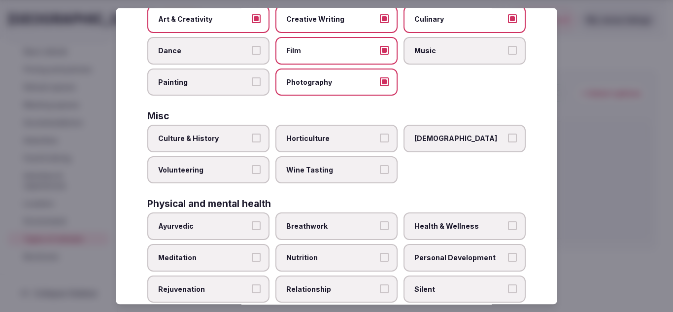
click at [228, 73] on label "Painting" at bounding box center [208, 82] width 122 height 28
click at [252, 77] on button "Painting" at bounding box center [256, 81] width 9 height 9
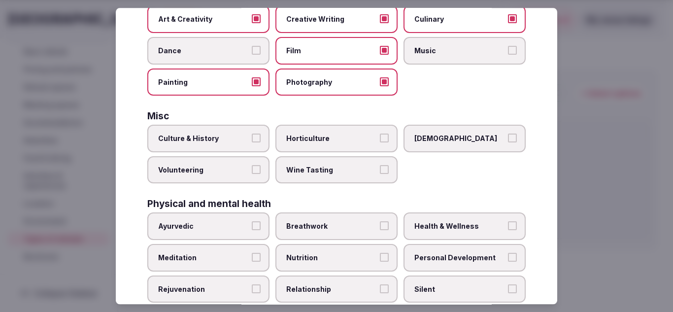
click at [430, 55] on span "Music" at bounding box center [459, 51] width 91 height 10
click at [508, 55] on button "Music" at bounding box center [512, 50] width 9 height 9
click at [211, 56] on label "Dance" at bounding box center [208, 51] width 122 height 28
click at [252, 55] on button "Dance" at bounding box center [256, 50] width 9 height 9
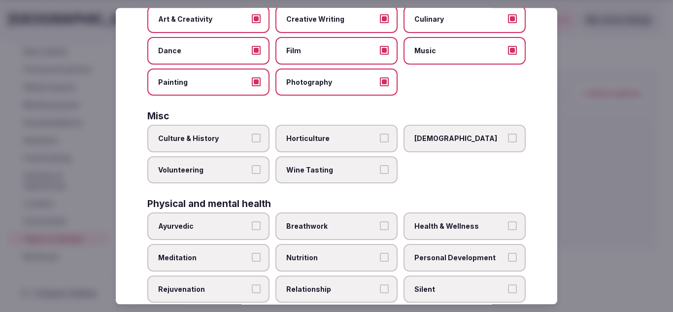
click at [202, 46] on span "Dance" at bounding box center [203, 51] width 91 height 10
click at [252, 46] on button "Dance" at bounding box center [256, 50] width 9 height 9
click at [421, 47] on span "Music" at bounding box center [459, 51] width 91 height 10
click at [508, 47] on button "Music" at bounding box center [512, 50] width 9 height 9
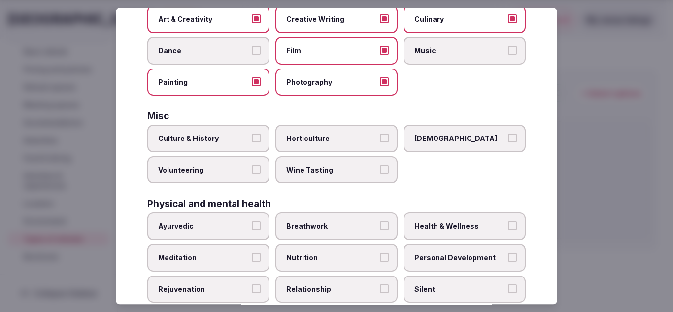
click at [344, 172] on span "Wine Tasting" at bounding box center [331, 170] width 91 height 10
click at [380, 172] on button "Wine Tasting" at bounding box center [384, 169] width 9 height 9
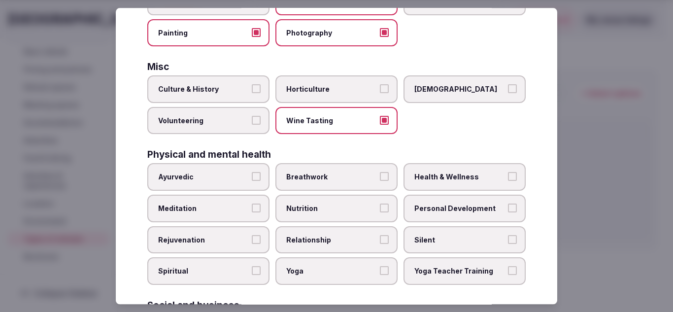
scroll to position [345, 0]
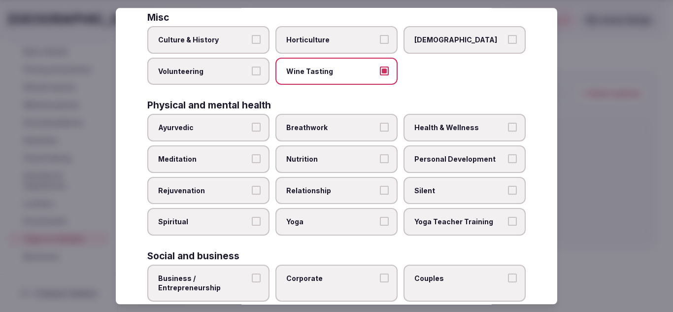
click at [445, 31] on label "[DEMOGRAPHIC_DATA]" at bounding box center [465, 41] width 122 height 28
click at [508, 35] on button "[DEMOGRAPHIC_DATA]" at bounding box center [512, 39] width 9 height 9
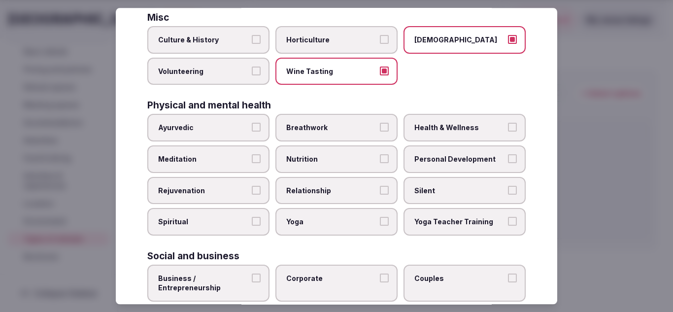
click at [465, 133] on label "Health & Wellness" at bounding box center [465, 128] width 122 height 28
click at [508, 132] on button "Health & Wellness" at bounding box center [512, 127] width 9 height 9
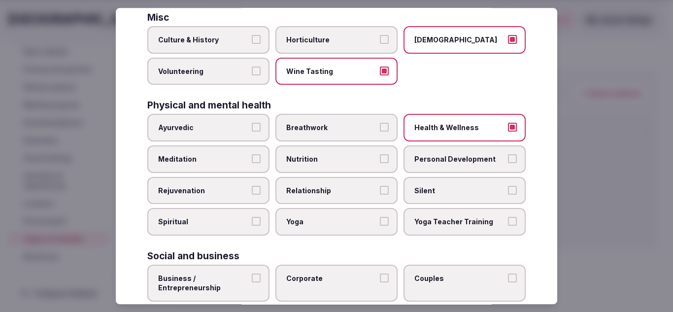
click at [458, 158] on span "Personal Development" at bounding box center [459, 159] width 91 height 10
click at [508, 158] on button "Personal Development" at bounding box center [512, 158] width 9 height 9
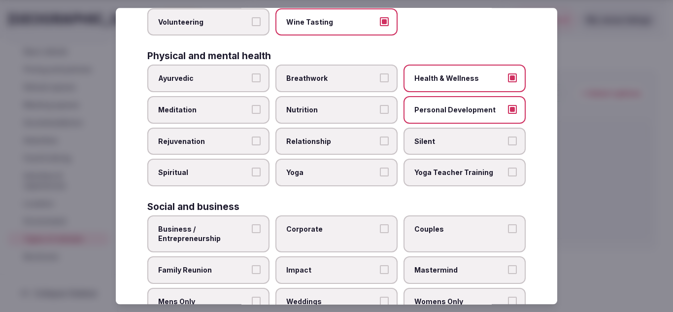
scroll to position [429, 0]
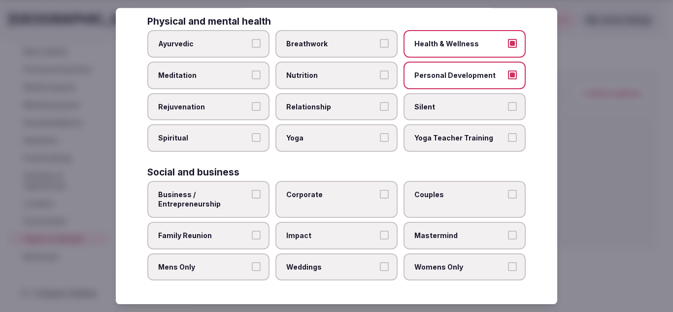
click at [354, 140] on span "Yoga" at bounding box center [331, 139] width 91 height 10
click at [380, 140] on button "Yoga" at bounding box center [384, 138] width 9 height 9
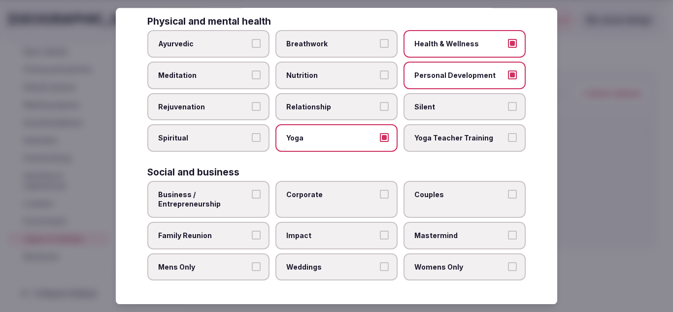
click at [246, 242] on label "Family Reunion" at bounding box center [208, 236] width 122 height 28
click at [252, 239] on button "Family Reunion" at bounding box center [256, 235] width 9 height 9
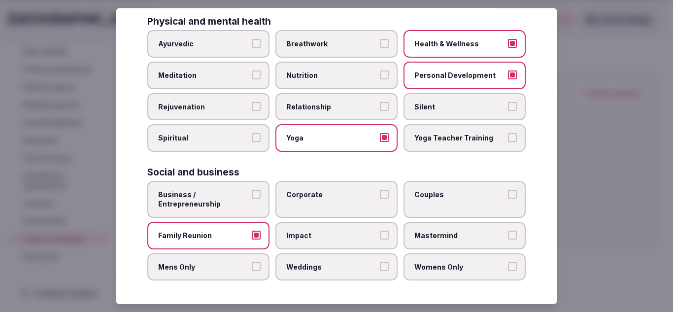
click at [327, 274] on label "Weddings" at bounding box center [336, 267] width 122 height 28
click at [380, 271] on button "Weddings" at bounding box center [384, 266] width 9 height 9
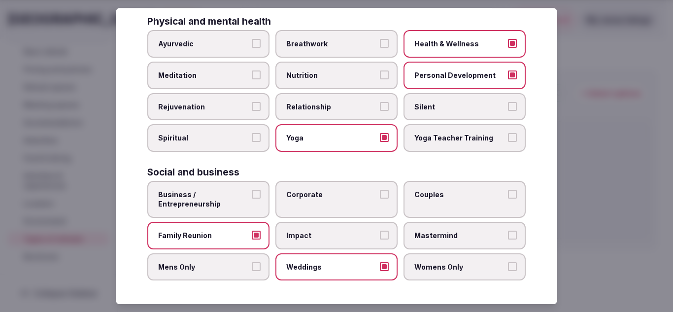
click at [414, 192] on span "Couples" at bounding box center [459, 195] width 91 height 10
click at [508, 192] on button "Couples" at bounding box center [512, 194] width 9 height 9
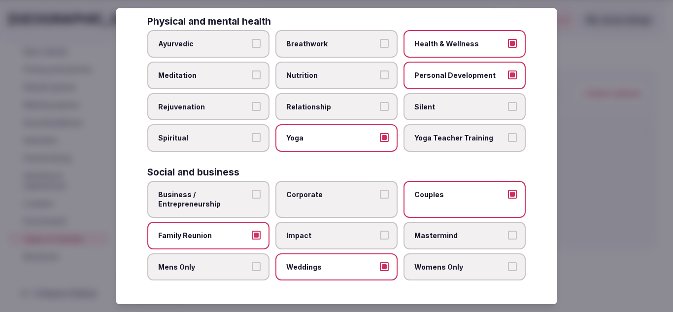
click at [341, 195] on span "Corporate" at bounding box center [331, 195] width 91 height 10
click at [380, 195] on button "Corporate" at bounding box center [384, 194] width 9 height 9
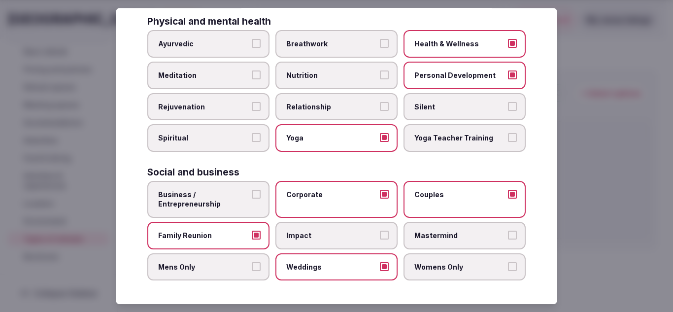
click at [236, 201] on span "Business / Entrepreneurship" at bounding box center [203, 199] width 91 height 19
click at [252, 199] on button "Business / Entrepreneurship" at bounding box center [256, 194] width 9 height 9
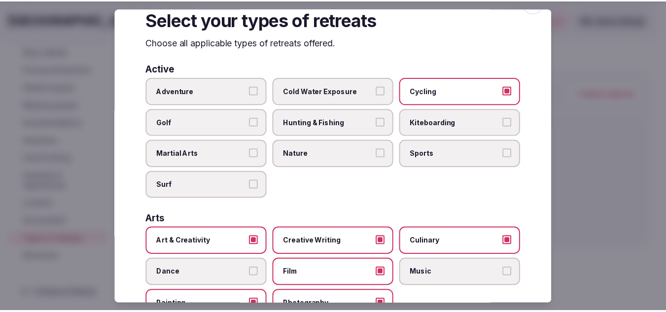
scroll to position [0, 0]
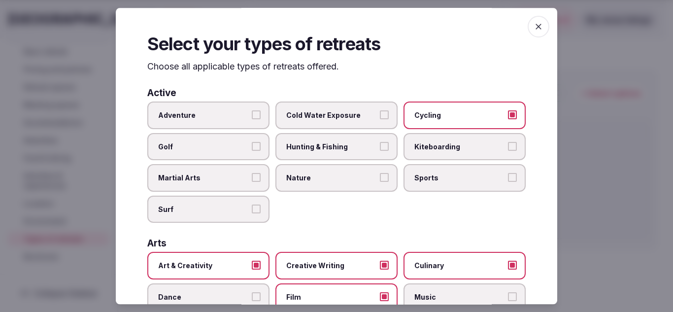
click at [534, 26] on icon "button" at bounding box center [539, 27] width 10 height 10
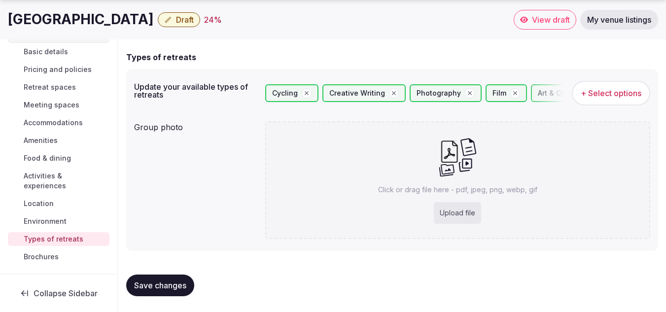
click at [43, 264] on div "Basic details Pricing and policies Retreat spaces Meeting spaces Accommodations…" at bounding box center [59, 154] width 102 height 223
click at [43, 260] on span "Brochures" at bounding box center [41, 257] width 35 height 10
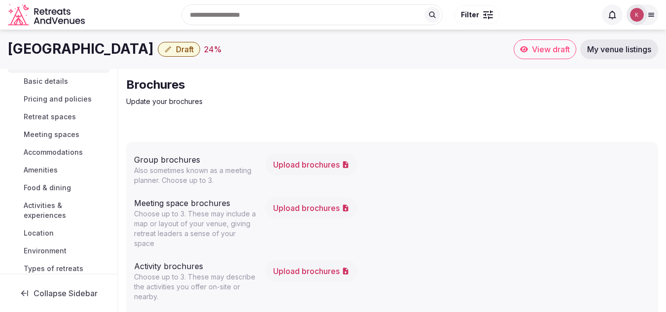
click at [547, 46] on span "View draft" at bounding box center [551, 49] width 38 height 10
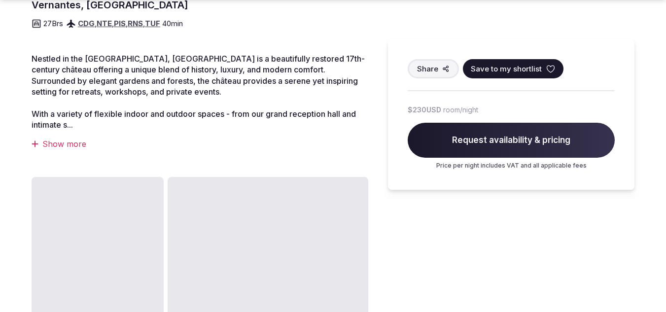
scroll to position [345, 0]
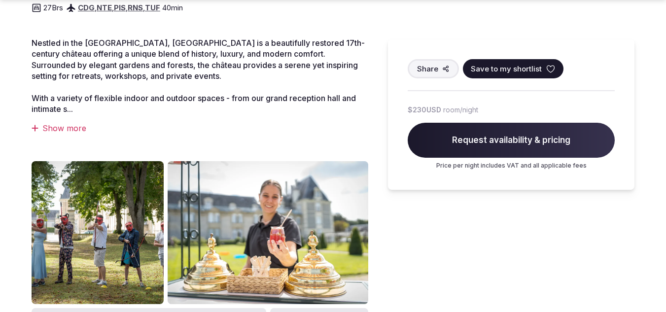
click at [86, 130] on div "Show more" at bounding box center [200, 128] width 337 height 11
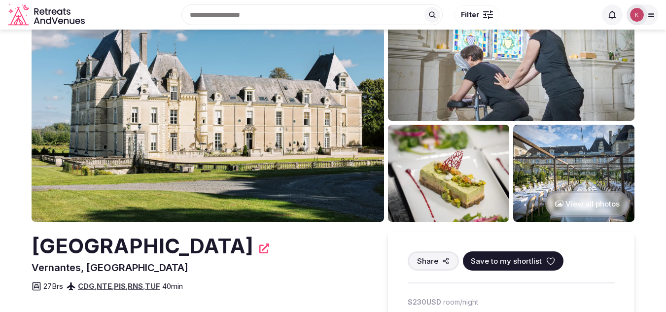
scroll to position [0, 0]
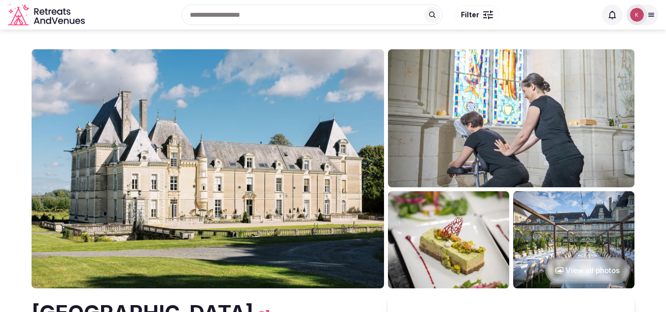
click at [639, 13] on img at bounding box center [637, 15] width 14 height 14
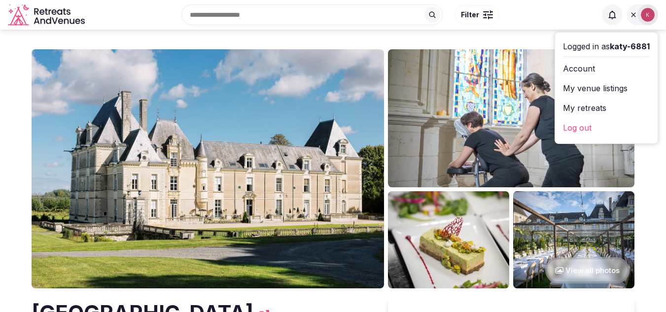
click at [599, 81] on link "My venue listings" at bounding box center [606, 88] width 87 height 16
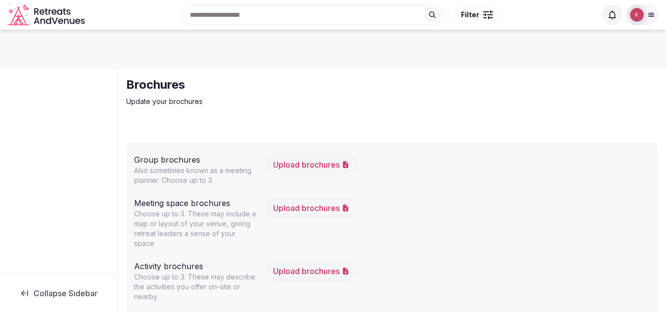
click at [73, 291] on span "Collapse Sidebar" at bounding box center [66, 293] width 64 height 10
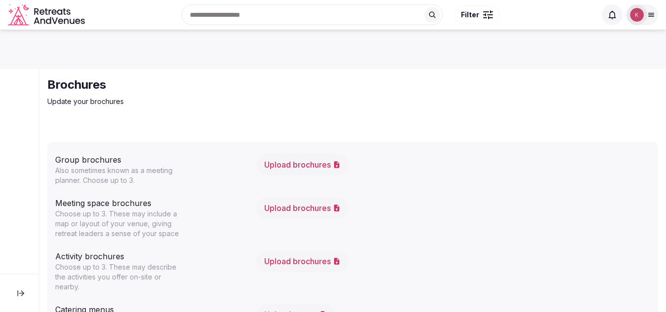
click at [21, 296] on icon at bounding box center [21, 293] width 10 height 10
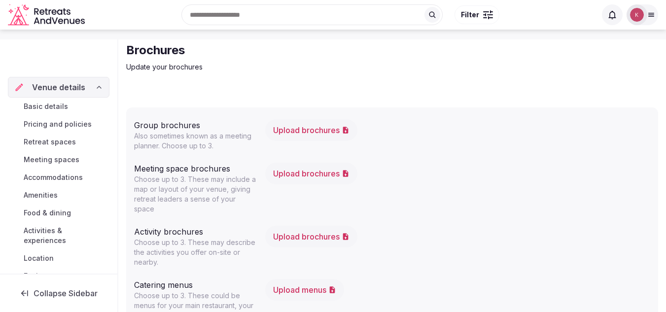
scroll to position [68, 0]
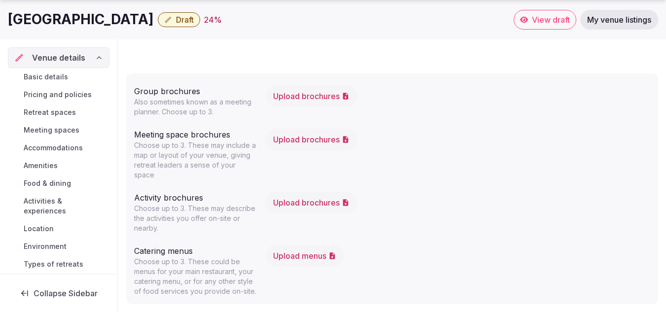
click at [184, 23] on span "Draft" at bounding box center [185, 20] width 18 height 10
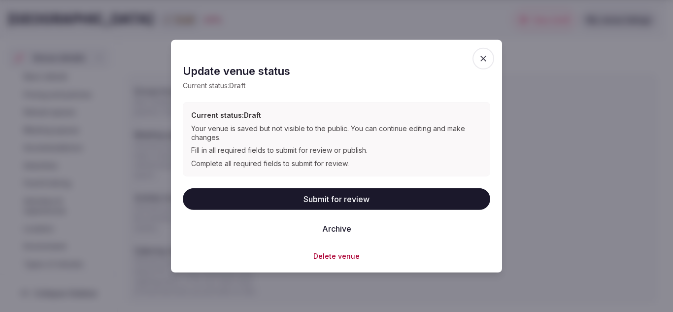
click at [488, 55] on icon "button" at bounding box center [483, 58] width 10 height 10
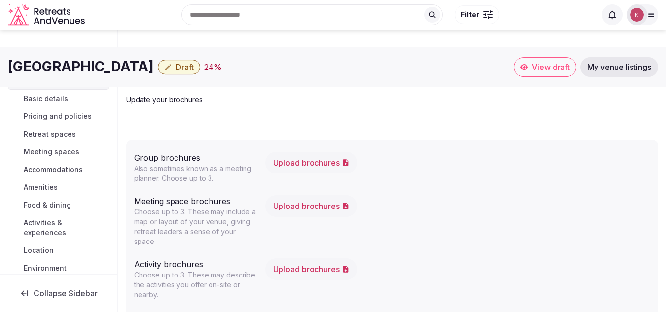
scroll to position [0, 0]
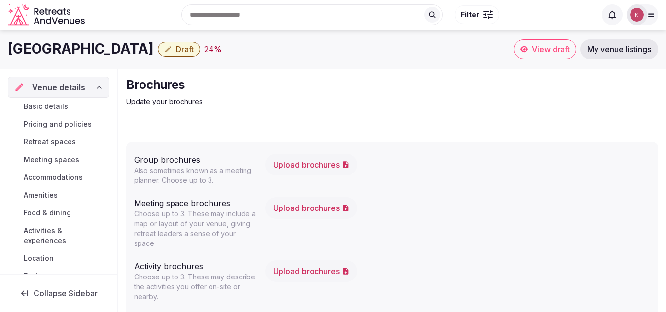
click at [51, 114] on div "Basic details Pricing and policies Retreat spaces Meeting spaces Accommodations…" at bounding box center [59, 209] width 102 height 223
click at [54, 102] on span "Basic details" at bounding box center [46, 107] width 44 height 10
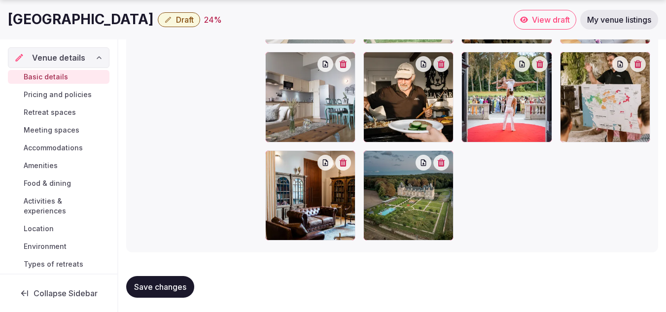
scroll to position [1430, 0]
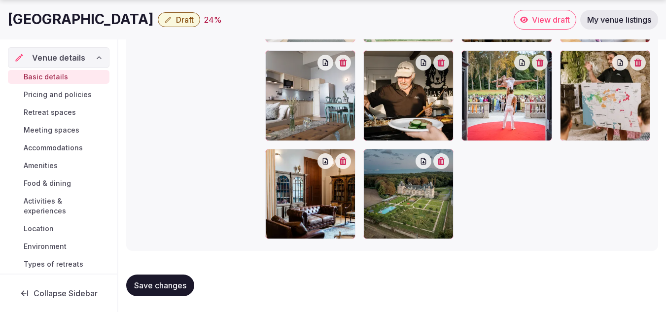
click at [74, 92] on span "Pricing and policies" at bounding box center [58, 95] width 68 height 10
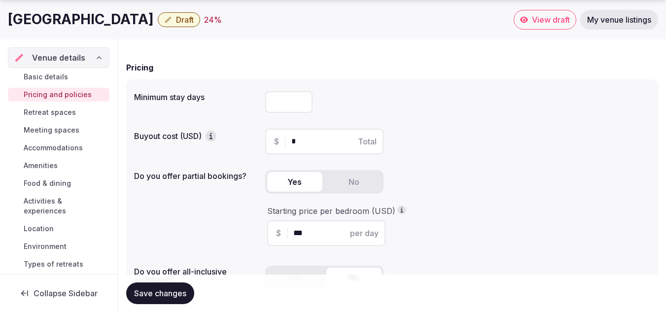
scroll to position [99, 0]
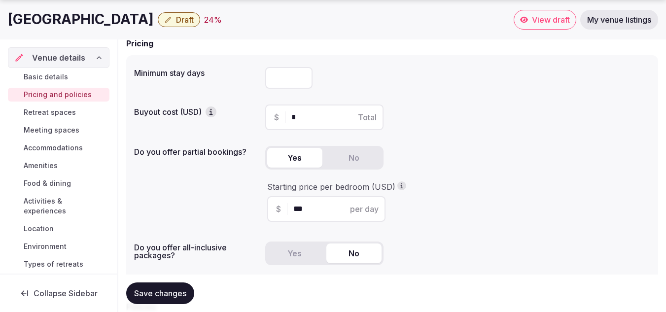
click at [281, 89] on div at bounding box center [457, 78] width 385 height 30
click at [281, 82] on input "number" at bounding box center [288, 78] width 47 height 22
type input "*"
click at [304, 117] on input "*" at bounding box center [332, 117] width 83 height 12
drag, startPoint x: 304, startPoint y: 117, endPoint x: 288, endPoint y: 117, distance: 16.3
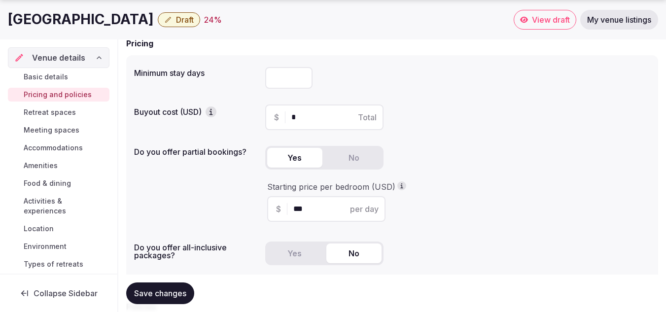
click at [288, 117] on div "$ * Total" at bounding box center [324, 117] width 118 height 26
click at [205, 114] on label "Buyout cost (USD)" at bounding box center [195, 111] width 123 height 11
click at [209, 114] on icon "button" at bounding box center [211, 112] width 10 height 10
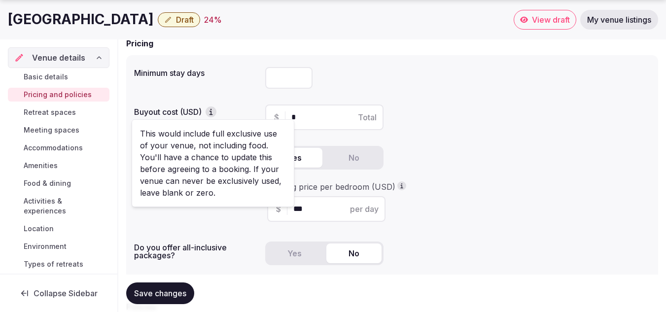
click at [302, 117] on input "*" at bounding box center [332, 117] width 83 height 12
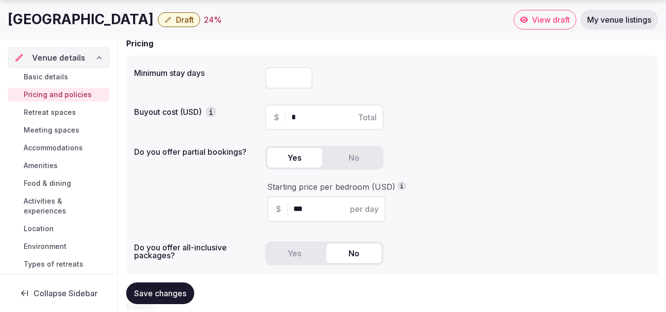
type input "*"
click at [286, 81] on input "*" at bounding box center [288, 78] width 47 height 22
type input "*"
click at [293, 117] on input "*" at bounding box center [332, 117] width 83 height 12
click at [210, 114] on icon "button" at bounding box center [211, 112] width 10 height 10
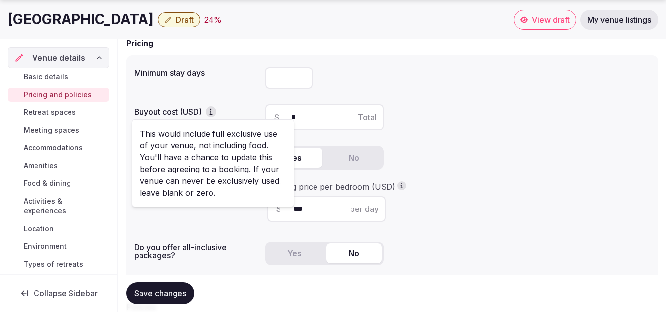
click at [302, 114] on input "*" at bounding box center [332, 117] width 83 height 12
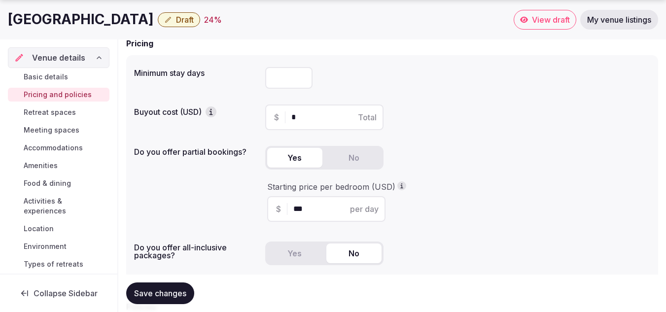
click at [292, 115] on input "*" at bounding box center [332, 117] width 83 height 12
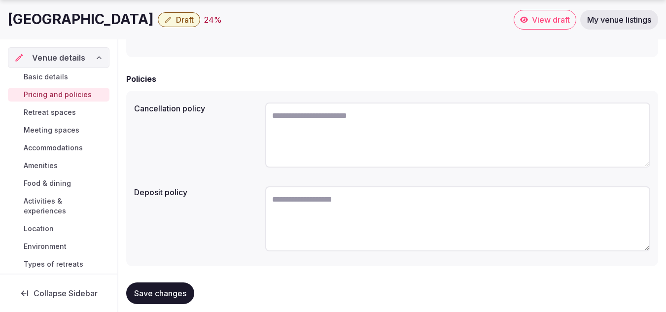
scroll to position [342, 0]
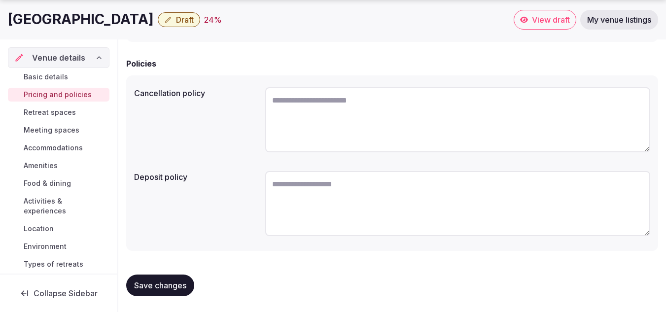
click at [300, 200] on textarea at bounding box center [457, 203] width 385 height 65
click at [181, 278] on button "Save changes" at bounding box center [160, 285] width 68 height 22
click at [60, 114] on span "Retreat spaces" at bounding box center [50, 112] width 52 height 10
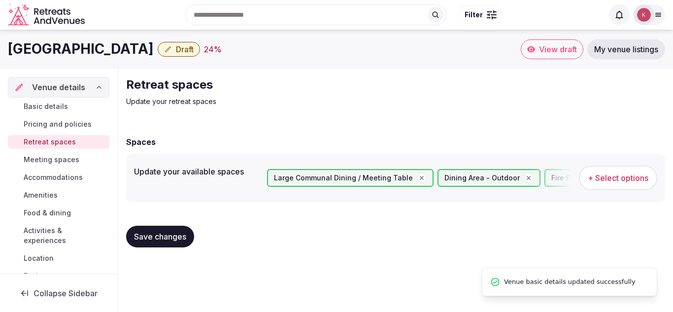
click at [161, 239] on span "Save changes" at bounding box center [160, 237] width 52 height 10
click at [65, 159] on span "Meeting spaces" at bounding box center [52, 160] width 56 height 10
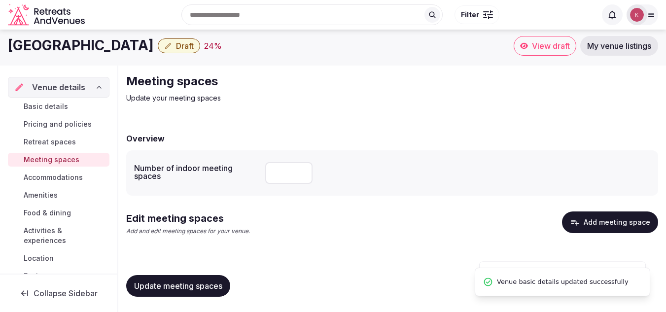
scroll to position [4, 0]
click at [296, 178] on input "number" at bounding box center [288, 173] width 47 height 22
click at [353, 223] on div "Edit meeting spaces Add and edit meeting spaces for your venue. Add meeting spa…" at bounding box center [392, 227] width 532 height 32
drag, startPoint x: 291, startPoint y: 171, endPoint x: 270, endPoint y: 171, distance: 21.7
click at [270, 171] on input "*" at bounding box center [288, 173] width 47 height 22
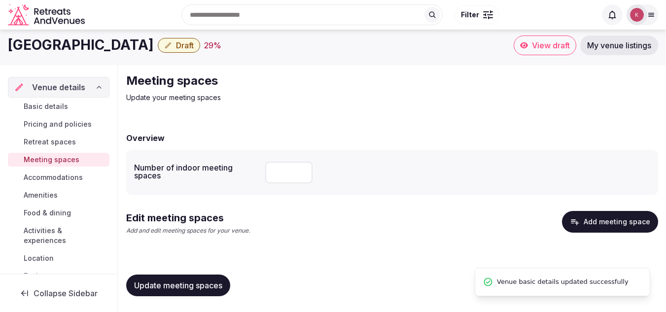
type input "*"
click at [365, 189] on div "Number of indoor meeting spaces *" at bounding box center [392, 172] width 532 height 45
click at [594, 221] on button "Add meeting space" at bounding box center [610, 222] width 96 height 22
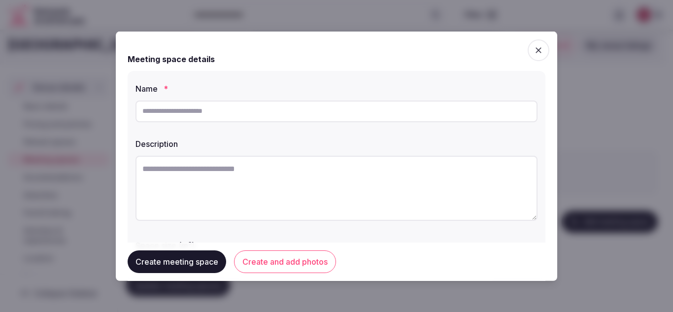
click at [220, 109] on input "text" at bounding box center [337, 111] width 402 height 22
click at [148, 112] on input "**********" at bounding box center [337, 111] width 402 height 22
type input "**********"
click at [189, 172] on textarea at bounding box center [337, 187] width 402 height 65
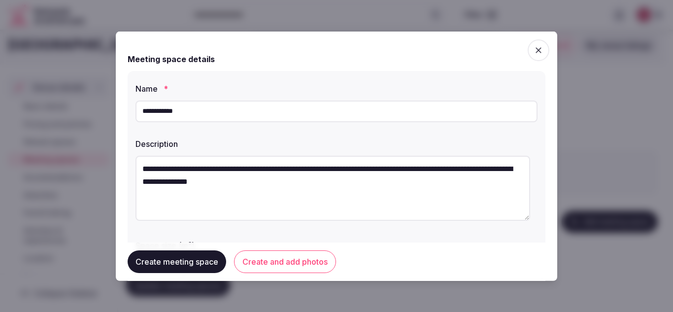
type textarea "**********"
click at [204, 258] on button "Create meeting space" at bounding box center [177, 261] width 99 height 23
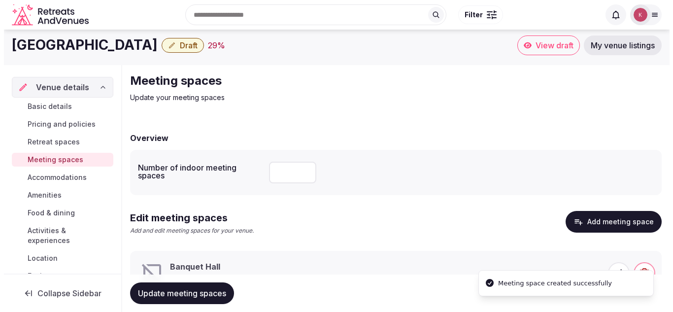
scroll to position [48, 0]
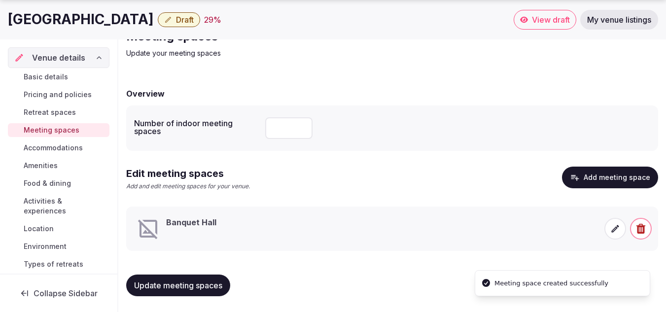
drag, startPoint x: 283, startPoint y: 130, endPoint x: 269, endPoint y: 130, distance: 14.3
click at [269, 130] on input "*" at bounding box center [288, 128] width 47 height 22
type input "*"
click at [392, 141] on div "*" at bounding box center [457, 128] width 385 height 30
click at [603, 175] on button "Add meeting space" at bounding box center [610, 178] width 96 height 22
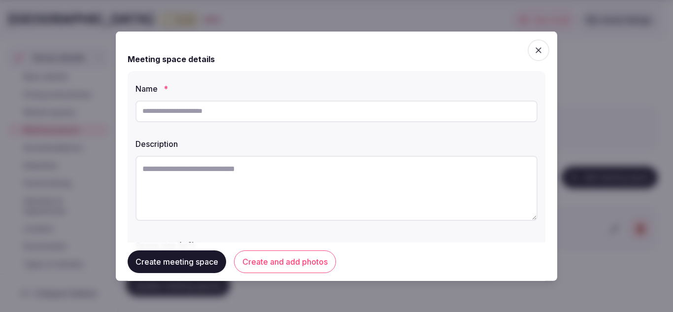
click at [248, 114] on input "text" at bounding box center [337, 111] width 402 height 22
type input "******"
click at [271, 184] on textarea at bounding box center [337, 187] width 402 height 65
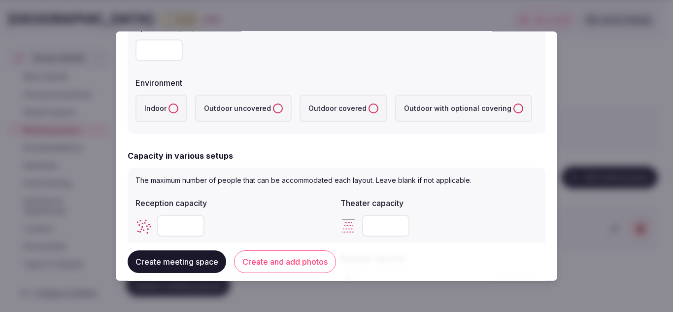
scroll to position [246, 0]
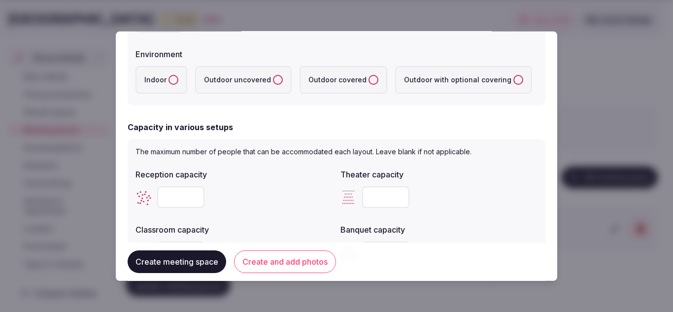
type textarea "**********"
click at [155, 77] on label "Indoor" at bounding box center [162, 80] width 52 height 28
click at [169, 77] on button "Indoor" at bounding box center [174, 79] width 10 height 10
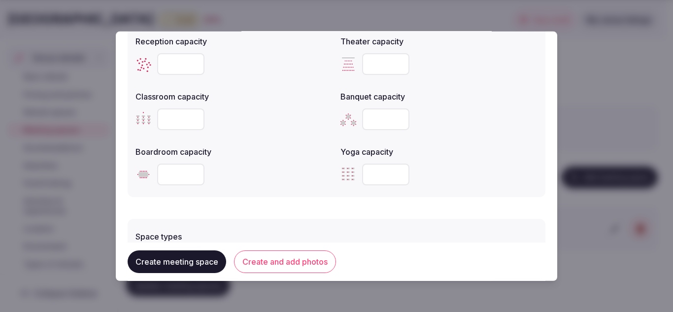
scroll to position [394, 0]
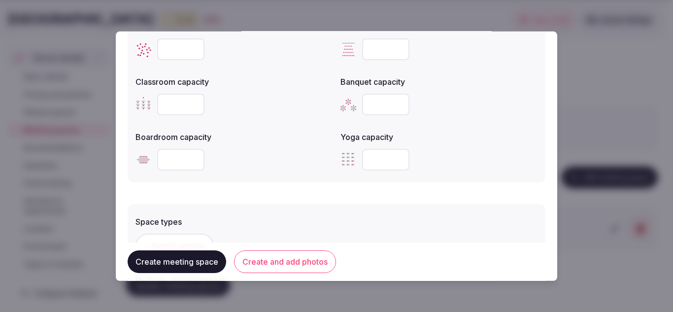
click at [381, 59] on input "number" at bounding box center [385, 49] width 47 height 22
type input "**"
click at [379, 110] on input "number" at bounding box center [385, 104] width 47 height 22
click at [379, 108] on input "number" at bounding box center [385, 104] width 47 height 22
type input "**"
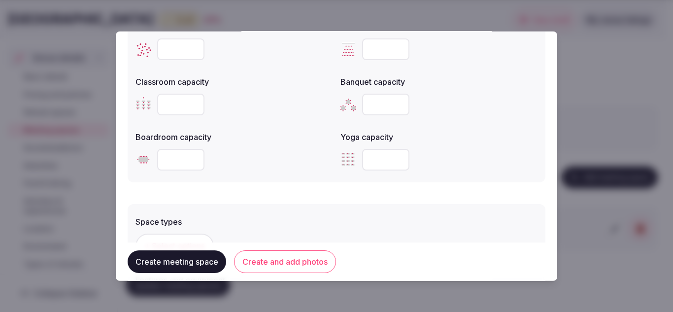
click at [300, 144] on div at bounding box center [234, 159] width 197 height 30
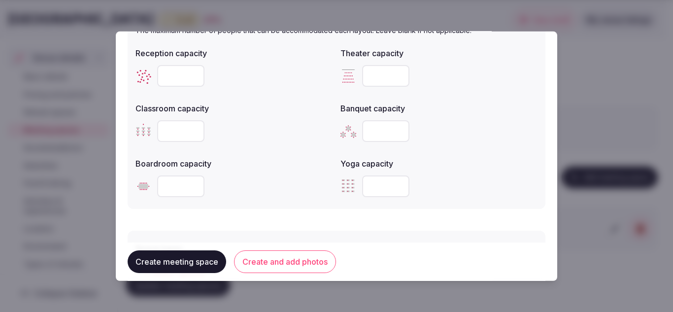
scroll to position [345, 0]
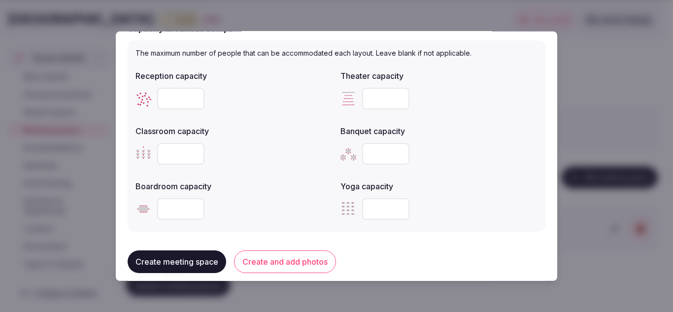
click at [192, 101] on input "*" at bounding box center [180, 98] width 47 height 22
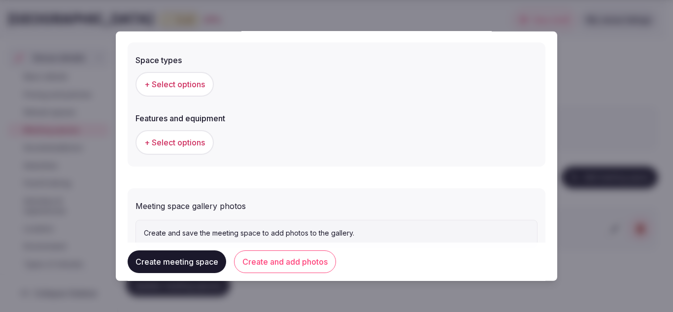
scroll to position [542, 0]
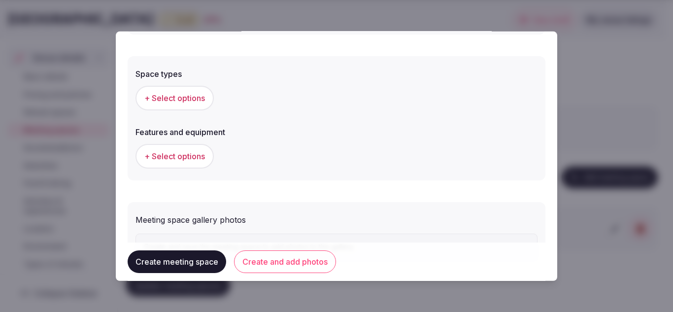
type input "***"
click at [198, 109] on button "+ Select options" at bounding box center [175, 97] width 78 height 25
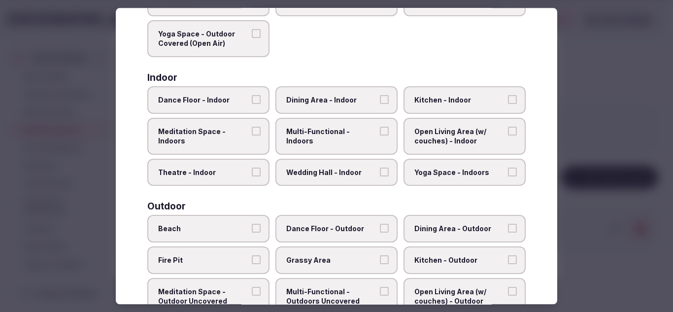
scroll to position [148, 0]
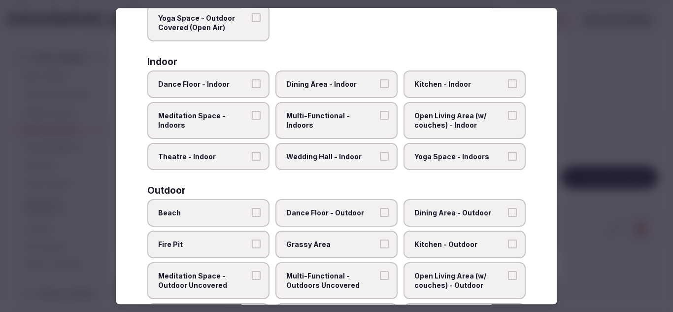
click at [222, 89] on span "Dance Floor - Indoor" at bounding box center [203, 84] width 91 height 10
click at [252, 88] on button "Dance Floor - Indoor" at bounding box center [256, 83] width 9 height 9
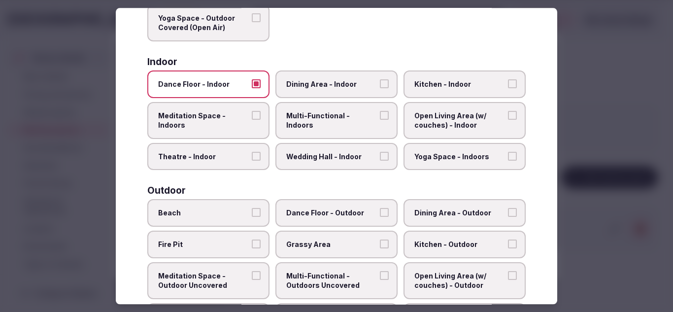
click at [329, 160] on span "Wedding Hall - Indoor" at bounding box center [331, 157] width 91 height 10
click at [380, 160] on button "Wedding Hall - Indoor" at bounding box center [384, 156] width 9 height 9
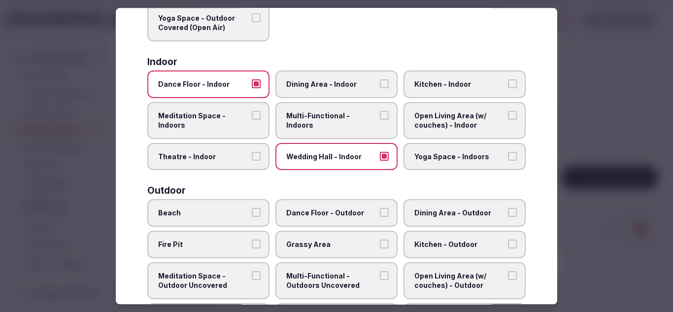
click at [447, 157] on span "Yoga Space - Indoors" at bounding box center [459, 157] width 91 height 10
click at [508, 157] on button "Yoga Space - Indoors" at bounding box center [512, 156] width 9 height 9
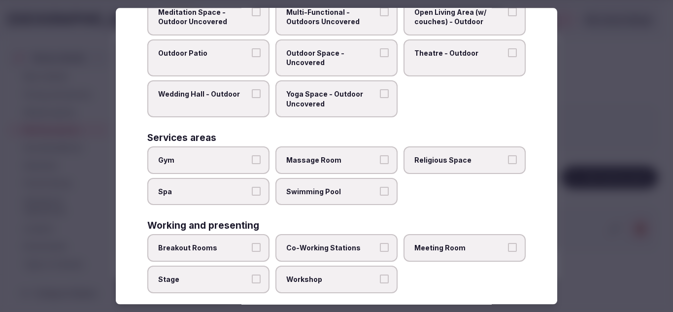
scroll to position [424, 0]
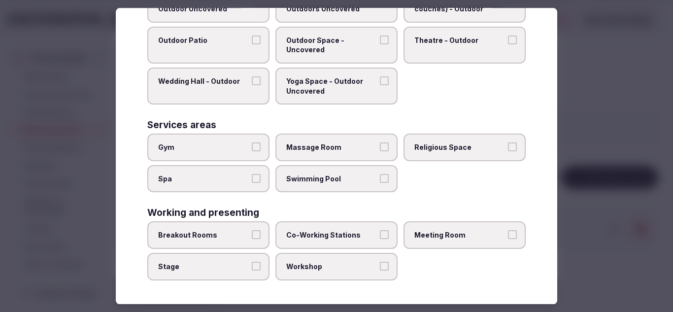
click at [450, 232] on span "Meeting Room" at bounding box center [459, 236] width 91 height 10
click at [508, 232] on button "Meeting Room" at bounding box center [512, 235] width 9 height 9
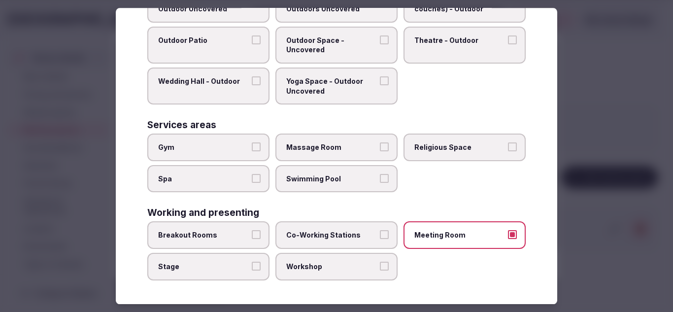
click at [239, 234] on span "Breakout Rooms" at bounding box center [203, 236] width 91 height 10
click at [252, 234] on button "Breakout Rooms" at bounding box center [256, 235] width 9 height 9
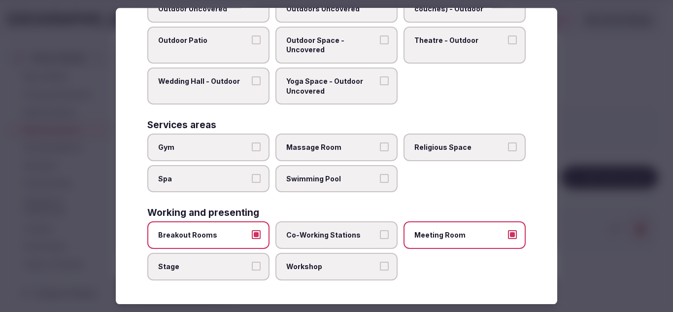
click at [339, 268] on span "Workshop" at bounding box center [331, 267] width 91 height 10
click at [380, 268] on button "Workshop" at bounding box center [384, 266] width 9 height 9
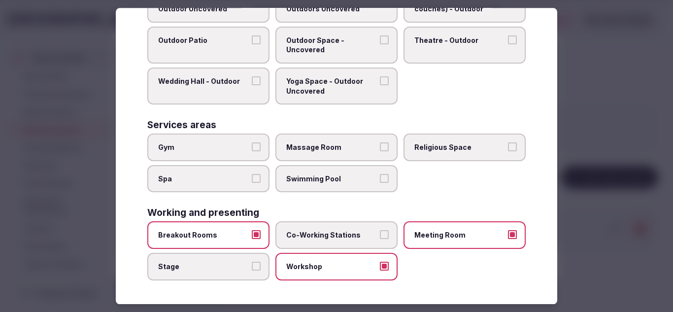
click at [225, 262] on span "Stage" at bounding box center [203, 267] width 91 height 10
click at [252, 262] on button "Stage" at bounding box center [256, 266] width 9 height 9
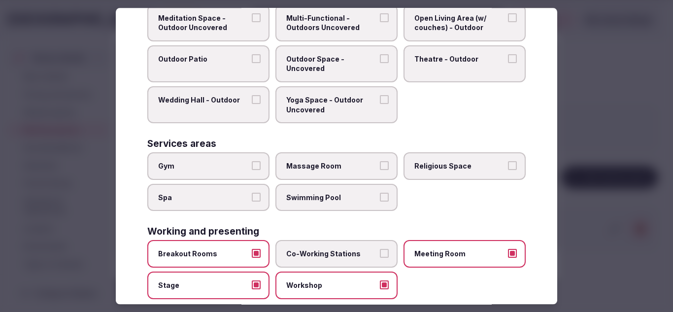
scroll to position [375, 0]
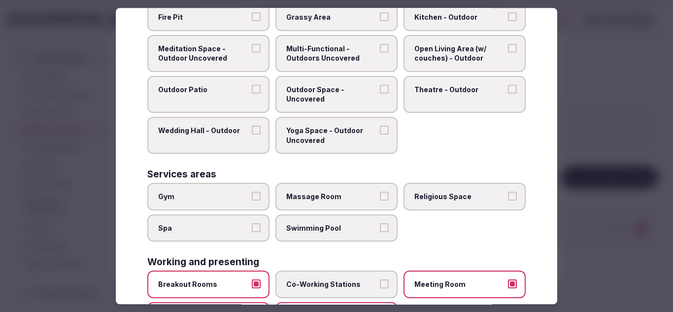
click at [341, 198] on span "Massage Room" at bounding box center [331, 197] width 91 height 10
click at [380, 198] on button "Massage Room" at bounding box center [384, 196] width 9 height 9
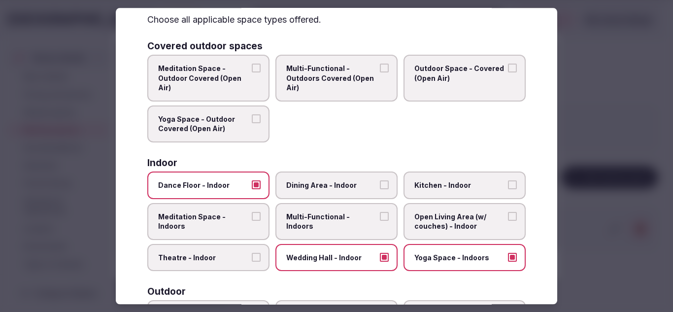
scroll to position [0, 0]
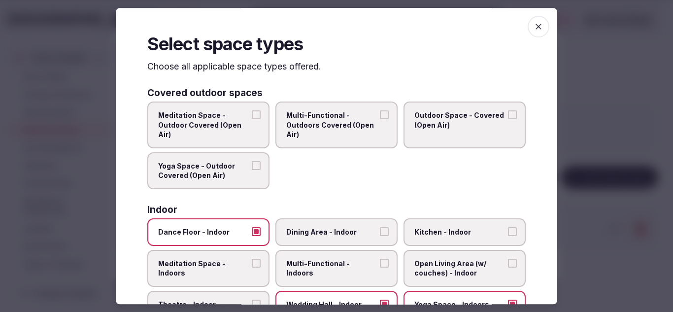
click at [534, 23] on icon "button" at bounding box center [539, 27] width 10 height 10
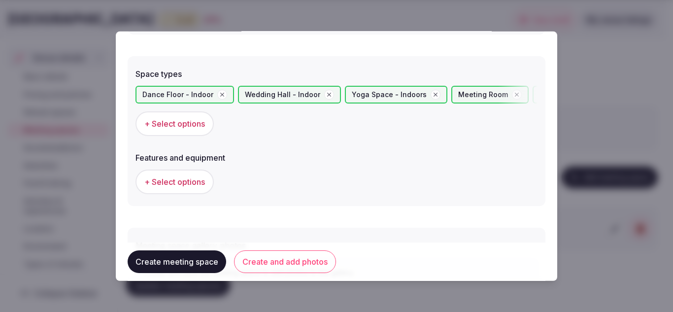
click at [198, 185] on span "+ Select options" at bounding box center [174, 181] width 61 height 11
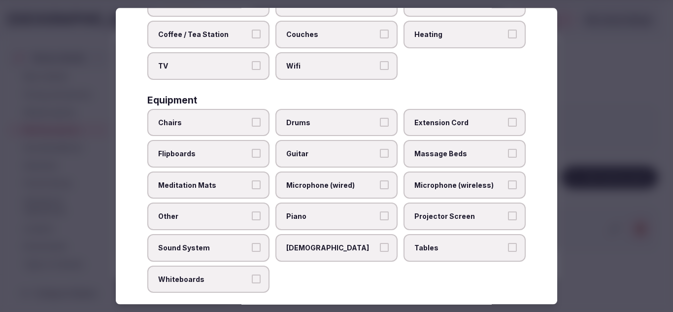
scroll to position [246, 0]
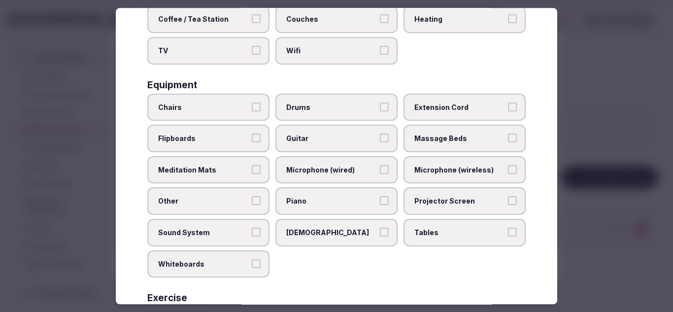
click at [236, 111] on span "Chairs" at bounding box center [203, 107] width 91 height 10
click at [252, 111] on button "Chairs" at bounding box center [256, 106] width 9 height 9
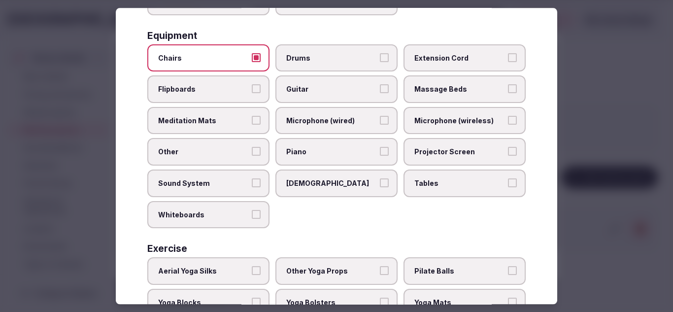
click at [434, 150] on span "Projector Screen" at bounding box center [459, 152] width 91 height 10
click at [508, 150] on button "Projector Screen" at bounding box center [512, 151] width 9 height 9
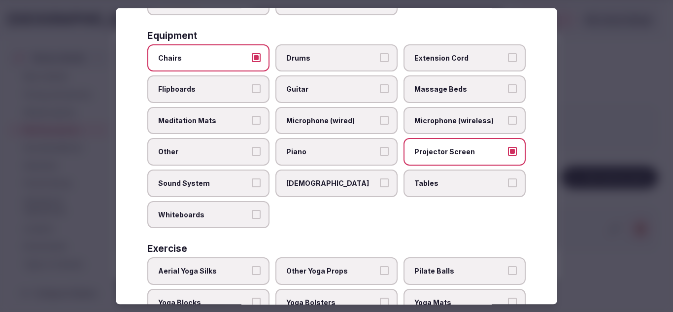
click at [440, 171] on label "Tables" at bounding box center [465, 184] width 122 height 28
click at [508, 178] on button "Tables" at bounding box center [512, 182] width 9 height 9
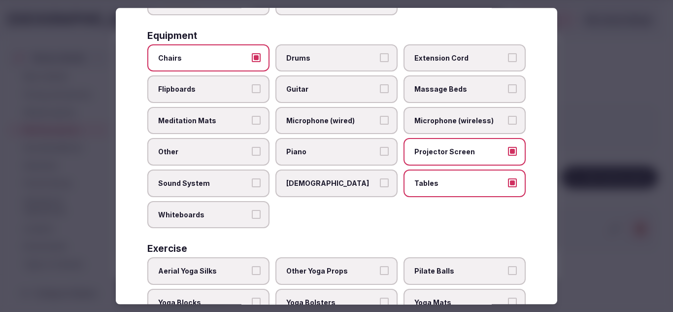
click at [206, 124] on span "Meditation Mats" at bounding box center [203, 121] width 91 height 10
click at [252, 124] on button "Meditation Mats" at bounding box center [256, 120] width 9 height 9
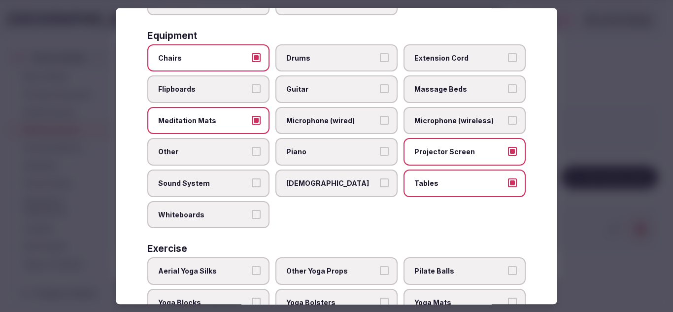
click at [436, 97] on label "Massage Beds" at bounding box center [465, 90] width 122 height 28
click at [508, 94] on button "Massage Beds" at bounding box center [512, 89] width 9 height 9
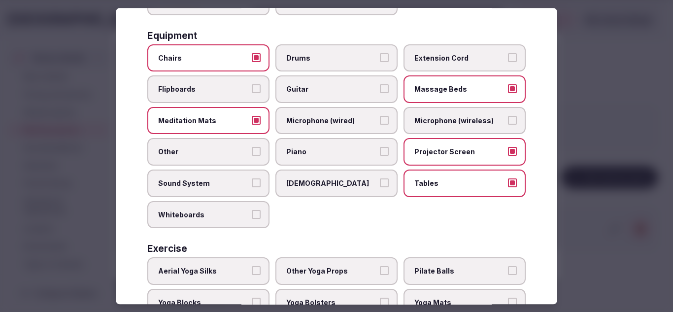
scroll to position [363, 0]
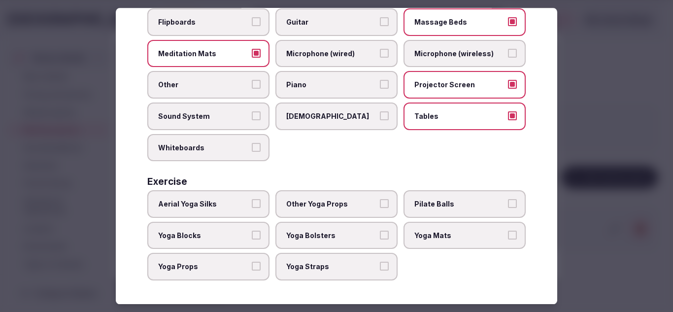
click at [440, 238] on span "Yoga Mats" at bounding box center [459, 236] width 91 height 10
click at [508, 238] on button "Yoga Mats" at bounding box center [512, 235] width 9 height 9
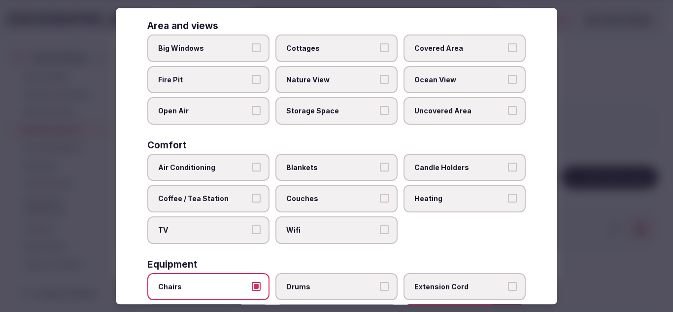
scroll to position [0, 0]
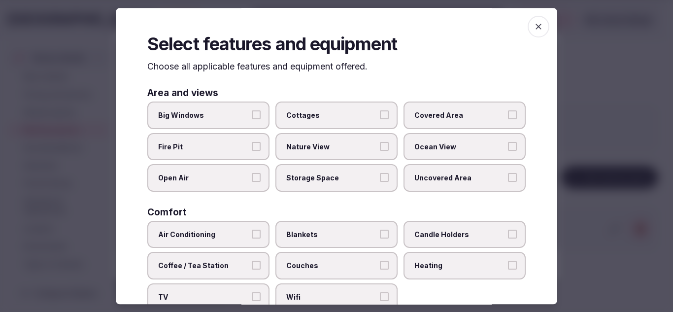
click at [534, 23] on icon "button" at bounding box center [539, 27] width 10 height 10
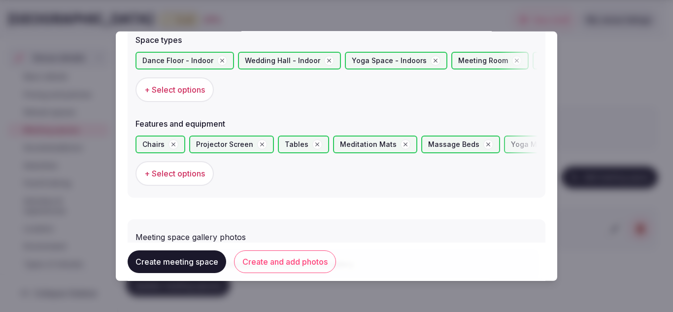
scroll to position [591, 0]
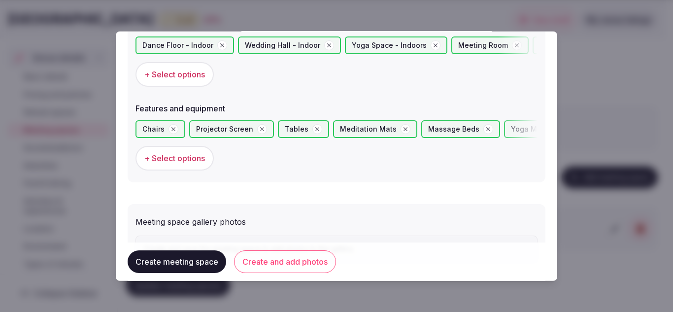
click at [197, 259] on button "Create meeting space" at bounding box center [177, 261] width 99 height 23
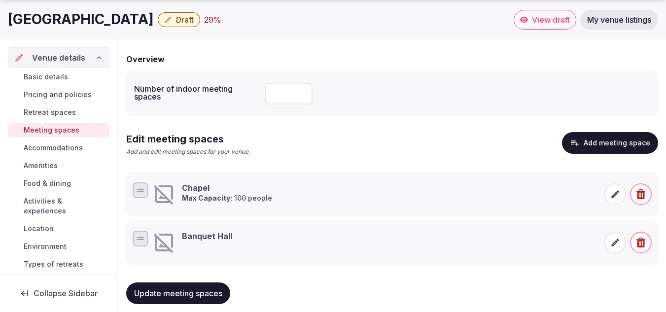
scroll to position [97, 0]
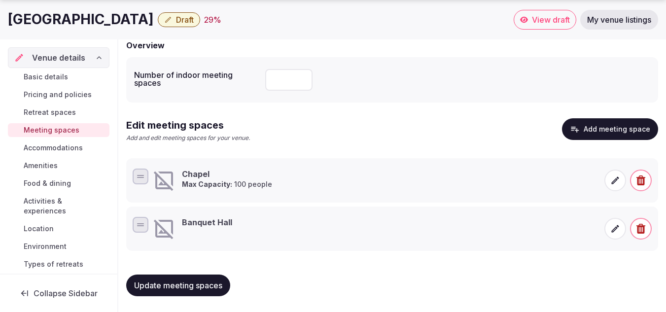
click at [63, 148] on span "Accommodations" at bounding box center [53, 148] width 59 height 10
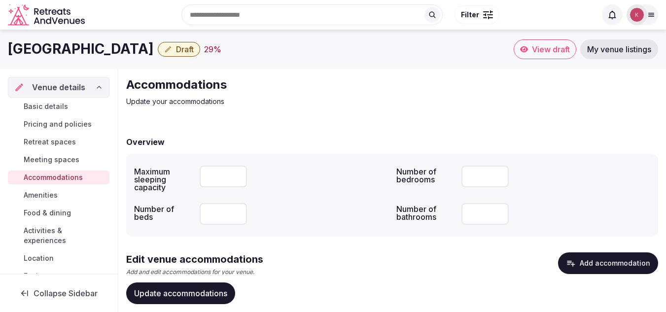
scroll to position [41, 0]
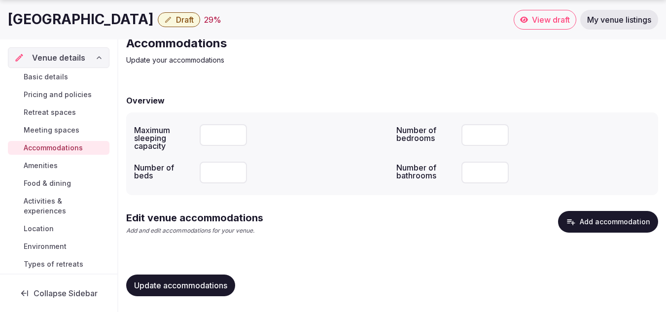
click at [217, 134] on input "number" at bounding box center [223, 135] width 47 height 22
type input "**"
click at [228, 172] on input "number" at bounding box center [223, 173] width 47 height 22
type input "**"
click at [295, 173] on div "**" at bounding box center [294, 173] width 189 height 22
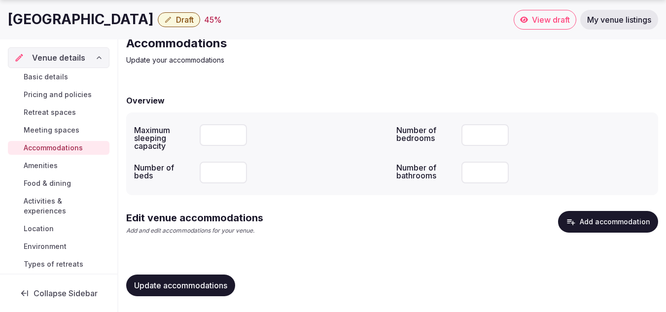
click at [478, 174] on input "number" at bounding box center [484, 173] width 47 height 22
click at [341, 189] on div "Maximum sleeping capacity ** Number of bedrooms ** Number of beds ** Number of …" at bounding box center [392, 153] width 532 height 83
click at [480, 175] on input "**" at bounding box center [484, 173] width 47 height 22
click at [410, 226] on div "Edit venue accommodations Add and edit accommodations for your venue. Add accom…" at bounding box center [392, 227] width 532 height 32
click at [215, 170] on input "**" at bounding box center [223, 173] width 47 height 22
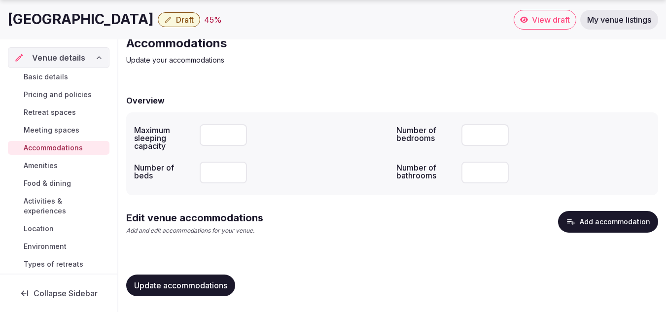
click at [419, 222] on div "Edit venue accommodations Add and edit accommodations for your venue. Add accom…" at bounding box center [392, 227] width 532 height 32
drag, startPoint x: 490, startPoint y: 171, endPoint x: 465, endPoint y: 172, distance: 25.2
click at [465, 172] on input "**" at bounding box center [484, 173] width 47 height 22
type input "**"
click at [455, 213] on div "Edit venue accommodations Add and edit accommodations for your venue. Add accom…" at bounding box center [392, 227] width 532 height 32
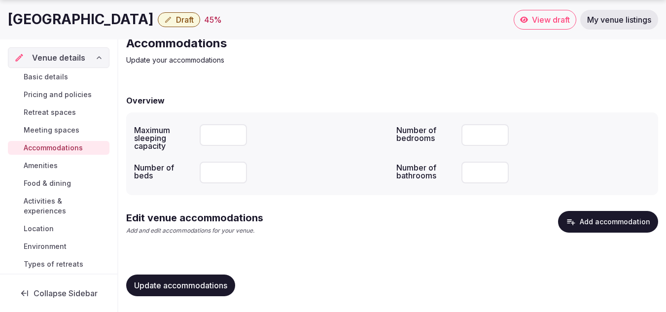
click at [223, 283] on span "Update accommodations" at bounding box center [180, 285] width 93 height 10
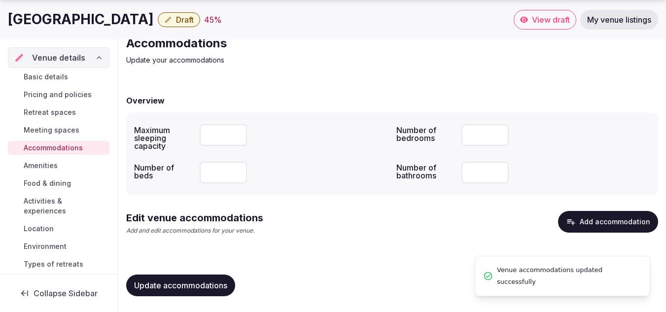
click at [52, 166] on span "Amenities" at bounding box center [41, 166] width 34 height 10
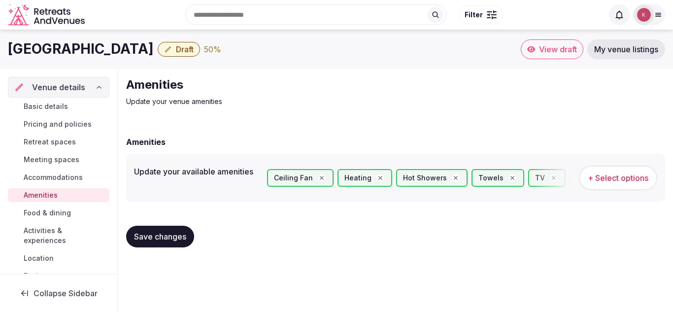
click at [156, 233] on span "Save changes" at bounding box center [160, 237] width 52 height 10
click at [49, 211] on span "Food & dining" at bounding box center [47, 213] width 47 height 10
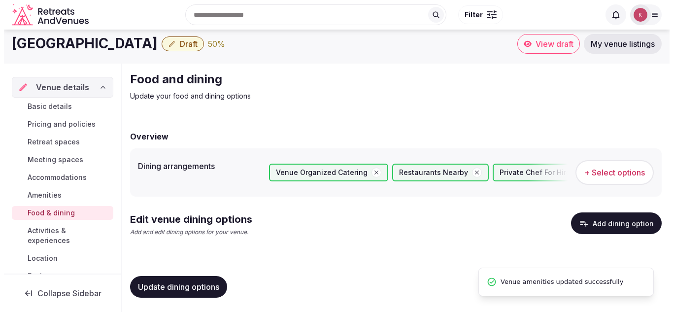
scroll to position [7, 0]
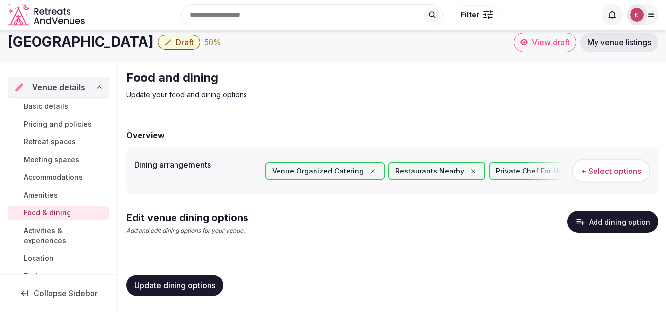
click at [588, 222] on button "Add dining option" at bounding box center [612, 222] width 91 height 22
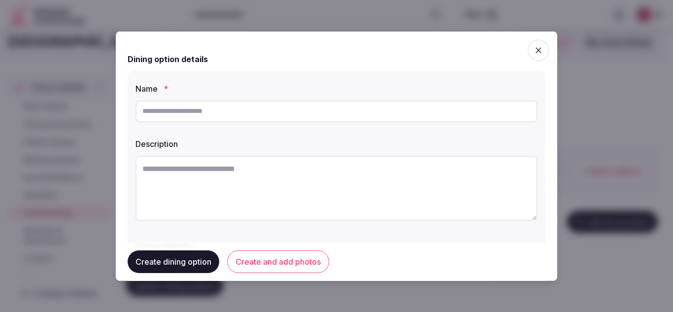
click at [304, 104] on input "text" at bounding box center [337, 111] width 402 height 22
type input "*"
type input "**********"
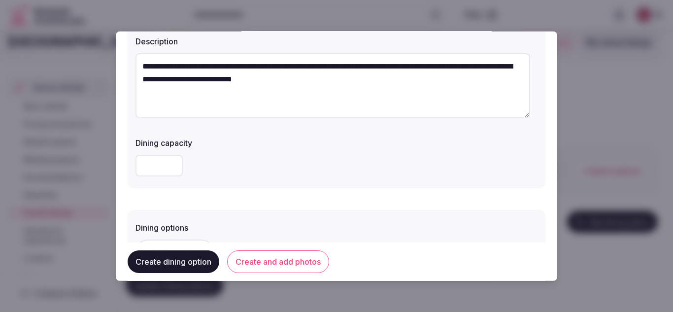
scroll to position [99, 0]
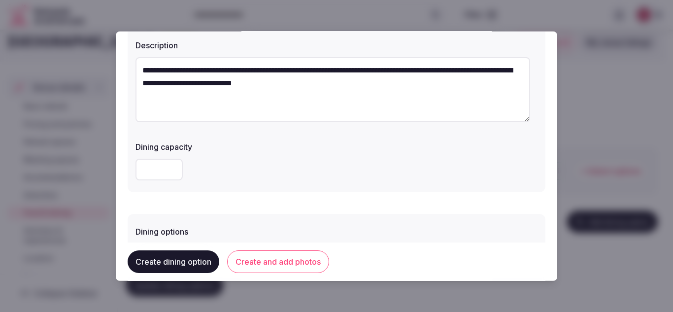
type textarea "**********"
click at [163, 164] on input "number" at bounding box center [159, 169] width 47 height 22
type input "***"
click at [309, 171] on div "***" at bounding box center [337, 169] width 402 height 22
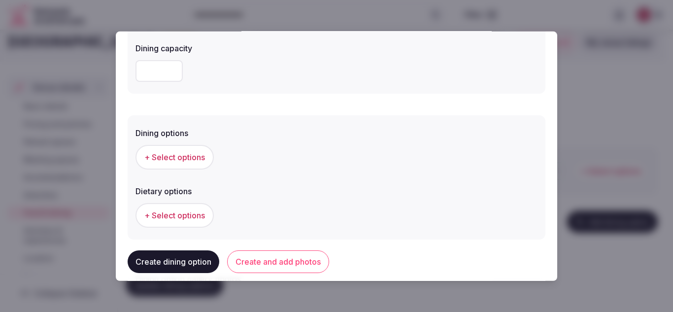
scroll to position [246, 0]
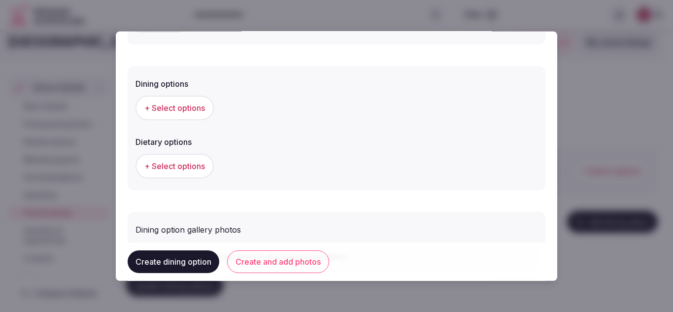
click at [187, 108] on span "+ Select options" at bounding box center [174, 107] width 61 height 11
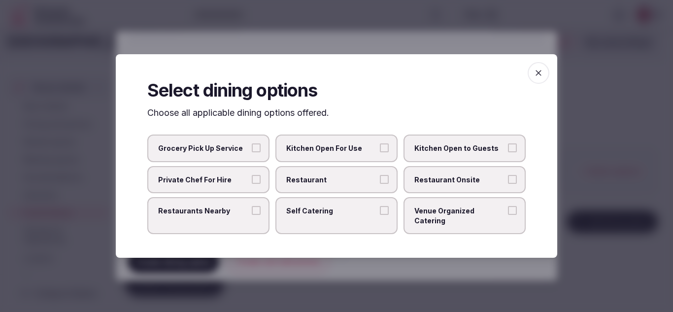
click at [440, 216] on span "Venue Organized Catering" at bounding box center [459, 215] width 91 height 19
click at [508, 215] on button "Venue Organized Catering" at bounding box center [512, 210] width 9 height 9
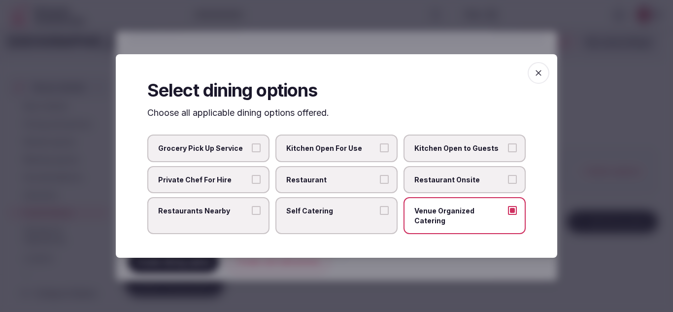
click at [543, 77] on icon "button" at bounding box center [539, 73] width 10 height 10
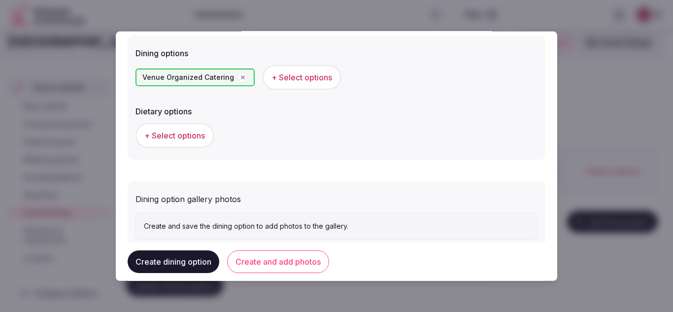
scroll to position [306, 0]
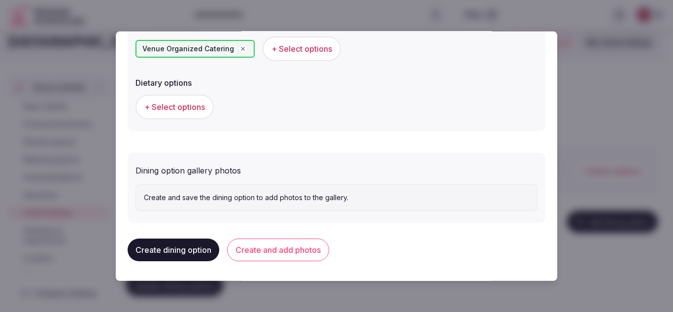
click at [293, 200] on p "Create and save the dining option to add photos to the gallery." at bounding box center [336, 198] width 385 height 10
click at [270, 253] on button "Create and add photos" at bounding box center [278, 250] width 102 height 23
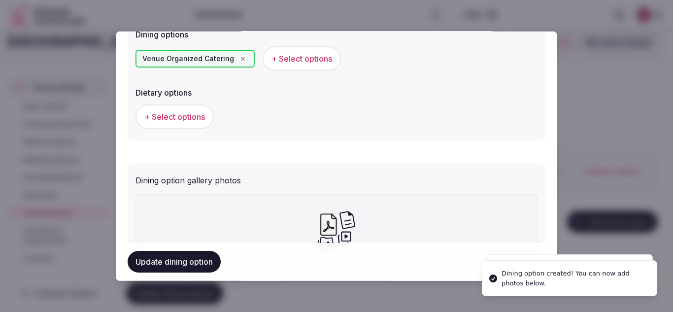
scroll to position [396, 0]
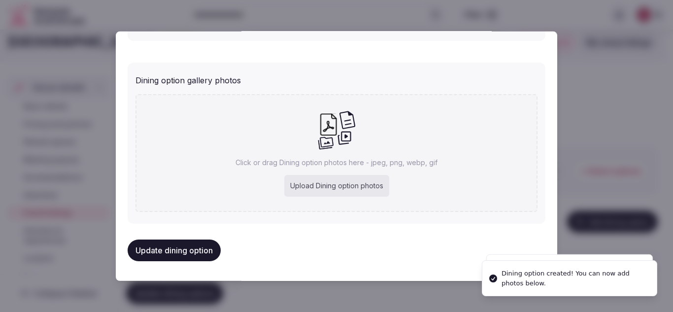
click at [332, 188] on div "Upload Dining option photos" at bounding box center [336, 186] width 105 height 22
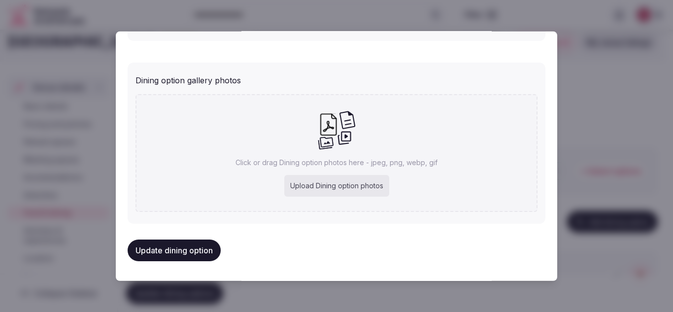
type input "**********"
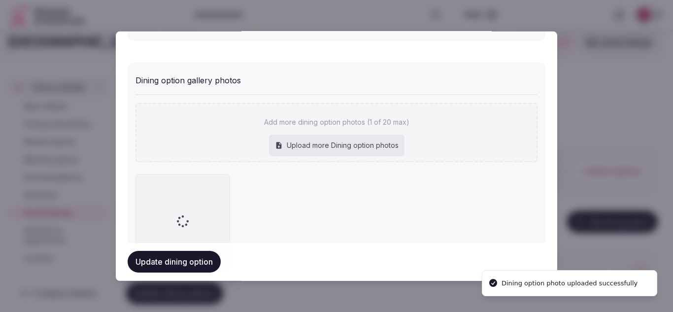
click at [199, 258] on button "Update dining option" at bounding box center [174, 262] width 93 height 22
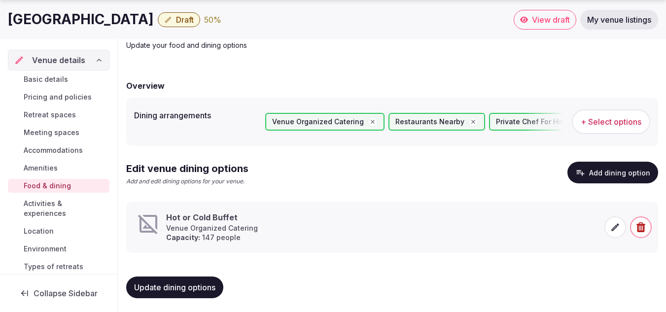
scroll to position [58, 0]
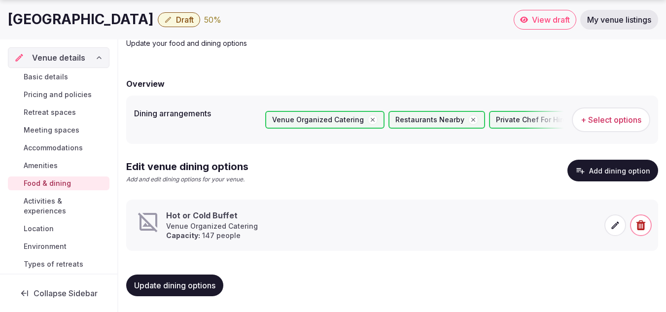
click at [622, 169] on button "Add dining option" at bounding box center [612, 171] width 91 height 22
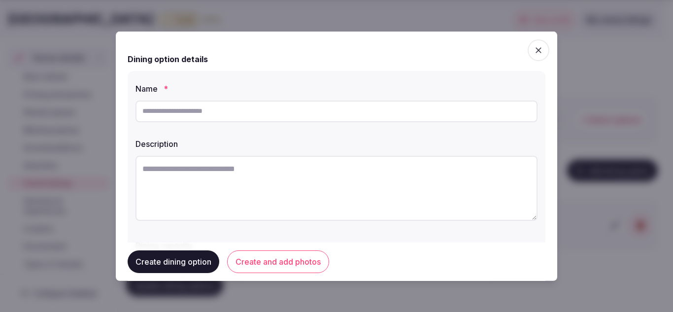
click at [235, 113] on input "text" at bounding box center [337, 111] width 402 height 22
type input "*"
type input "**********"
type textarea "*"
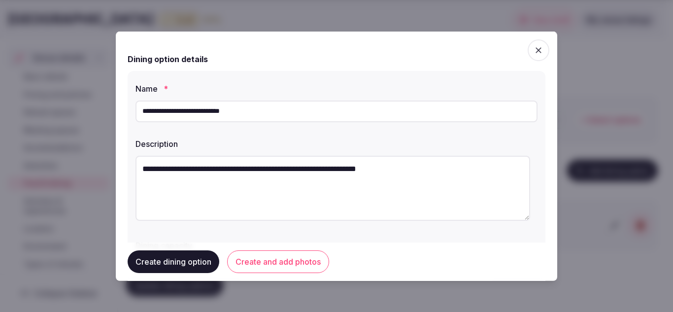
click at [396, 188] on textarea "**********" at bounding box center [333, 187] width 395 height 65
click at [438, 178] on textarea "**********" at bounding box center [333, 187] width 395 height 65
click at [450, 166] on textarea "**********" at bounding box center [333, 187] width 395 height 65
click at [494, 171] on textarea "**********" at bounding box center [333, 187] width 395 height 65
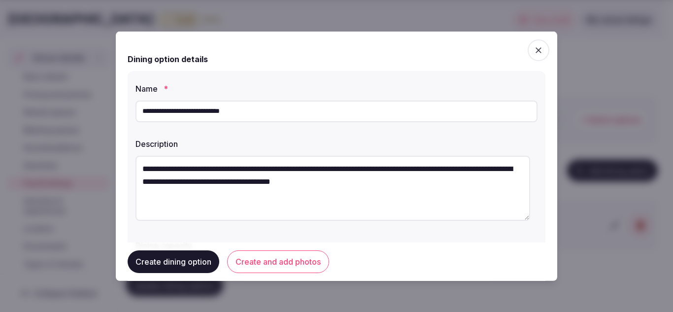
type textarea "**********"
click at [165, 262] on button "Create dining option" at bounding box center [174, 261] width 92 height 23
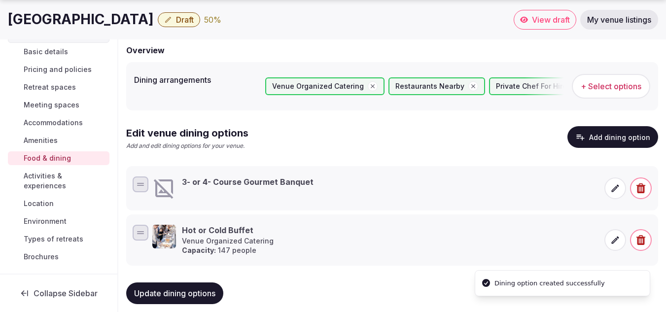
scroll to position [106, 0]
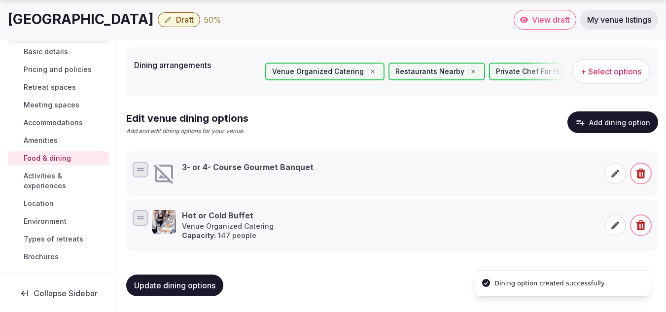
click at [45, 187] on span "Activities & experiences" at bounding box center [65, 181] width 82 height 20
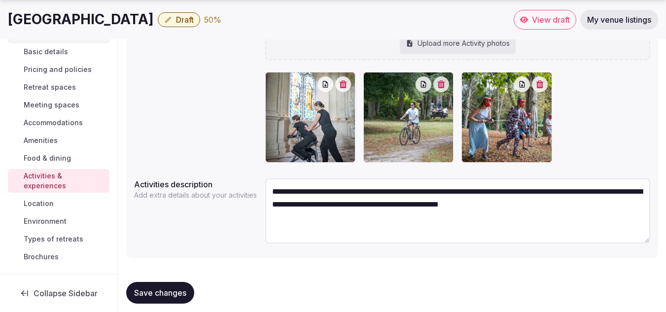
scroll to position [212, 0]
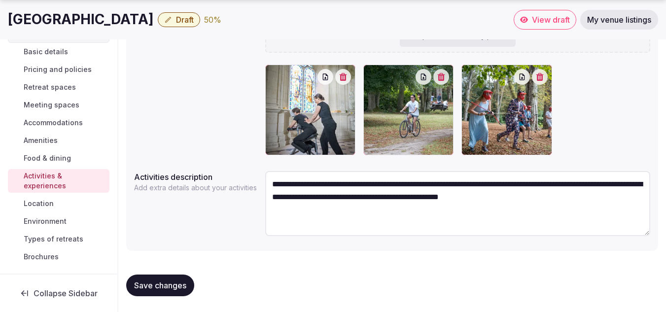
click at [66, 206] on link "Location" at bounding box center [59, 204] width 102 height 14
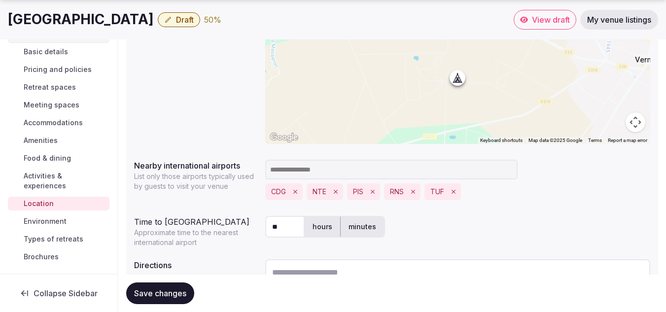
scroll to position [285, 0]
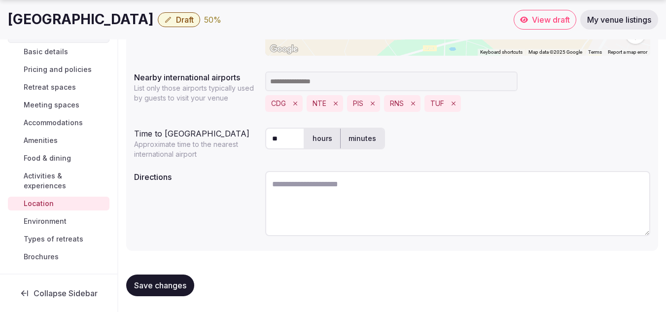
click at [175, 283] on span "Save changes" at bounding box center [160, 285] width 52 height 10
click at [315, 203] on textarea at bounding box center [457, 203] width 385 height 65
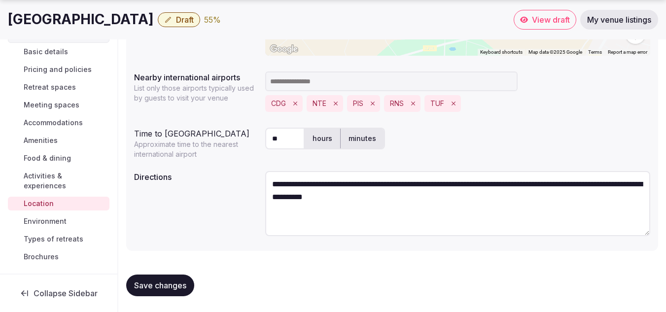
type textarea "**********"
click at [164, 275] on button "Save changes" at bounding box center [160, 285] width 68 height 22
click at [53, 222] on span "Environment" at bounding box center [45, 221] width 43 height 10
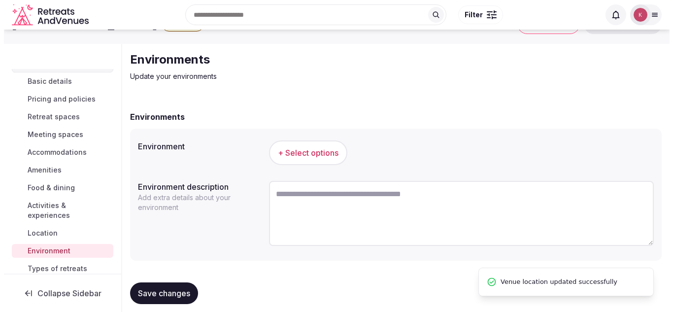
scroll to position [35, 0]
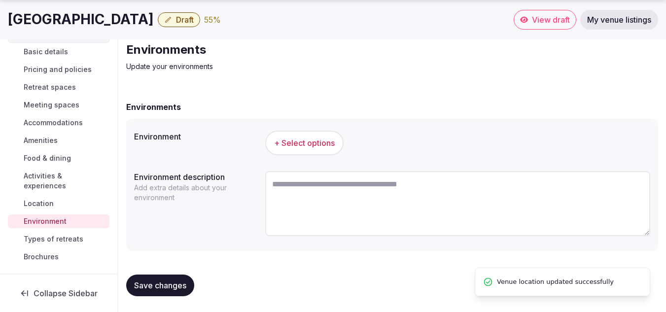
click at [291, 146] on span "+ Select options" at bounding box center [304, 142] width 61 height 11
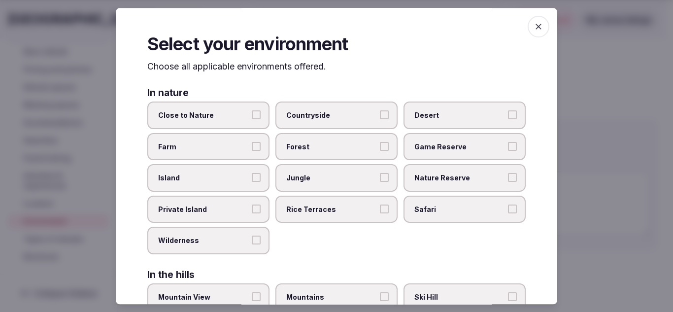
click at [236, 117] on span "Close to Nature" at bounding box center [203, 115] width 91 height 10
click at [252, 117] on button "Close to Nature" at bounding box center [256, 114] width 9 height 9
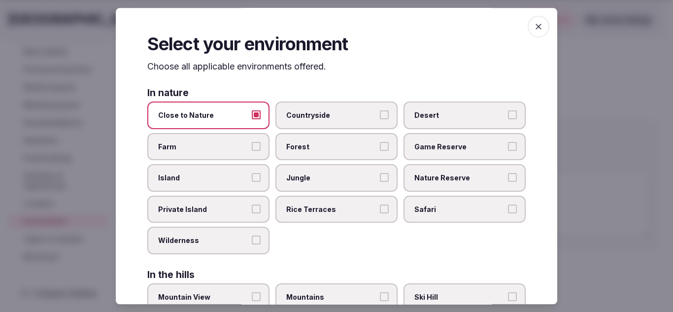
click at [325, 114] on span "Countryside" at bounding box center [331, 115] width 91 height 10
click at [380, 114] on button "Countryside" at bounding box center [384, 114] width 9 height 9
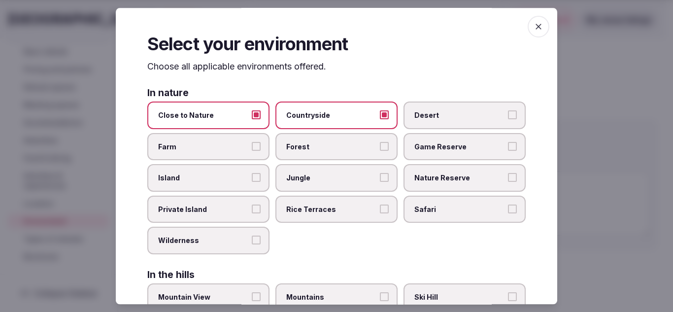
click at [353, 151] on span "Forest" at bounding box center [331, 147] width 91 height 10
click at [380, 151] on button "Forest" at bounding box center [384, 146] width 9 height 9
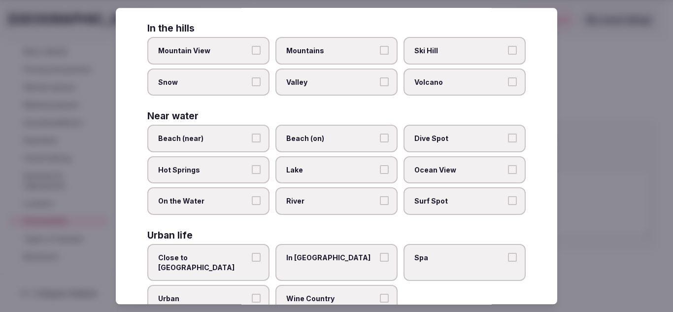
scroll to position [269, 0]
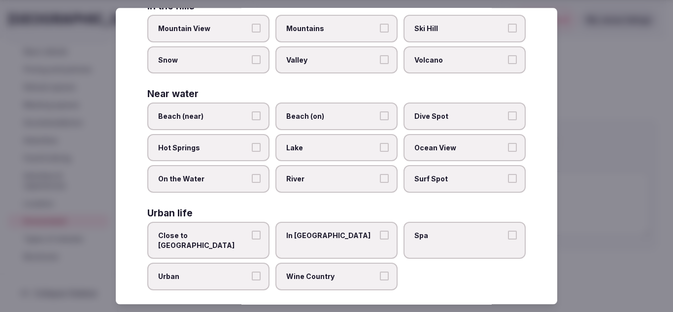
click at [380, 272] on button "Wine Country" at bounding box center [384, 276] width 9 height 9
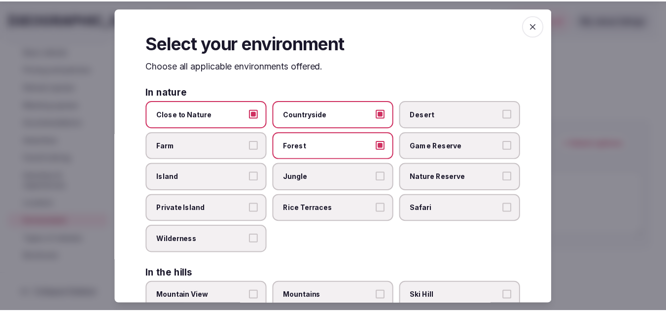
scroll to position [0, 0]
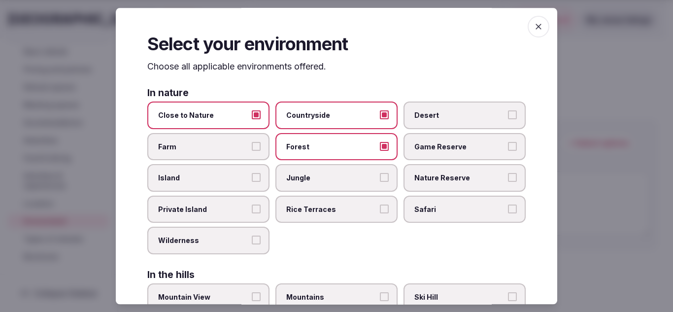
click at [535, 27] on icon "button" at bounding box center [539, 27] width 10 height 10
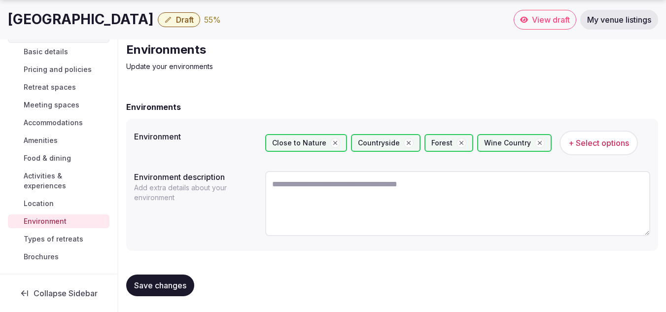
click at [160, 286] on span "Save changes" at bounding box center [160, 285] width 52 height 10
click at [62, 240] on span "Types of retreats" at bounding box center [54, 239] width 60 height 10
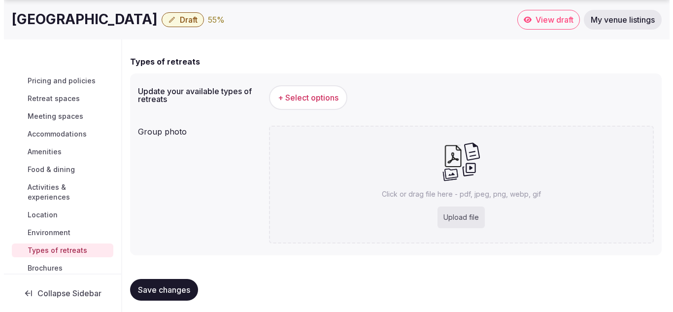
scroll to position [85, 0]
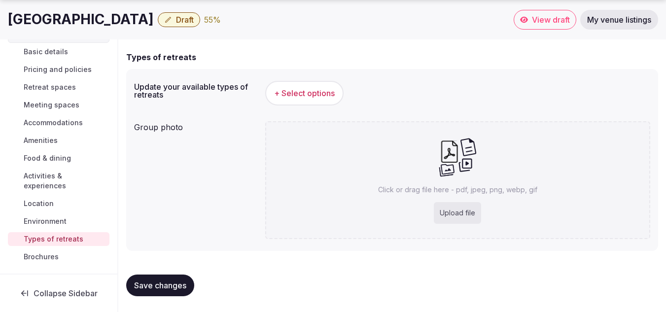
click at [286, 98] on span "+ Select options" at bounding box center [304, 93] width 61 height 11
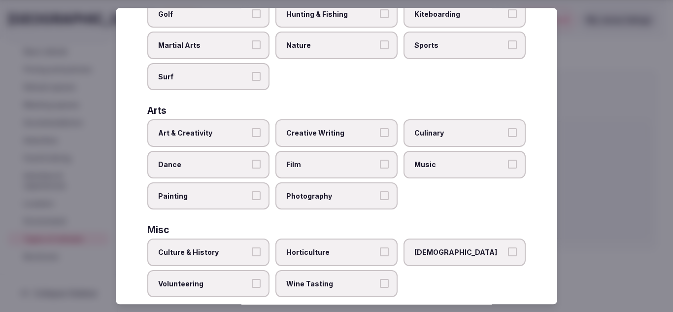
scroll to position [148, 0]
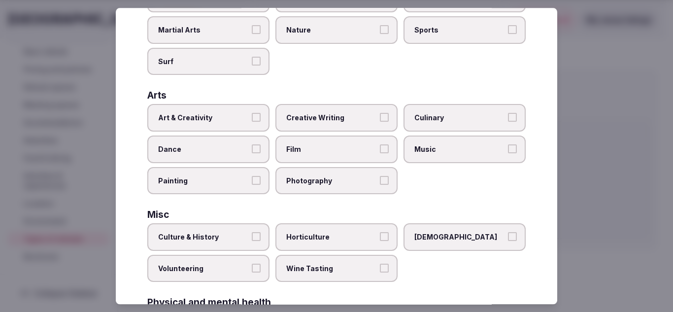
click at [238, 123] on span "Art & Creativity" at bounding box center [203, 118] width 91 height 10
click at [252, 122] on button "Art & Creativity" at bounding box center [256, 117] width 9 height 9
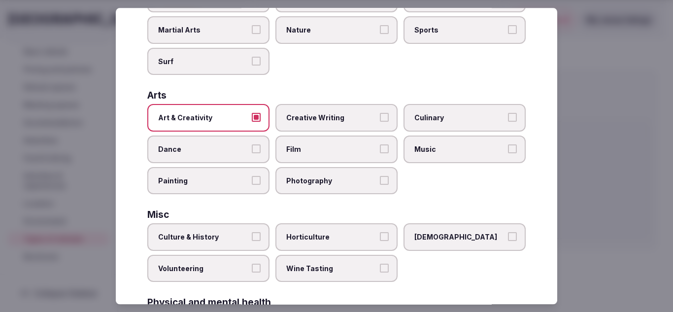
click at [329, 121] on span "Creative Writing" at bounding box center [331, 118] width 91 height 10
click at [380, 121] on button "Creative Writing" at bounding box center [384, 117] width 9 height 9
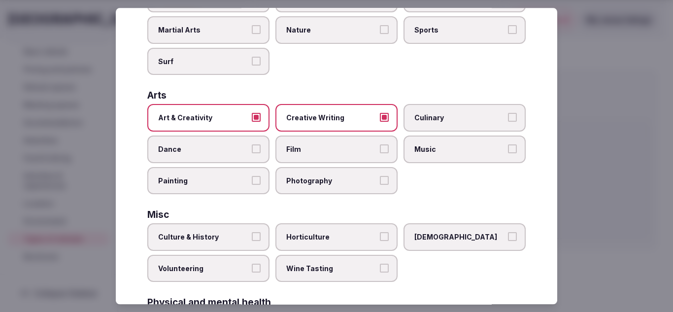
click at [440, 112] on label "Culinary" at bounding box center [465, 118] width 122 height 28
click at [508, 113] on button "Culinary" at bounding box center [512, 117] width 9 height 9
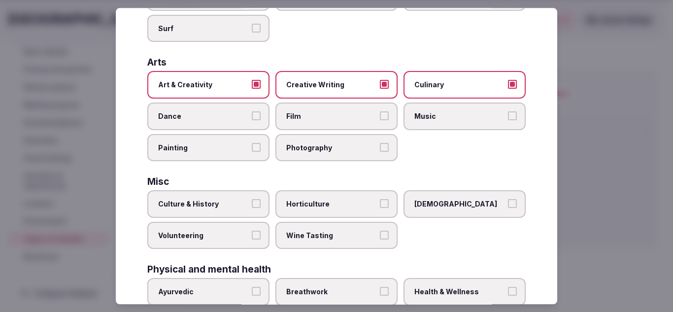
scroll to position [197, 0]
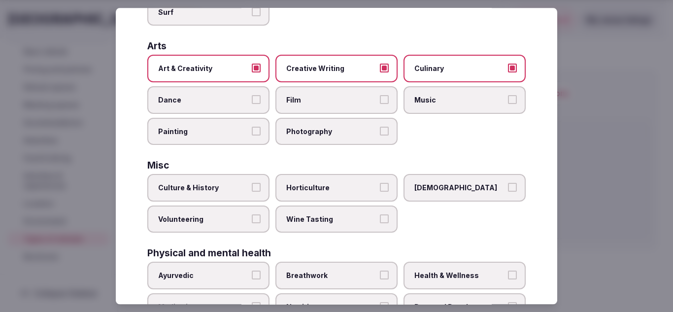
click at [324, 138] on label "Photography" at bounding box center [336, 132] width 122 height 28
click at [380, 136] on button "Photography" at bounding box center [384, 131] width 9 height 9
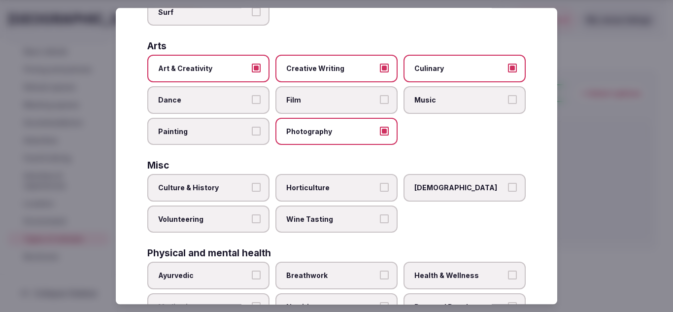
click at [228, 141] on label "Painting" at bounding box center [208, 132] width 122 height 28
click at [252, 136] on button "Painting" at bounding box center [256, 131] width 9 height 9
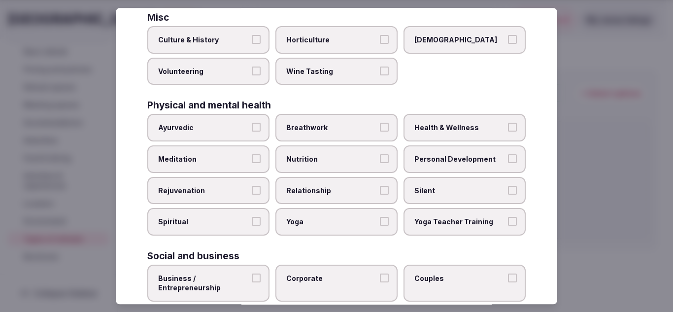
click at [333, 74] on span "Wine Tasting" at bounding box center [331, 72] width 91 height 10
click at [380, 74] on button "Wine Tasting" at bounding box center [384, 71] width 9 height 9
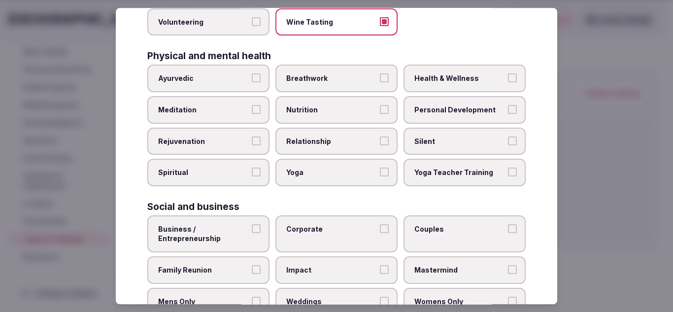
scroll to position [429, 0]
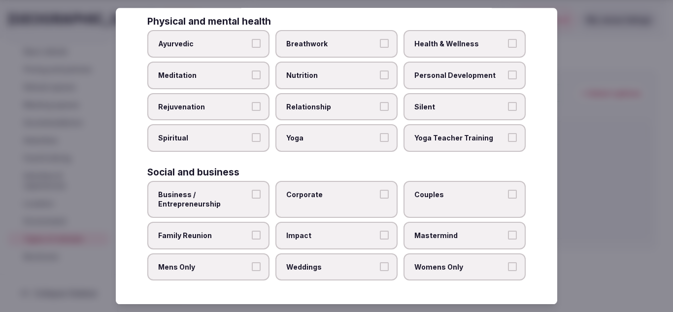
click at [323, 146] on label "Yoga" at bounding box center [336, 139] width 122 height 28
click at [380, 142] on button "Yoga" at bounding box center [384, 138] width 9 height 9
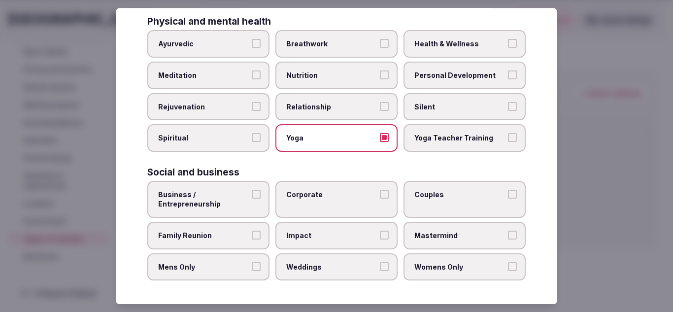
click at [234, 77] on span "Meditation" at bounding box center [203, 75] width 91 height 10
click at [252, 77] on button "Meditation" at bounding box center [256, 74] width 9 height 9
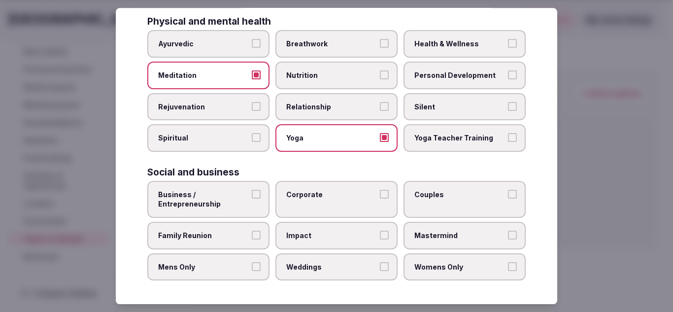
click at [239, 107] on span "Rejuvenation" at bounding box center [203, 107] width 91 height 10
click at [252, 107] on button "Rejuvenation" at bounding box center [256, 106] width 9 height 9
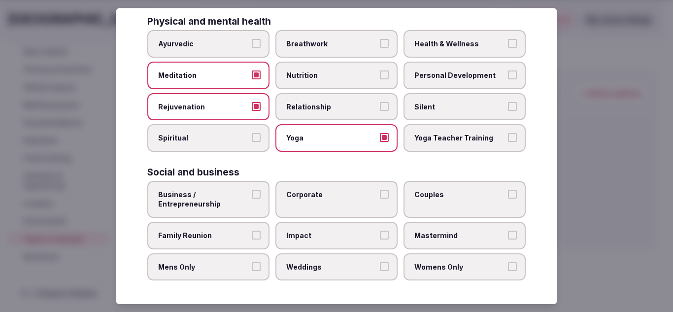
click at [368, 201] on label "Corporate" at bounding box center [336, 199] width 122 height 37
click at [380, 199] on button "Corporate" at bounding box center [384, 194] width 9 height 9
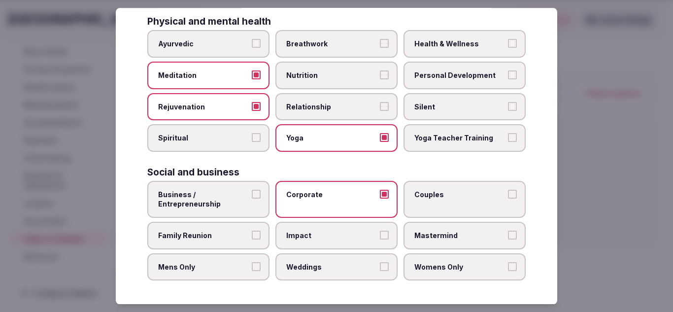
click at [235, 203] on span "Business / Entrepreneurship" at bounding box center [203, 199] width 91 height 19
click at [252, 199] on button "Business / Entrepreneurship" at bounding box center [256, 194] width 9 height 9
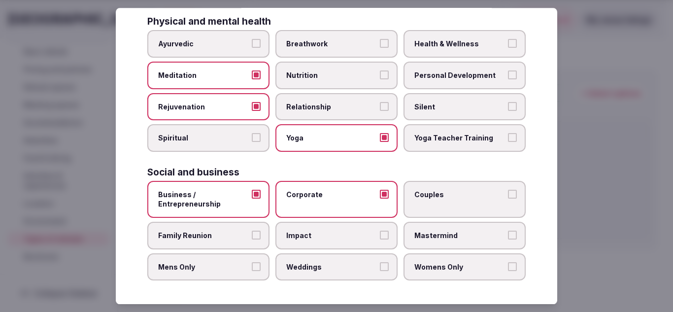
click at [235, 236] on span "Family Reunion" at bounding box center [203, 236] width 91 height 10
click at [252, 236] on button "Family Reunion" at bounding box center [256, 235] width 9 height 9
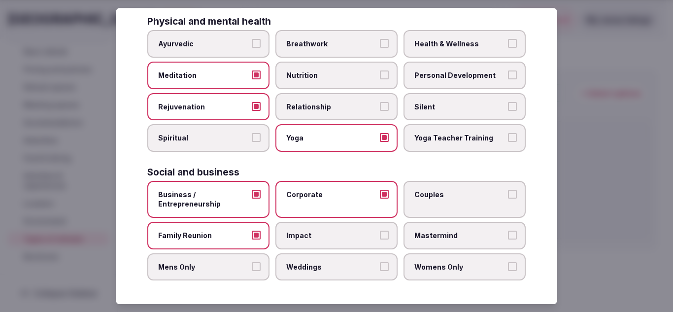
click at [327, 270] on span "Weddings" at bounding box center [331, 267] width 91 height 10
click at [380, 270] on button "Weddings" at bounding box center [384, 266] width 9 height 9
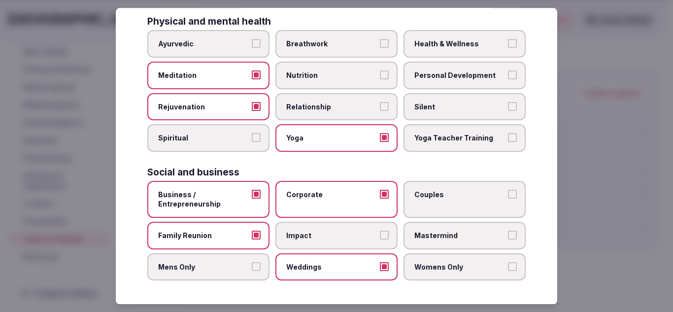
click at [447, 203] on label "Couples" at bounding box center [465, 199] width 122 height 37
click at [508, 199] on button "Couples" at bounding box center [512, 194] width 9 height 9
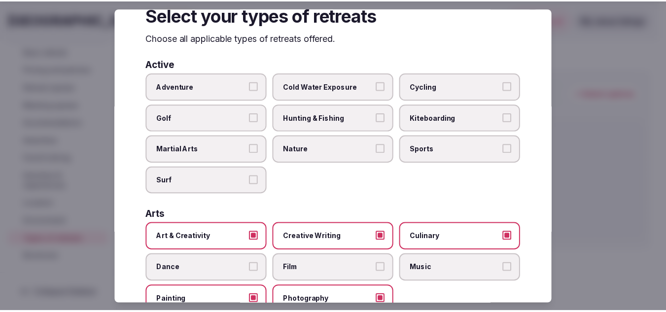
scroll to position [0, 0]
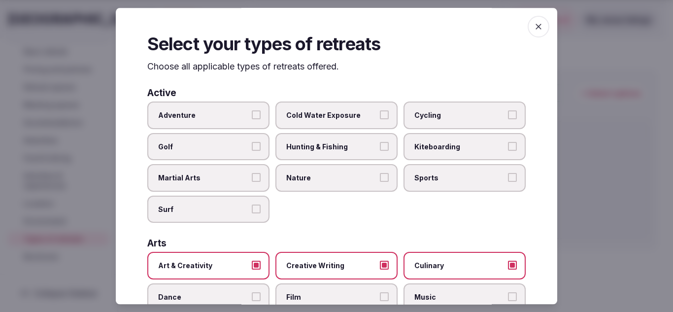
click at [536, 25] on icon "button" at bounding box center [539, 27] width 6 height 6
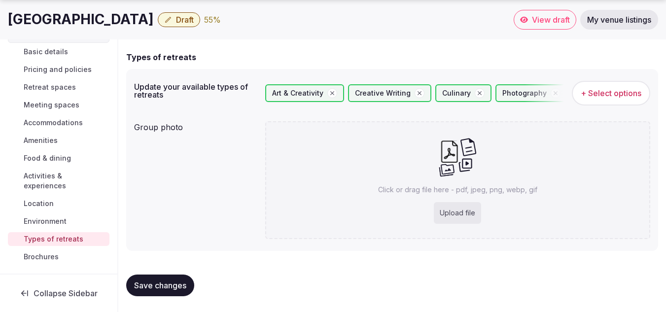
click at [167, 282] on span "Save changes" at bounding box center [160, 285] width 52 height 10
click at [61, 256] on link "Brochures" at bounding box center [59, 257] width 102 height 14
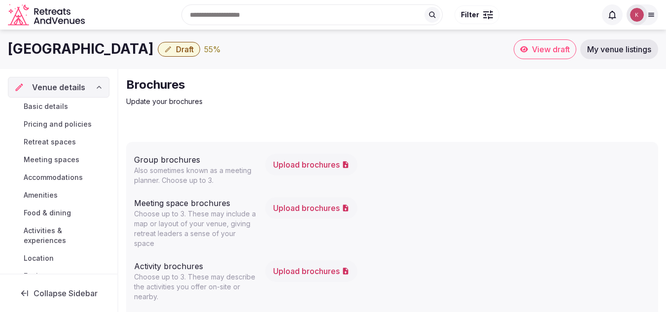
click at [63, 104] on span "Basic details" at bounding box center [46, 107] width 44 height 10
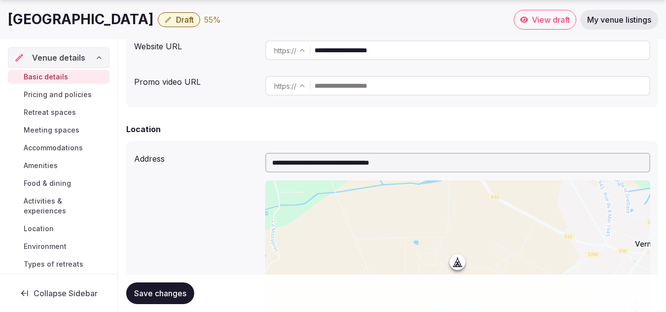
click at [187, 22] on span "Draft" at bounding box center [185, 20] width 18 height 10
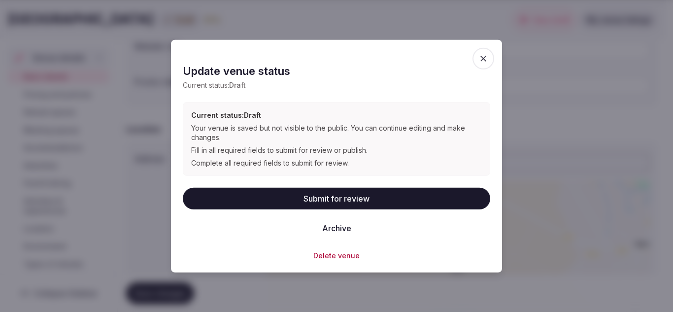
click at [485, 58] on icon "button" at bounding box center [483, 58] width 10 height 10
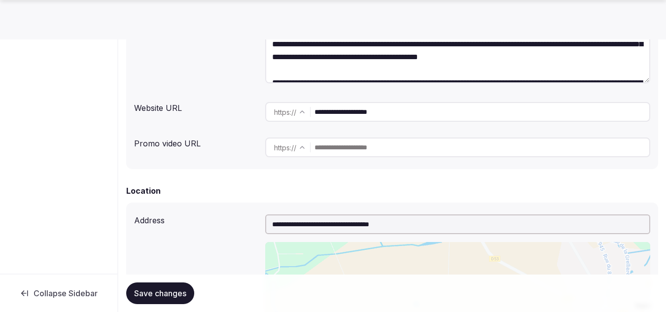
scroll to position [197, 0]
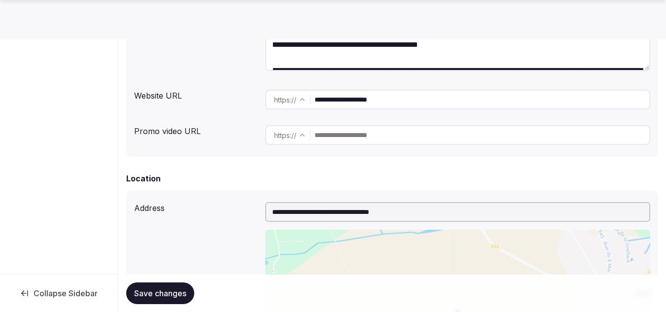
click at [45, 291] on span "Collapse Sidebar" at bounding box center [66, 293] width 64 height 10
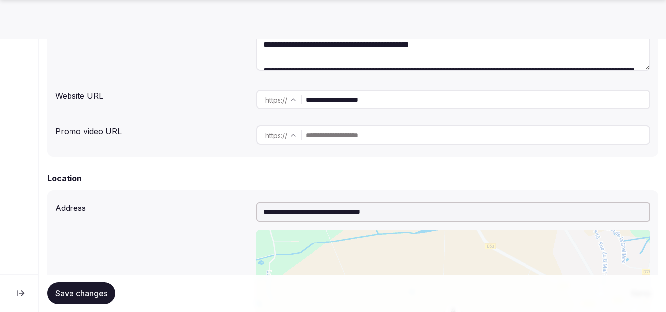
click at [19, 292] on icon at bounding box center [21, 293] width 10 height 10
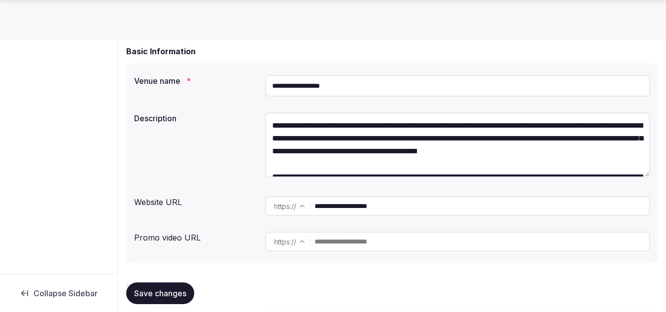
scroll to position [0, 0]
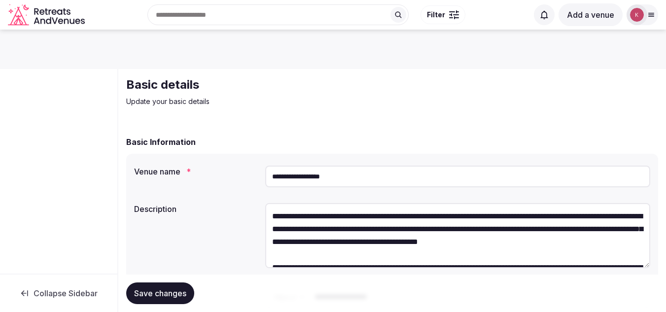
click at [66, 131] on div at bounding box center [58, 171] width 117 height 205
click at [156, 290] on span "Save changes" at bounding box center [160, 293] width 52 height 10
click at [60, 120] on div at bounding box center [58, 171] width 117 height 205
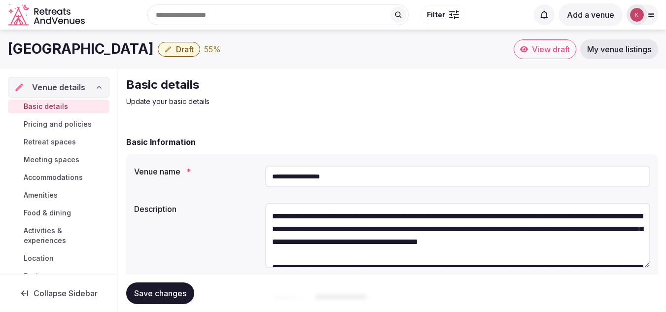
click at [50, 124] on span "Pricing and policies" at bounding box center [58, 124] width 68 height 10
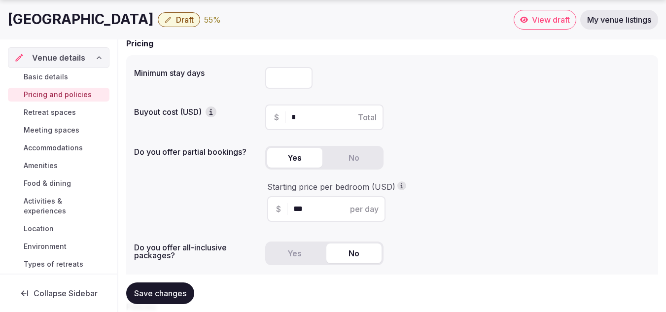
scroll to position [148, 0]
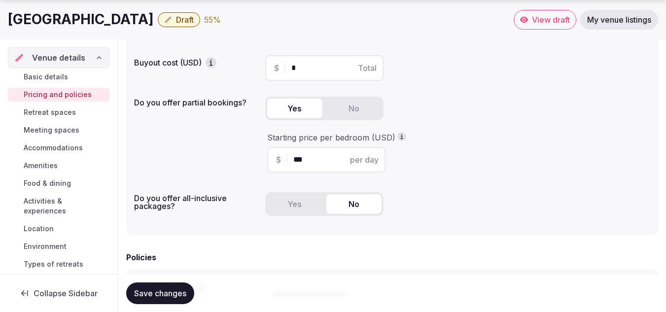
click at [214, 61] on icon "button" at bounding box center [211, 63] width 10 height 10
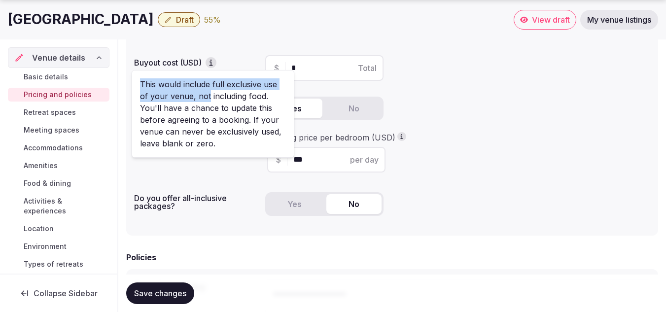
drag, startPoint x: 140, startPoint y: 85, endPoint x: 199, endPoint y: 94, distance: 59.3
click at [199, 94] on div "This would include full exclusive use of your venue, not including food. You'll…" at bounding box center [213, 114] width 163 height 88
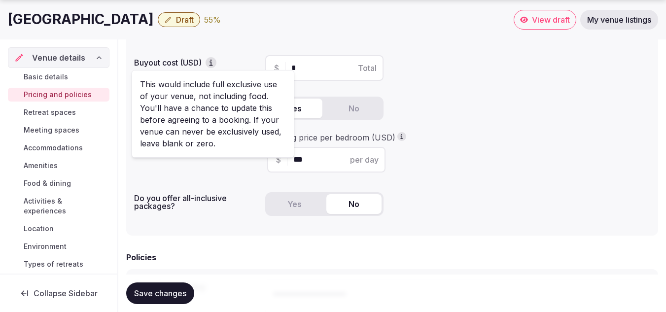
click at [212, 168] on div "Do you offer partial bookings? Yes No Starting price per bedroom (USD) $ *** pe…" at bounding box center [392, 137] width 516 height 88
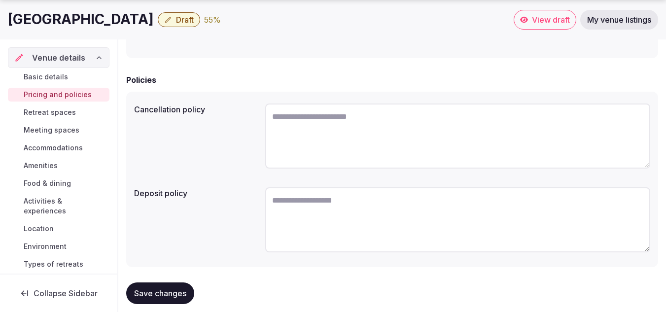
scroll to position [342, 0]
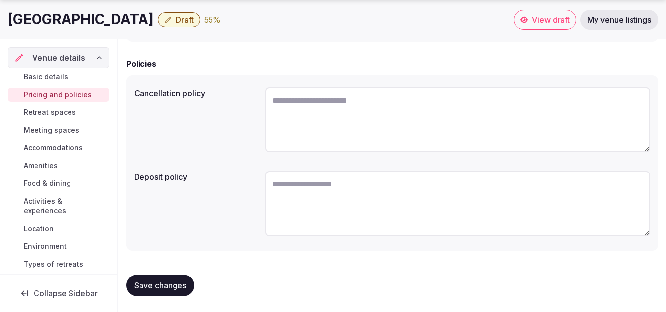
click at [138, 210] on div "Deposit policy" at bounding box center [392, 205] width 516 height 76
click at [150, 283] on span "Save changes" at bounding box center [160, 285] width 52 height 10
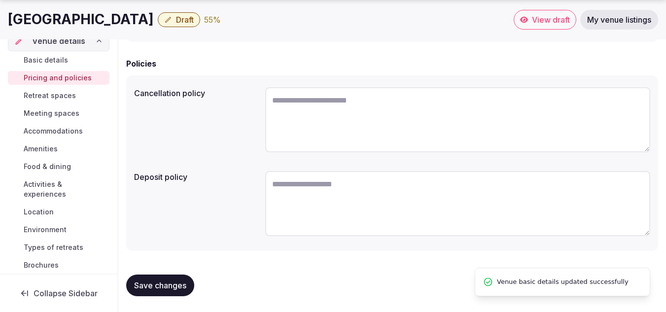
scroll to position [25, 0]
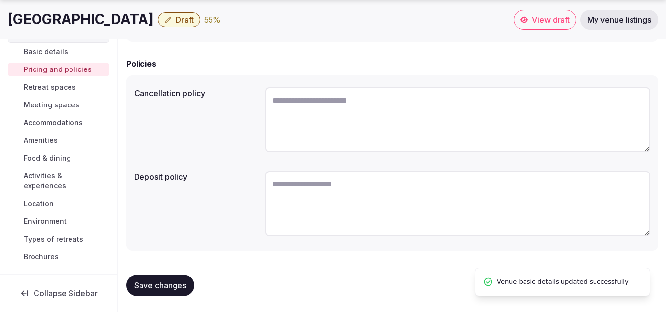
click at [61, 238] on span "Types of retreats" at bounding box center [54, 239] width 60 height 10
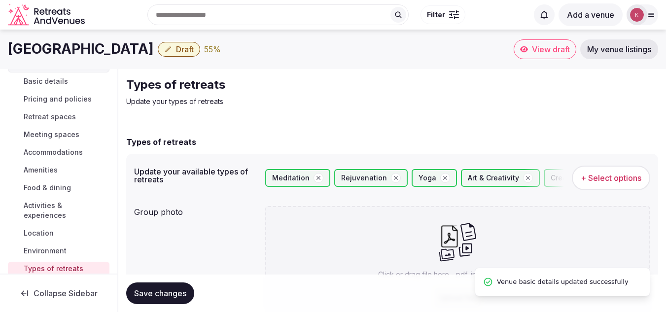
scroll to position [55, 0]
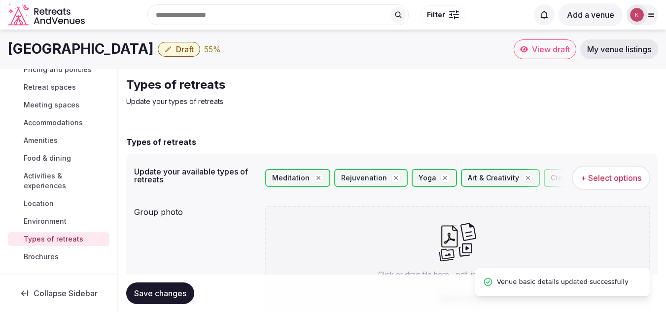
click at [48, 255] on span "Brochures" at bounding box center [41, 257] width 35 height 10
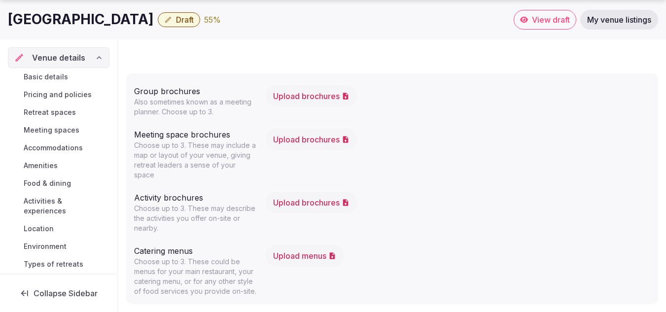
click at [44, 208] on span "Activities & experiences" at bounding box center [65, 206] width 82 height 20
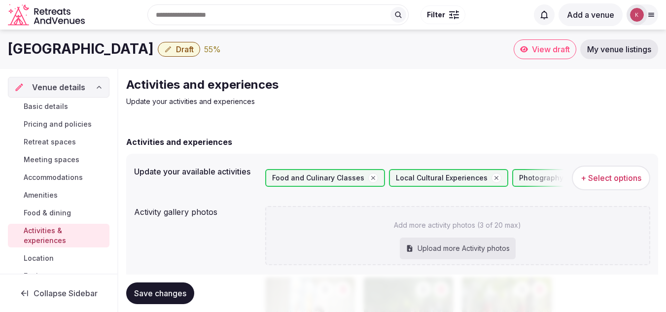
click at [68, 210] on span "Food & dining" at bounding box center [47, 213] width 47 height 10
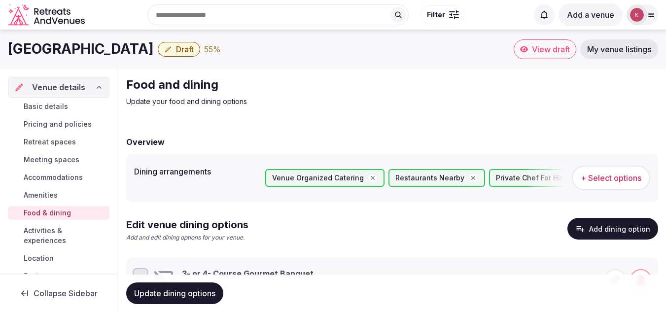
scroll to position [106, 0]
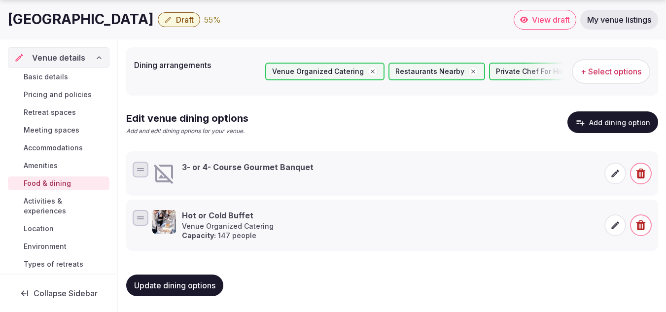
click at [53, 160] on link "Amenities" at bounding box center [59, 166] width 102 height 14
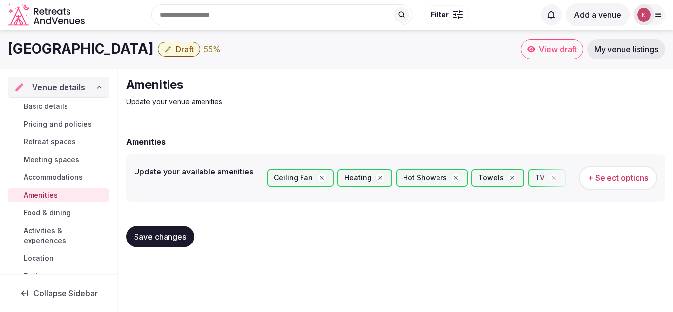
click at [81, 175] on span "Accommodations" at bounding box center [53, 177] width 59 height 10
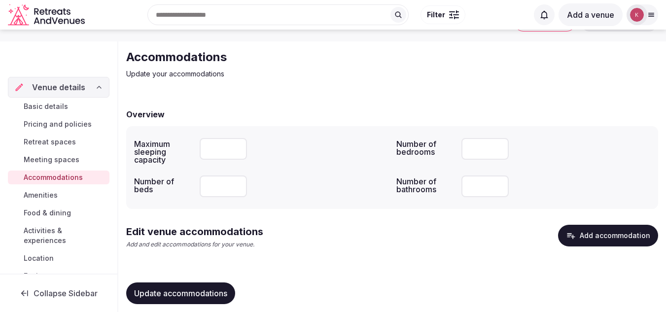
scroll to position [41, 0]
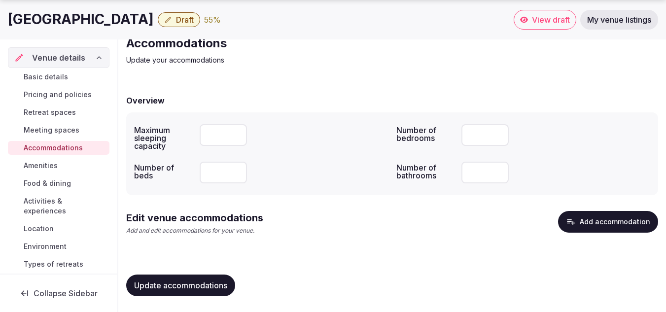
click at [56, 129] on span "Meeting spaces" at bounding box center [52, 130] width 56 height 10
